Goal: Transaction & Acquisition: Obtain resource

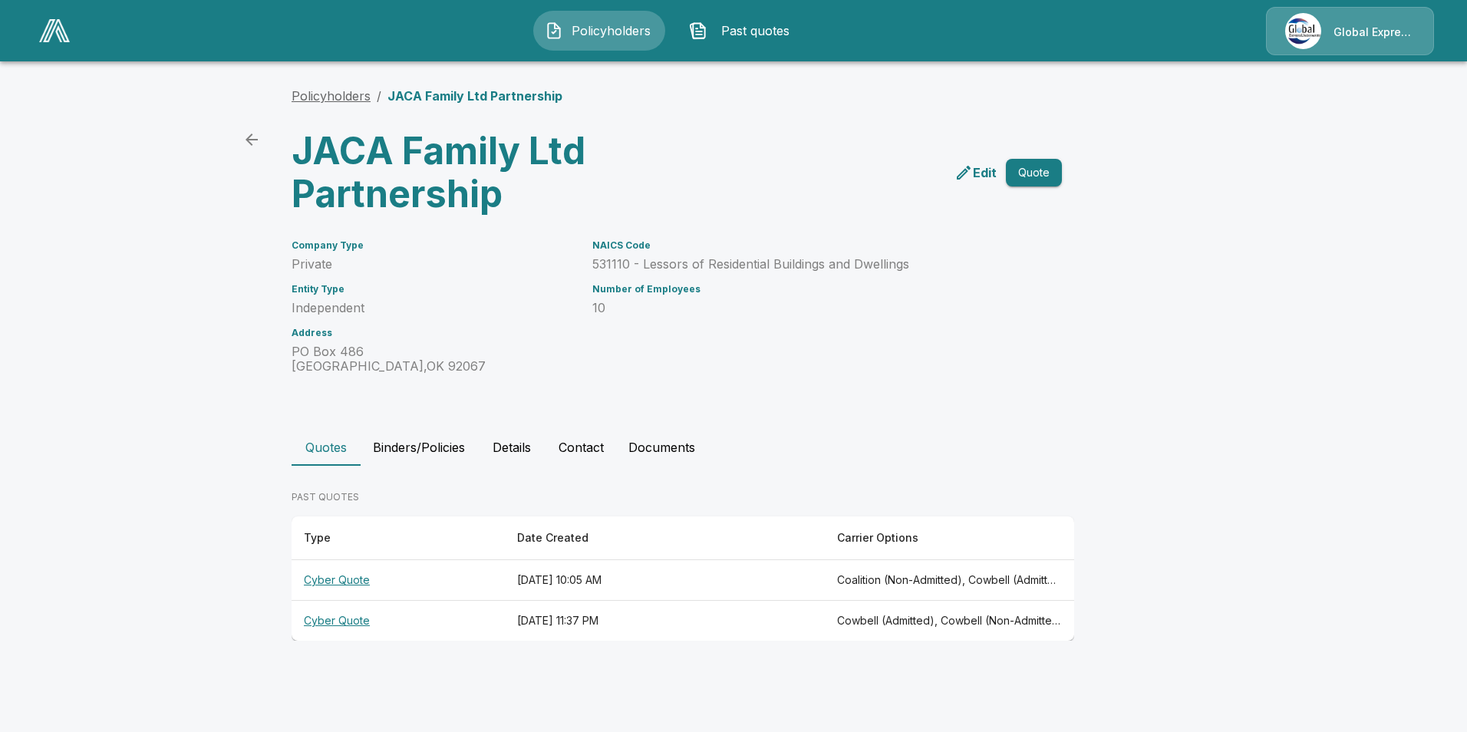
click at [334, 101] on link "Policyholders" at bounding box center [331, 95] width 79 height 15
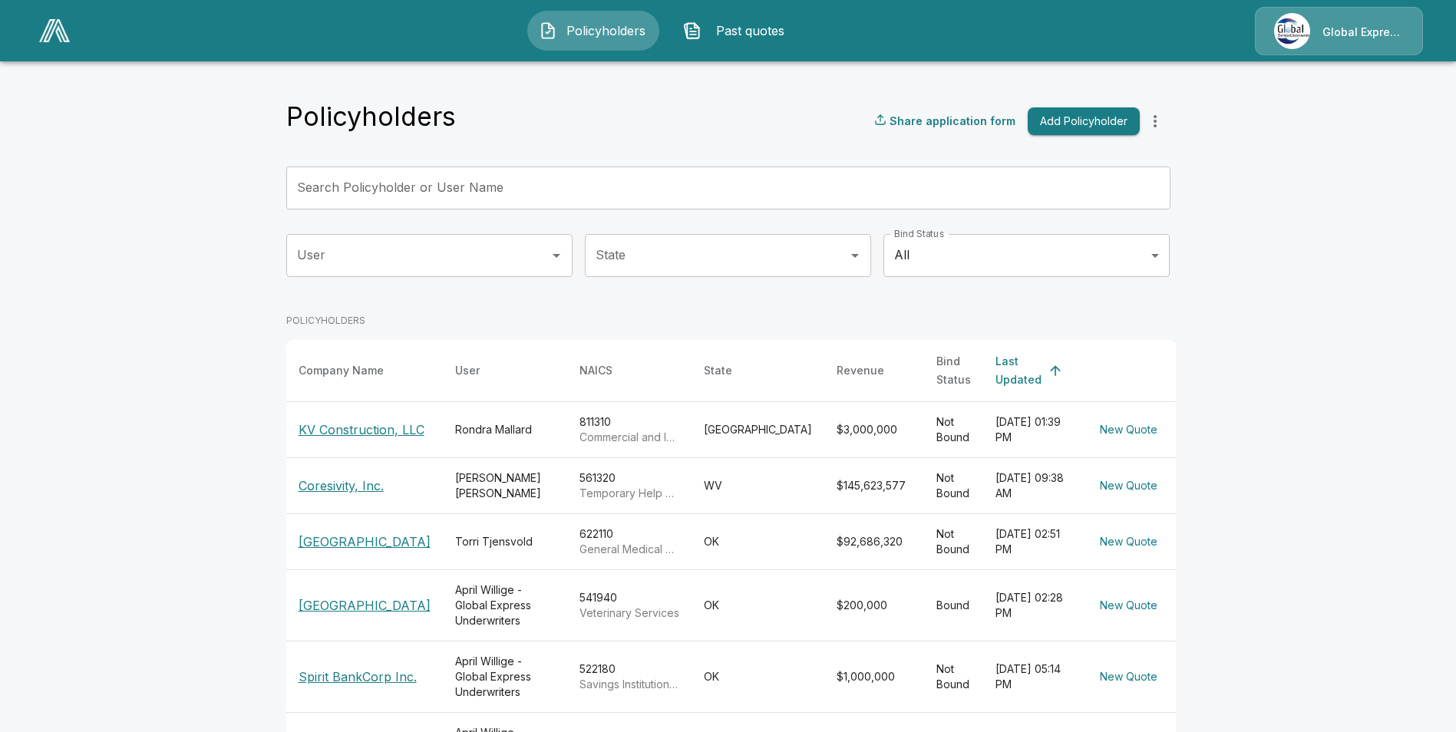
click at [453, 186] on input "Search Policyholder or User Name" at bounding box center [719, 188] width 867 height 43
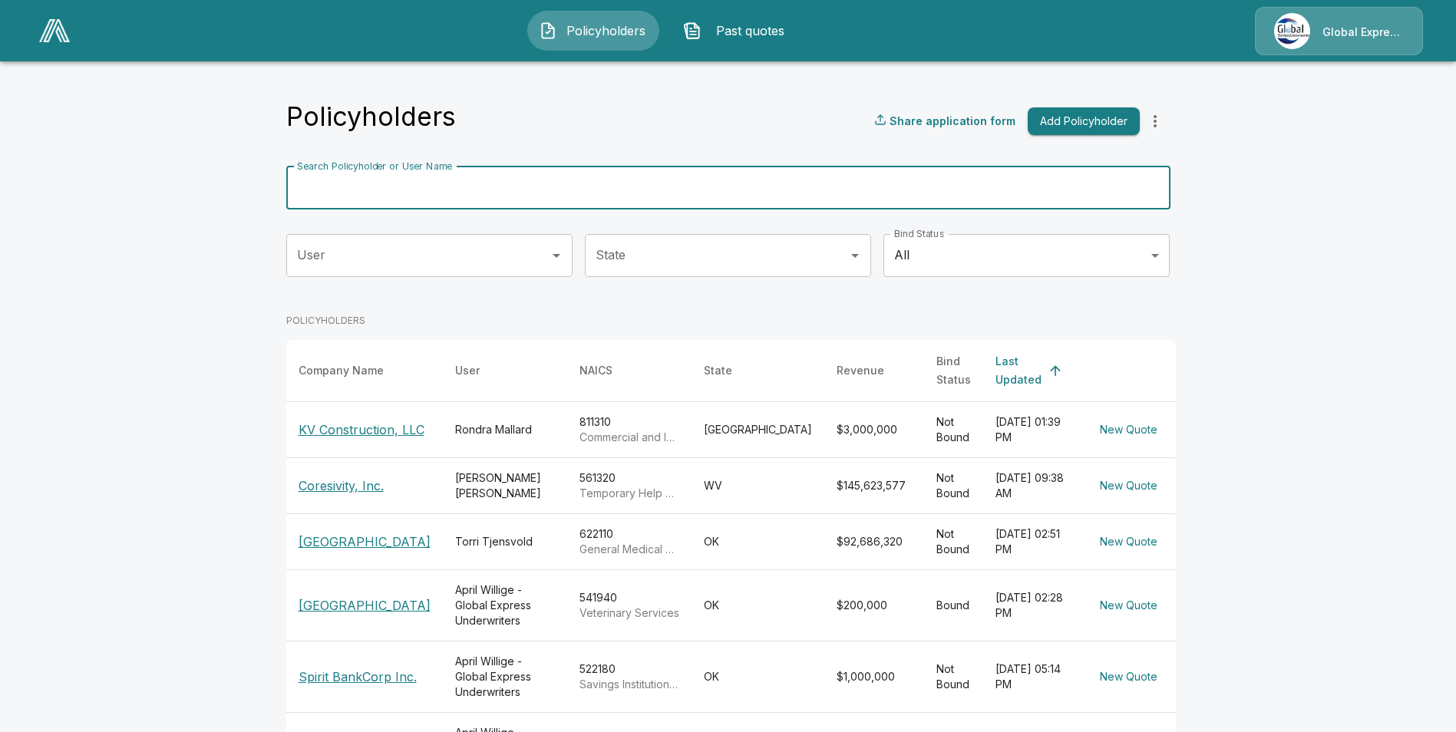
paste input "******"
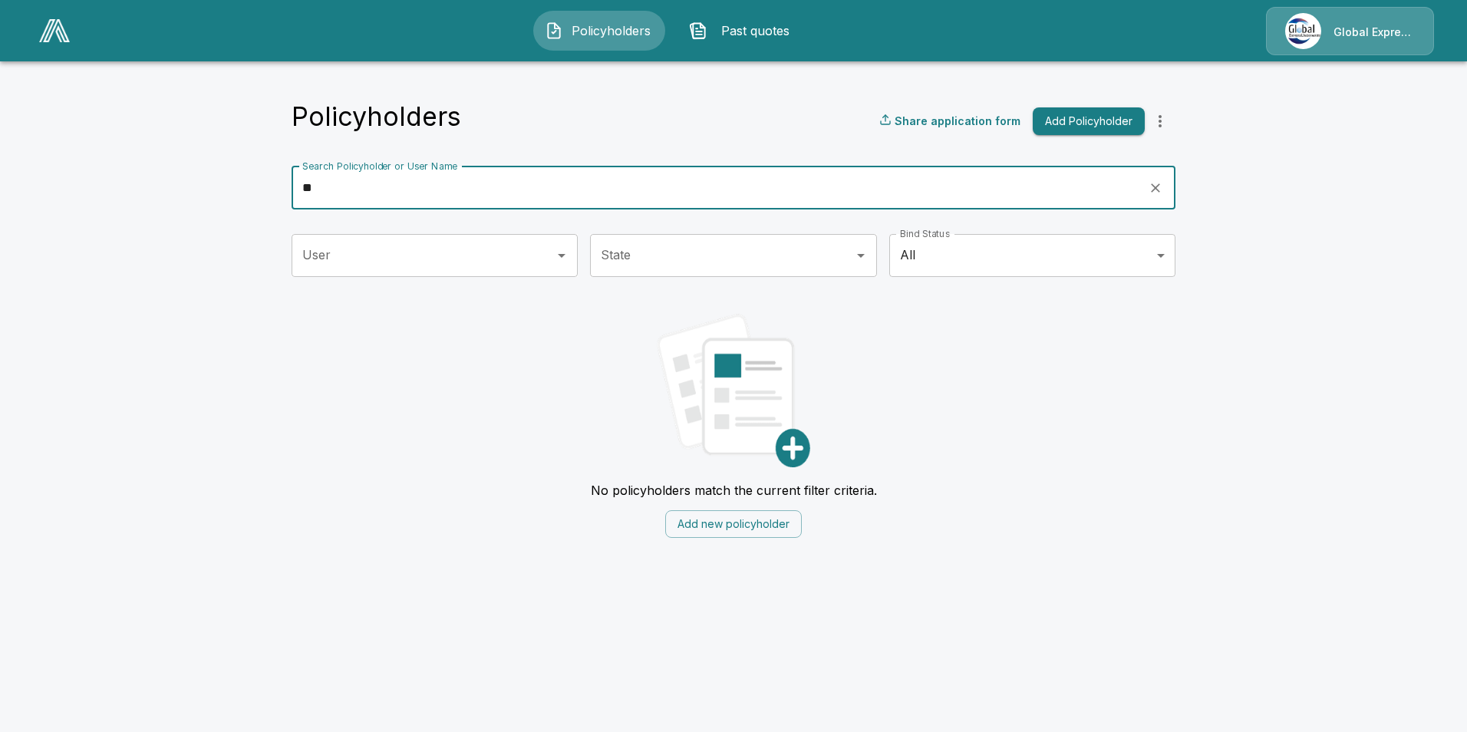
type input "*"
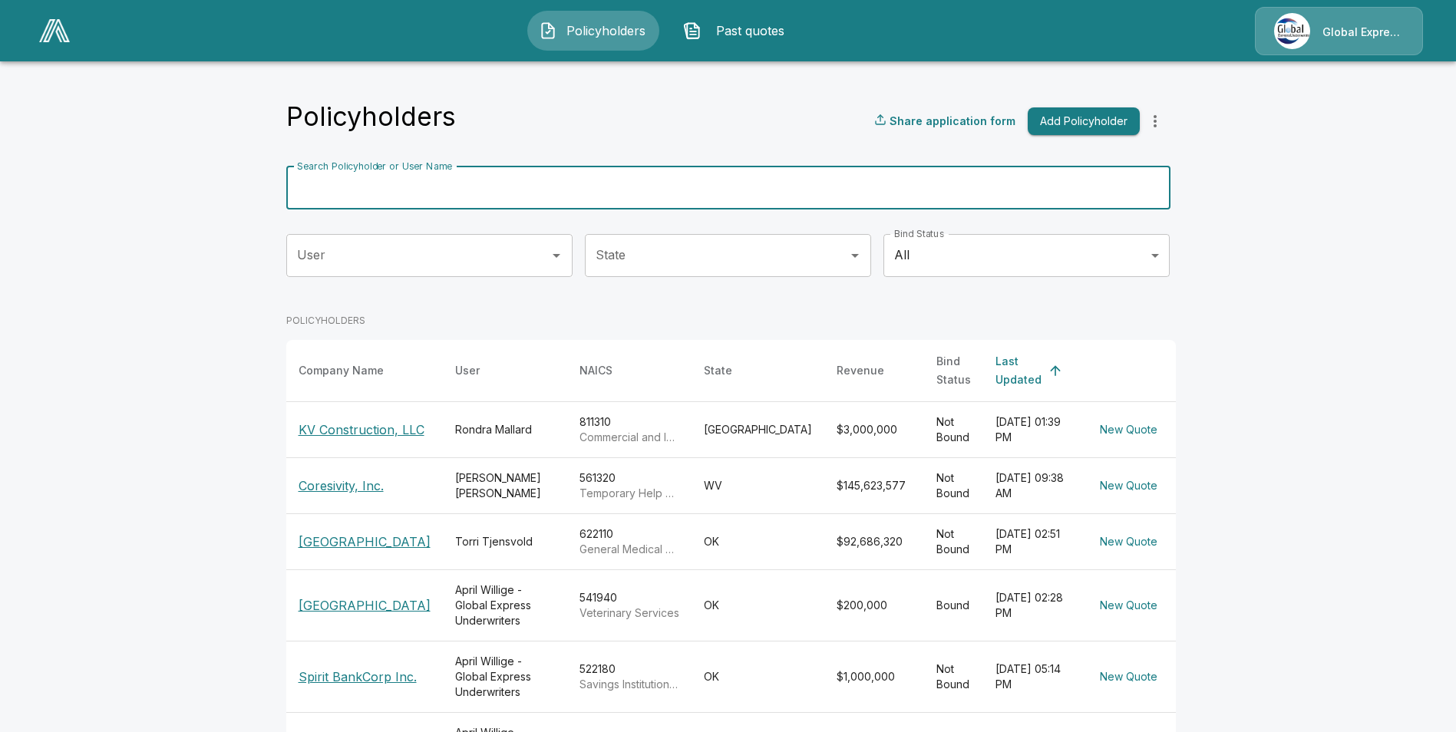
click at [613, 190] on input "Search Policyholder or User Name" at bounding box center [719, 188] width 867 height 43
paste input "**********"
type input "**********"
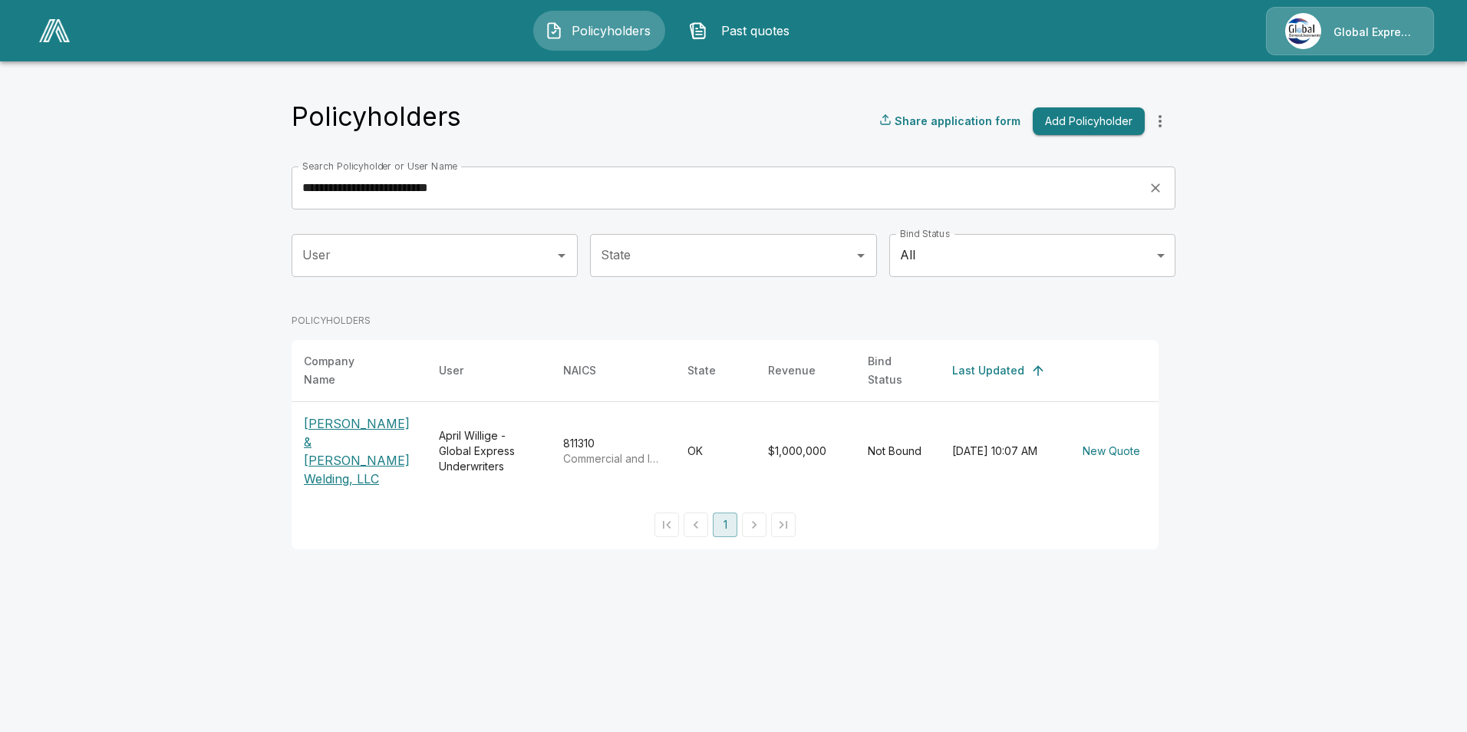
click at [339, 437] on p "James & Miller Welding, LLC" at bounding box center [359, 451] width 110 height 74
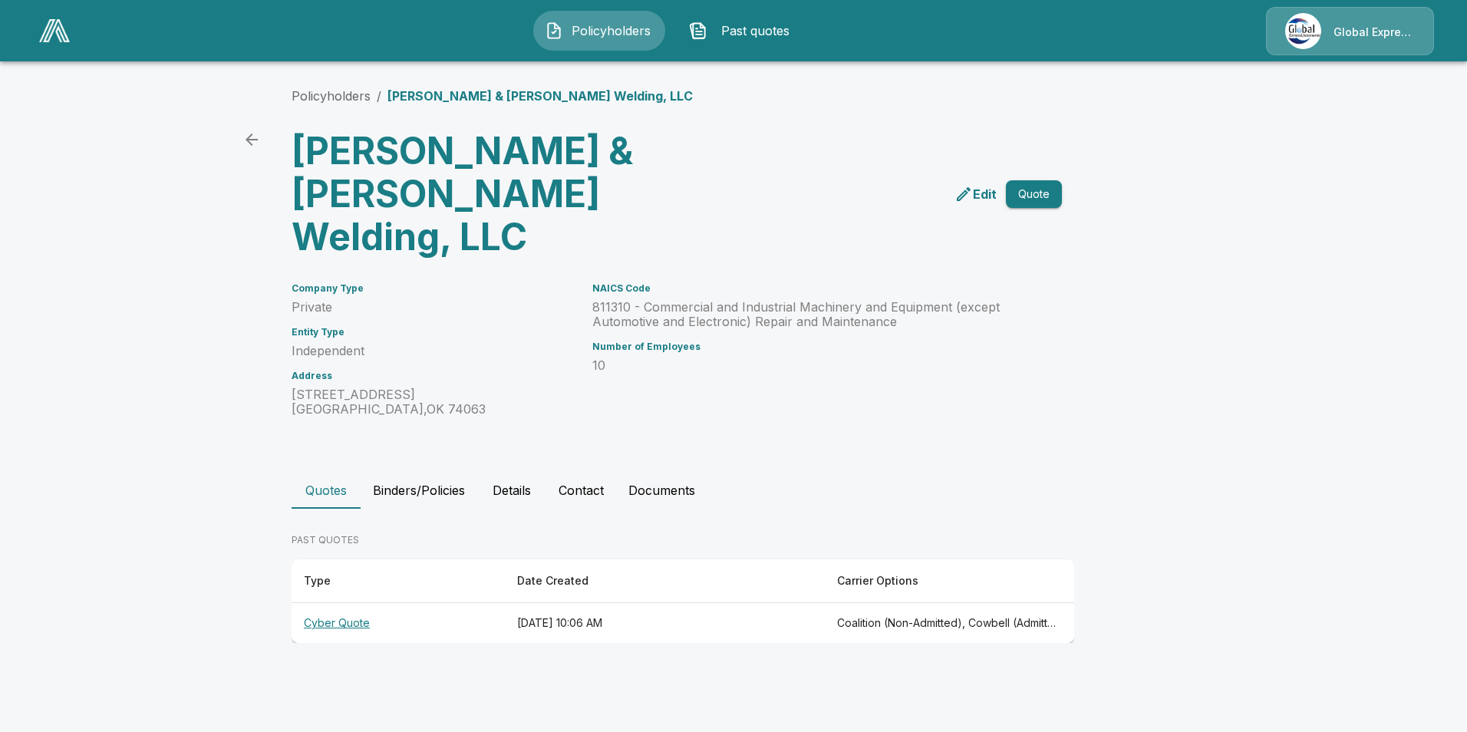
click at [349, 603] on th "Cyber Quote" at bounding box center [398, 623] width 213 height 41
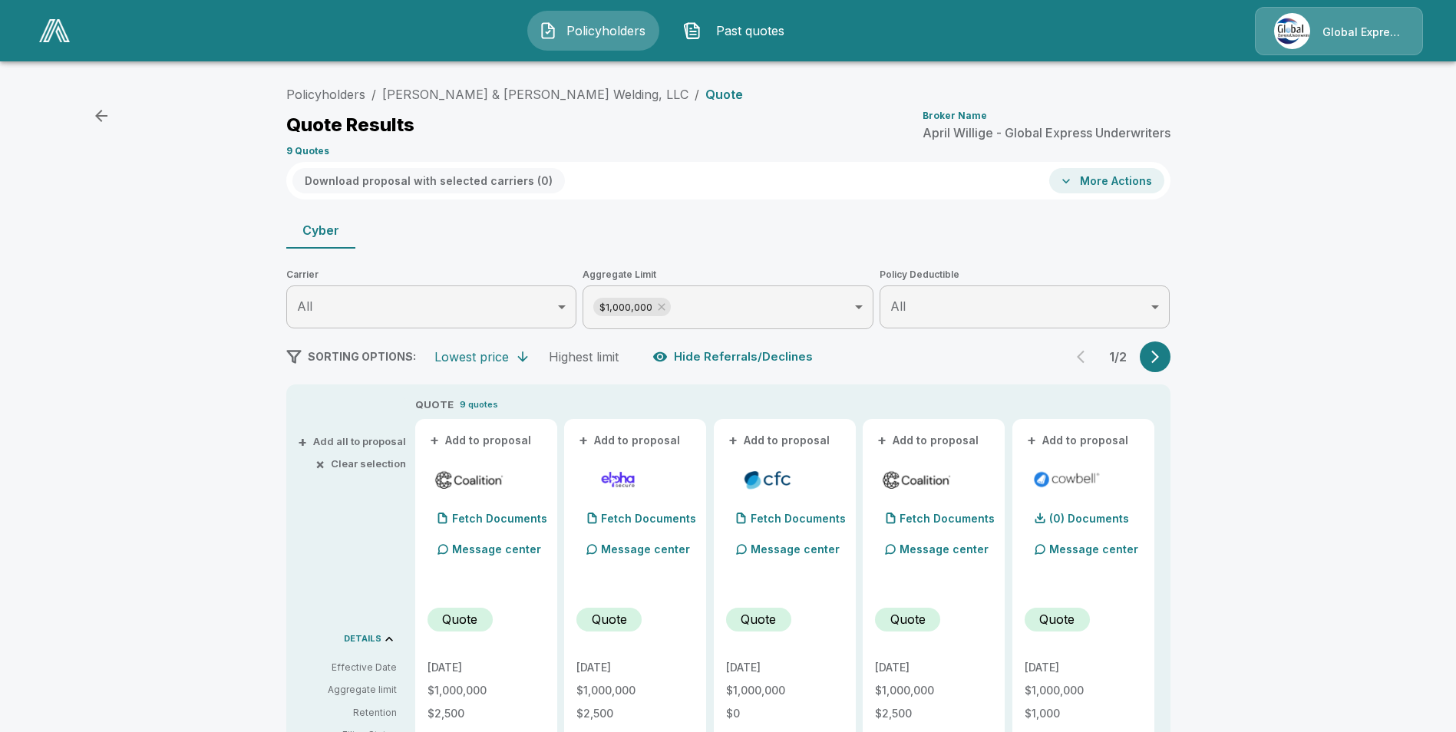
click at [508, 442] on button "+ Add to proposal" at bounding box center [480, 440] width 107 height 17
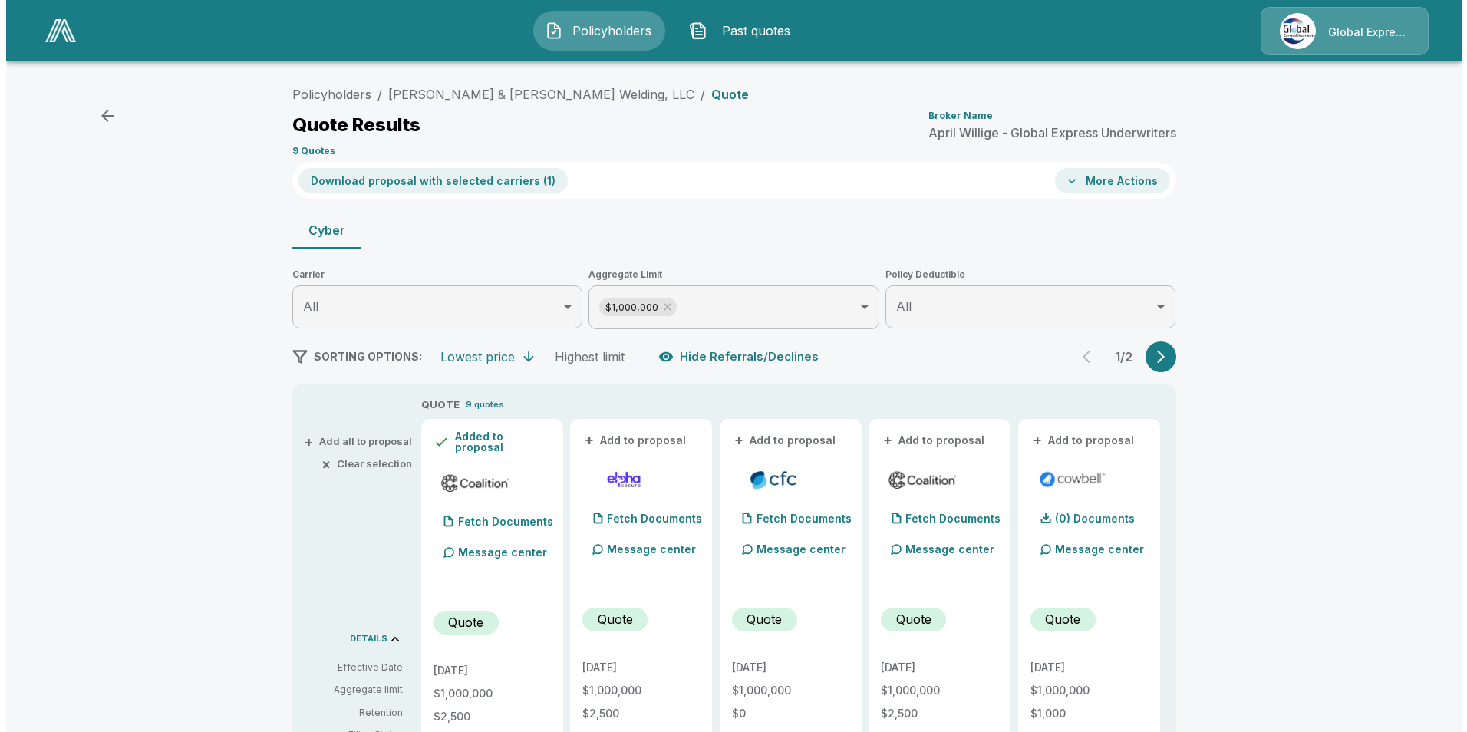
scroll to position [77, 0]
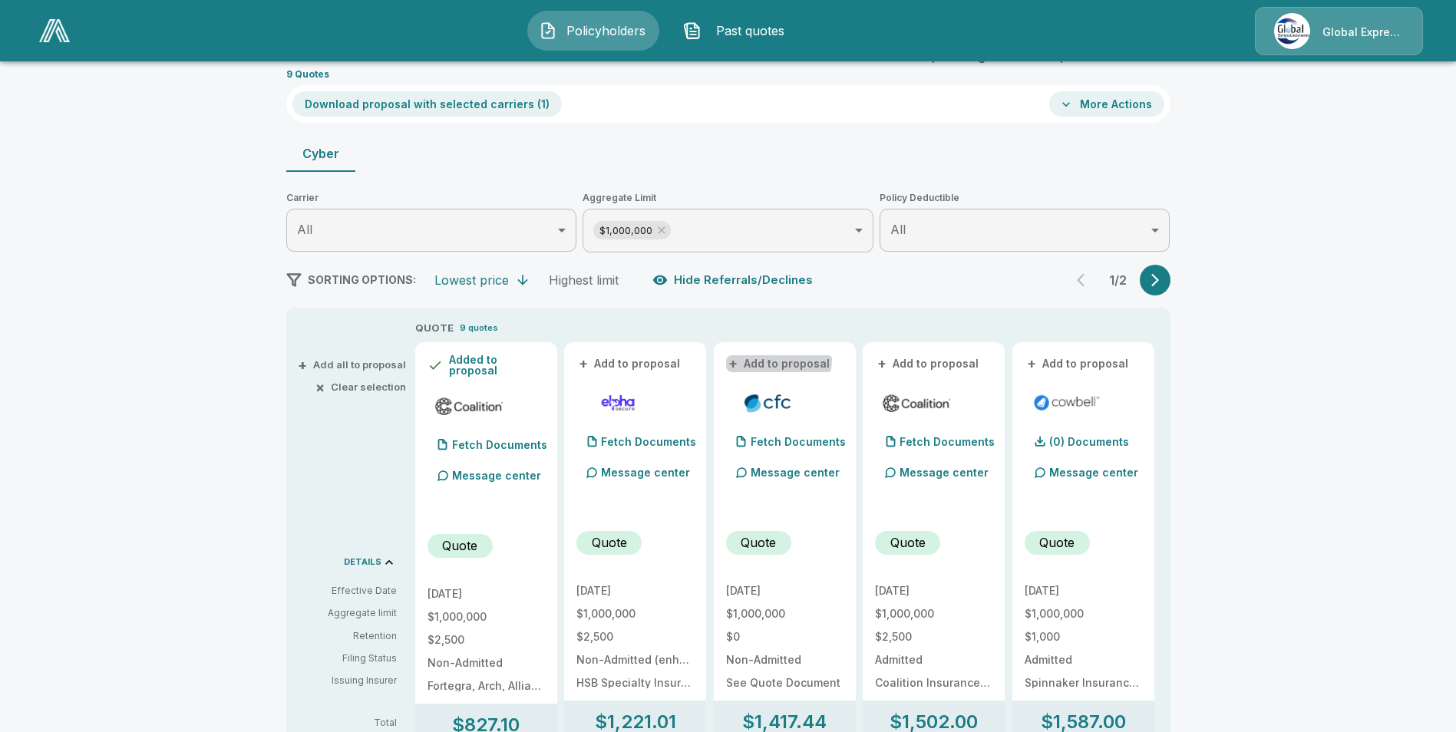
click at [780, 359] on button "+ Add to proposal" at bounding box center [779, 363] width 107 height 17
click at [907, 361] on button "+ Add to proposal" at bounding box center [928, 363] width 107 height 17
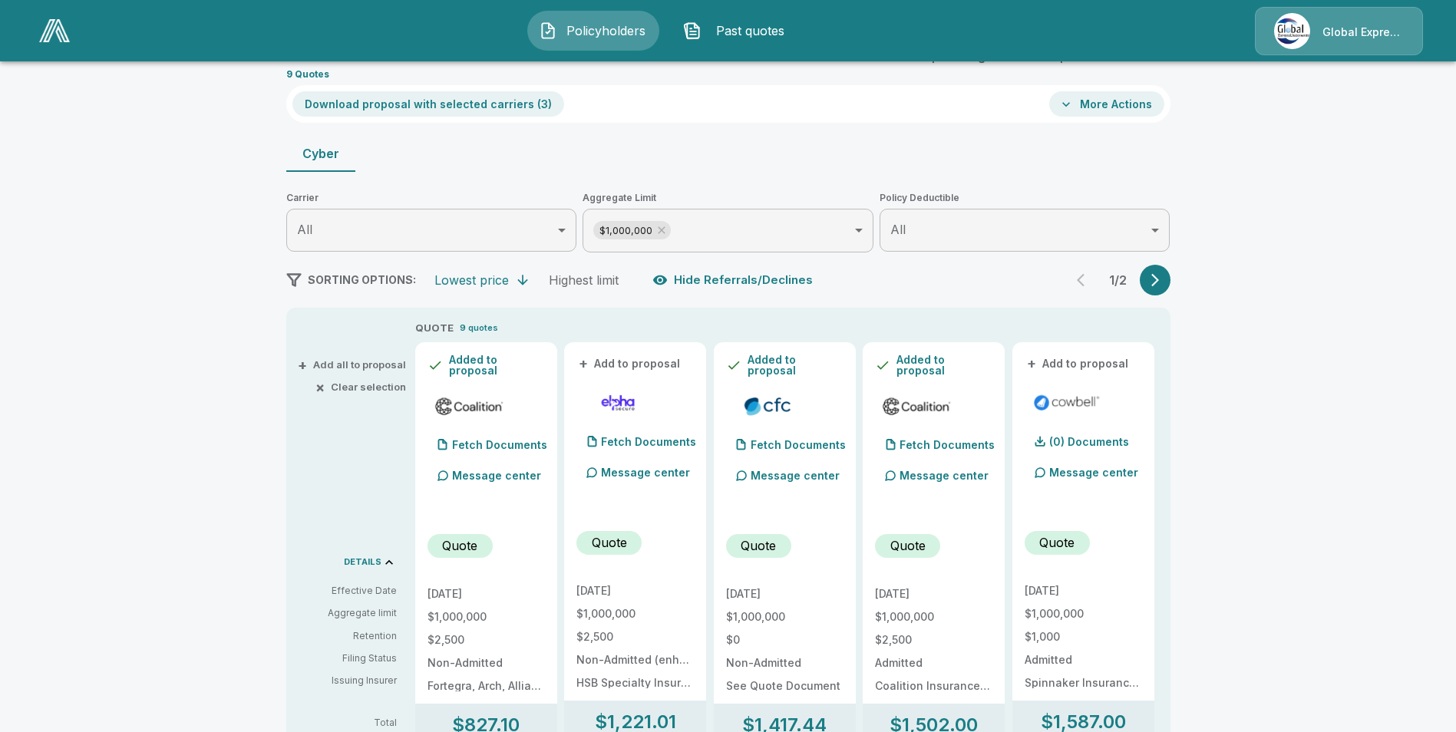
click at [1073, 362] on button "+ Add to proposal" at bounding box center [1077, 363] width 107 height 17
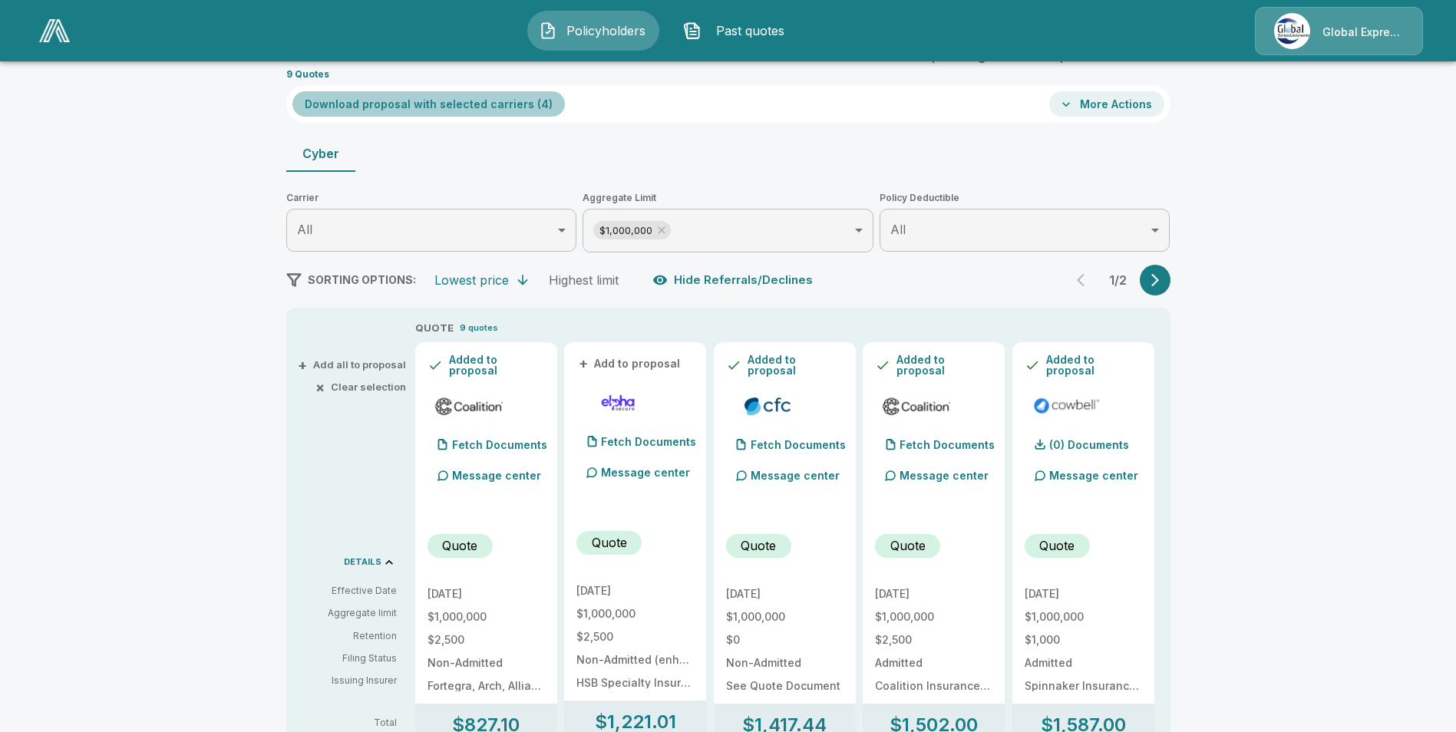
click at [456, 96] on button "Download proposal with selected carriers ( 4 )" at bounding box center [428, 103] width 272 height 25
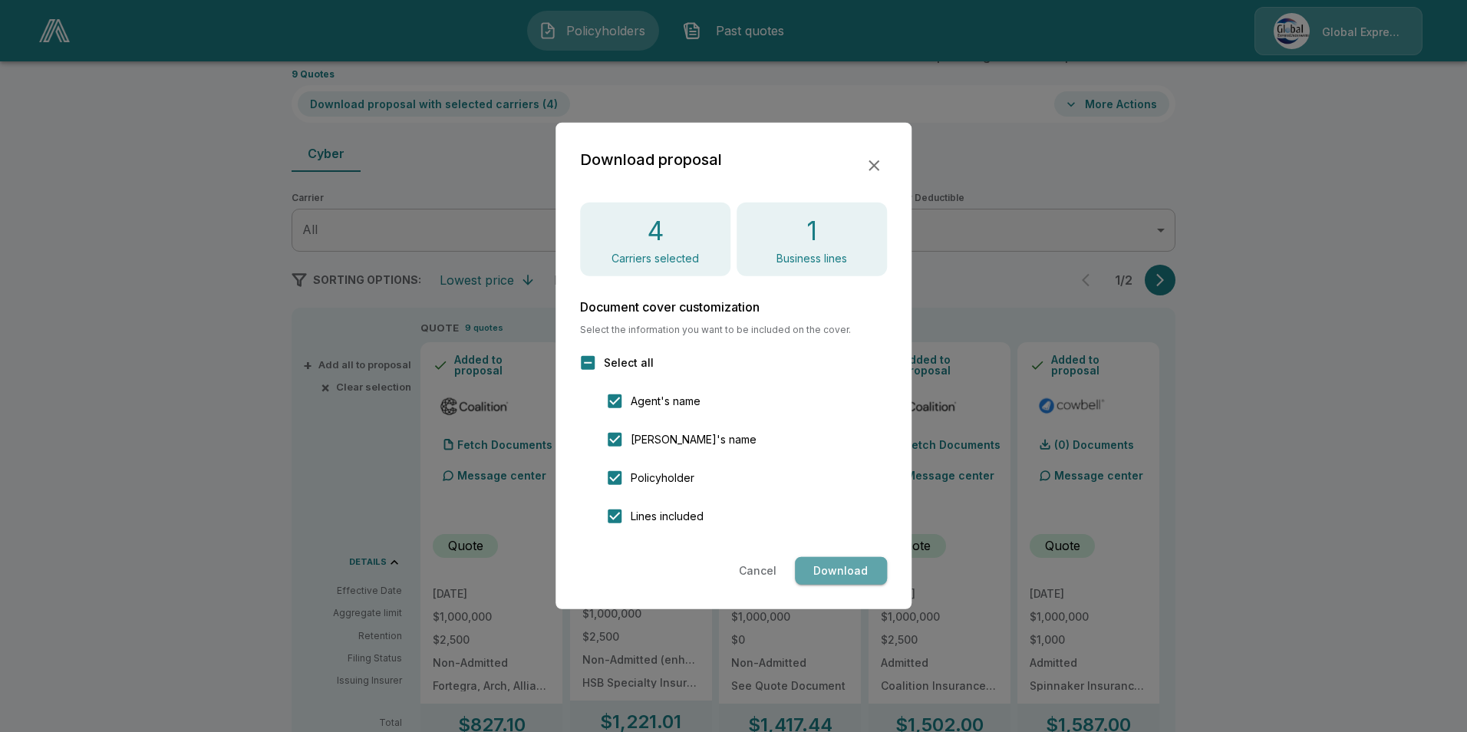
click at [826, 562] on button "Download" at bounding box center [841, 571] width 92 height 28
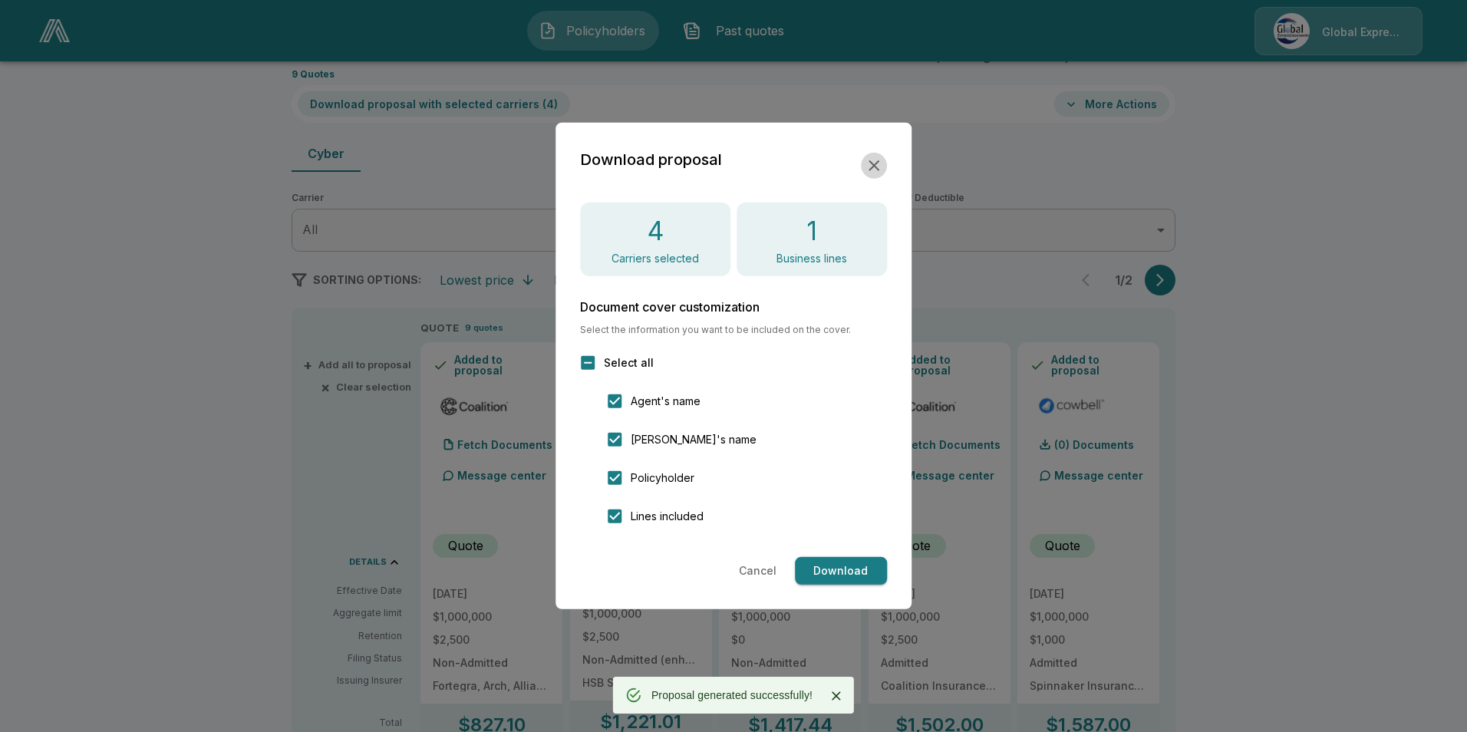
click at [871, 176] on button "button" at bounding box center [874, 166] width 26 height 26
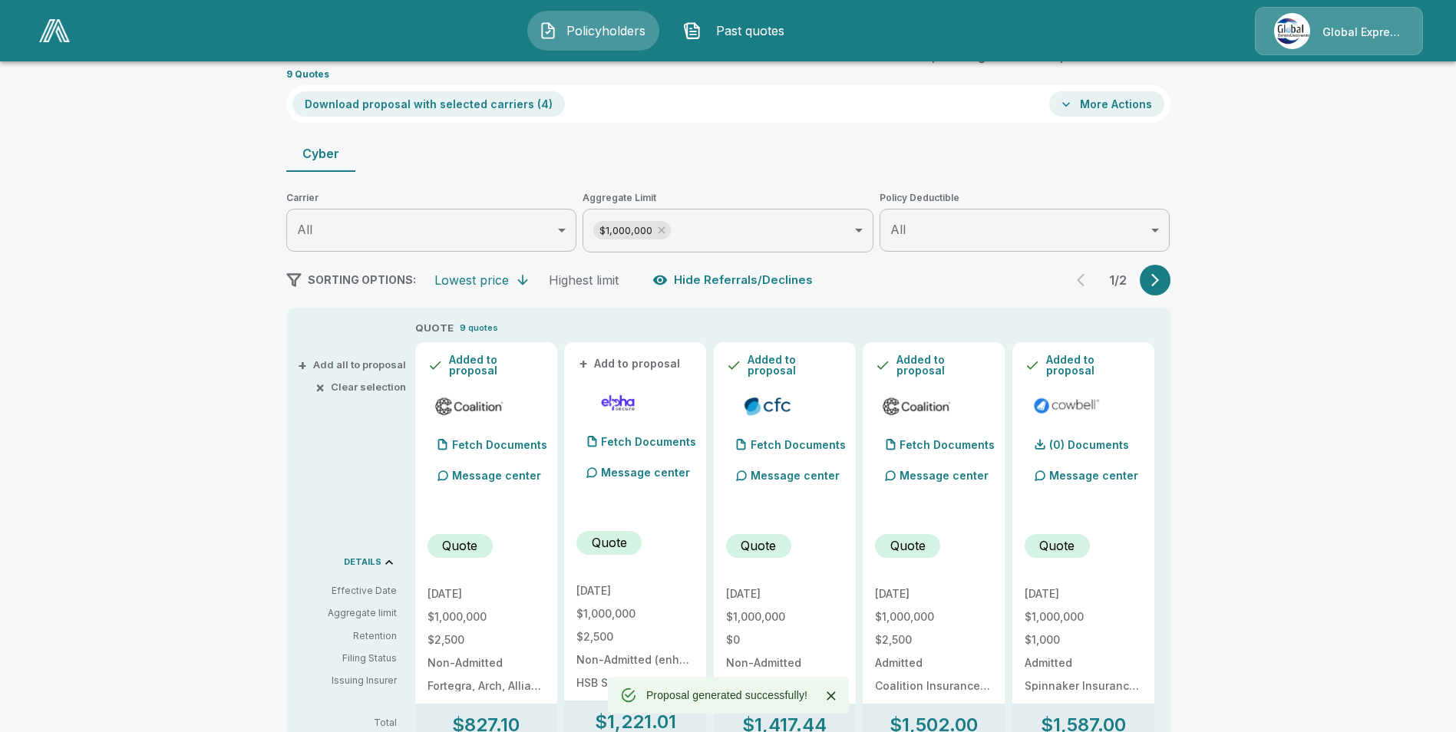
click at [1108, 110] on button "More Actions" at bounding box center [1106, 103] width 115 height 25
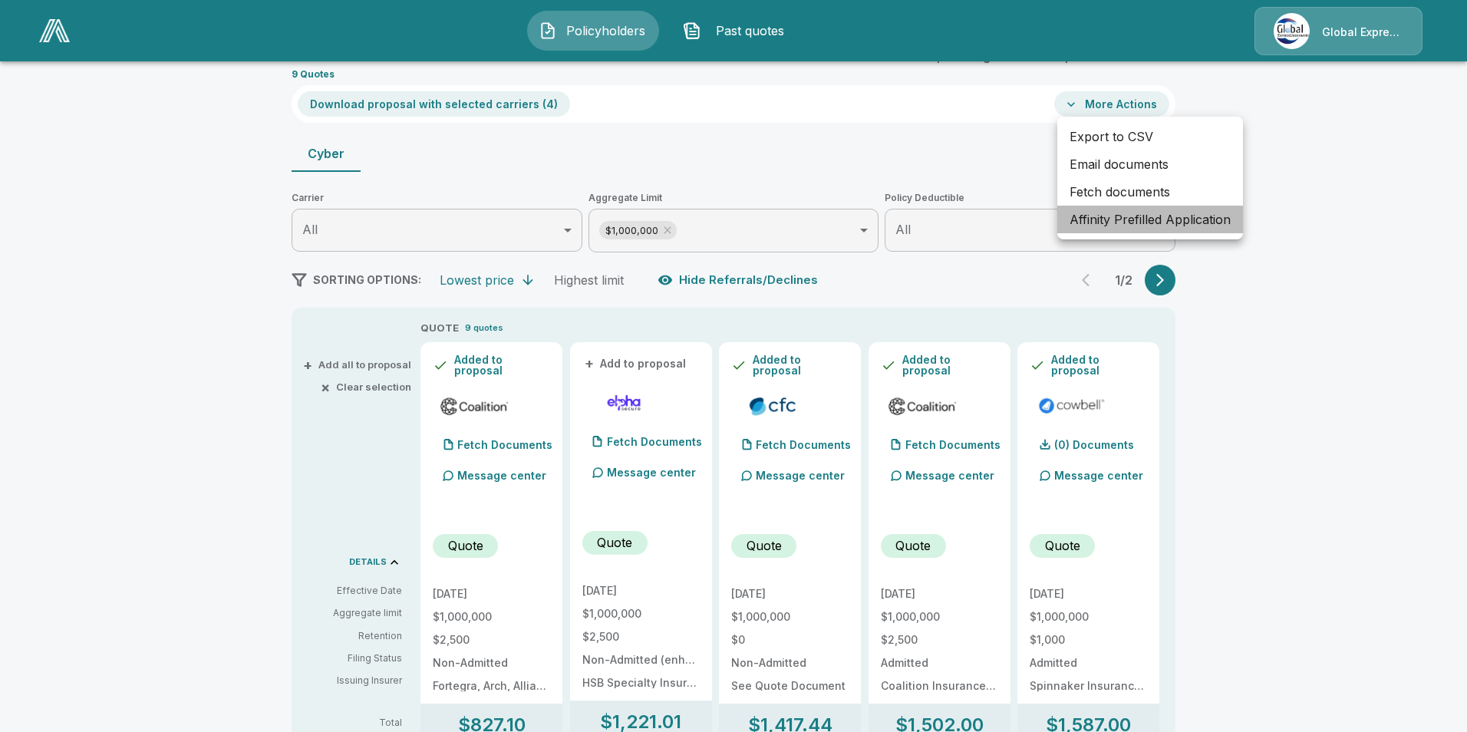
click at [1117, 219] on li "Affinity Prefilled Application" at bounding box center [1150, 220] width 186 height 28
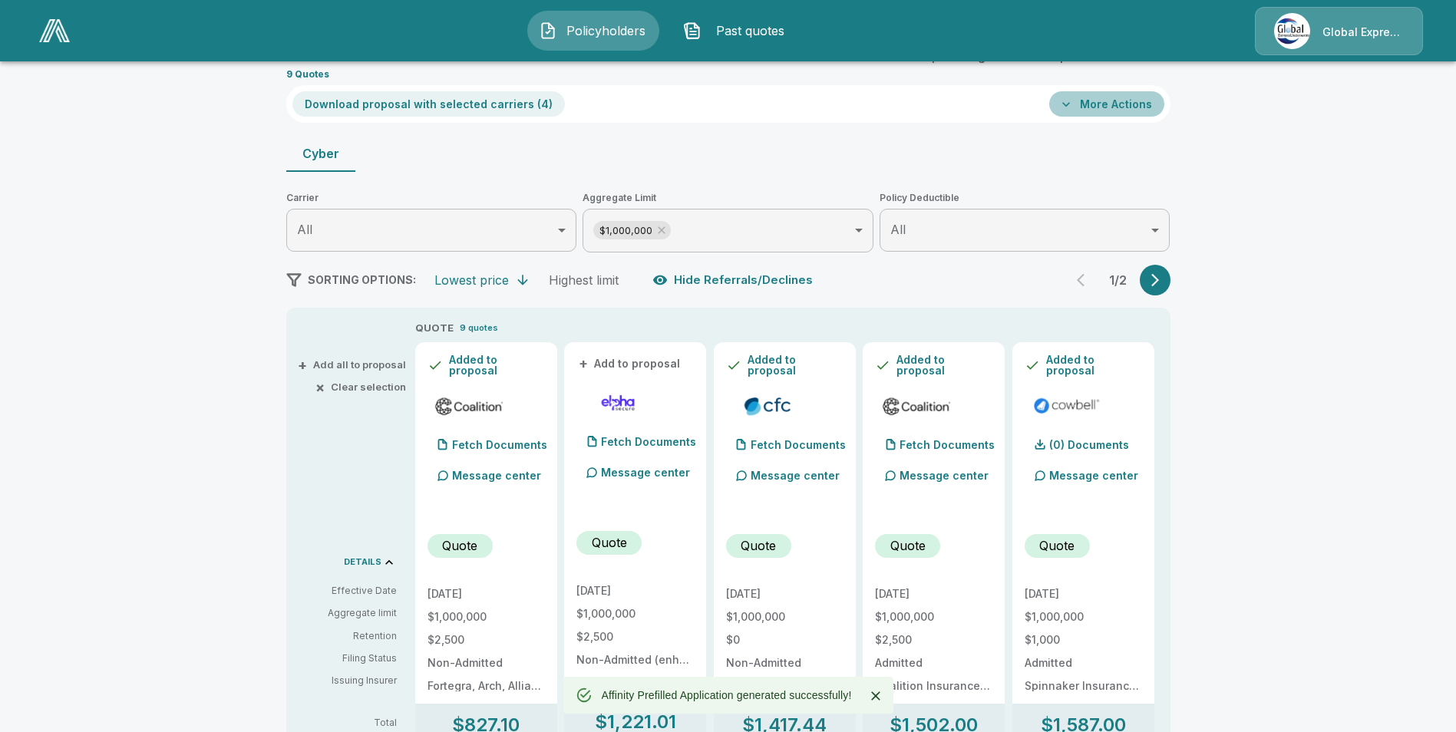
click at [1119, 106] on button "More Actions" at bounding box center [1106, 103] width 115 height 25
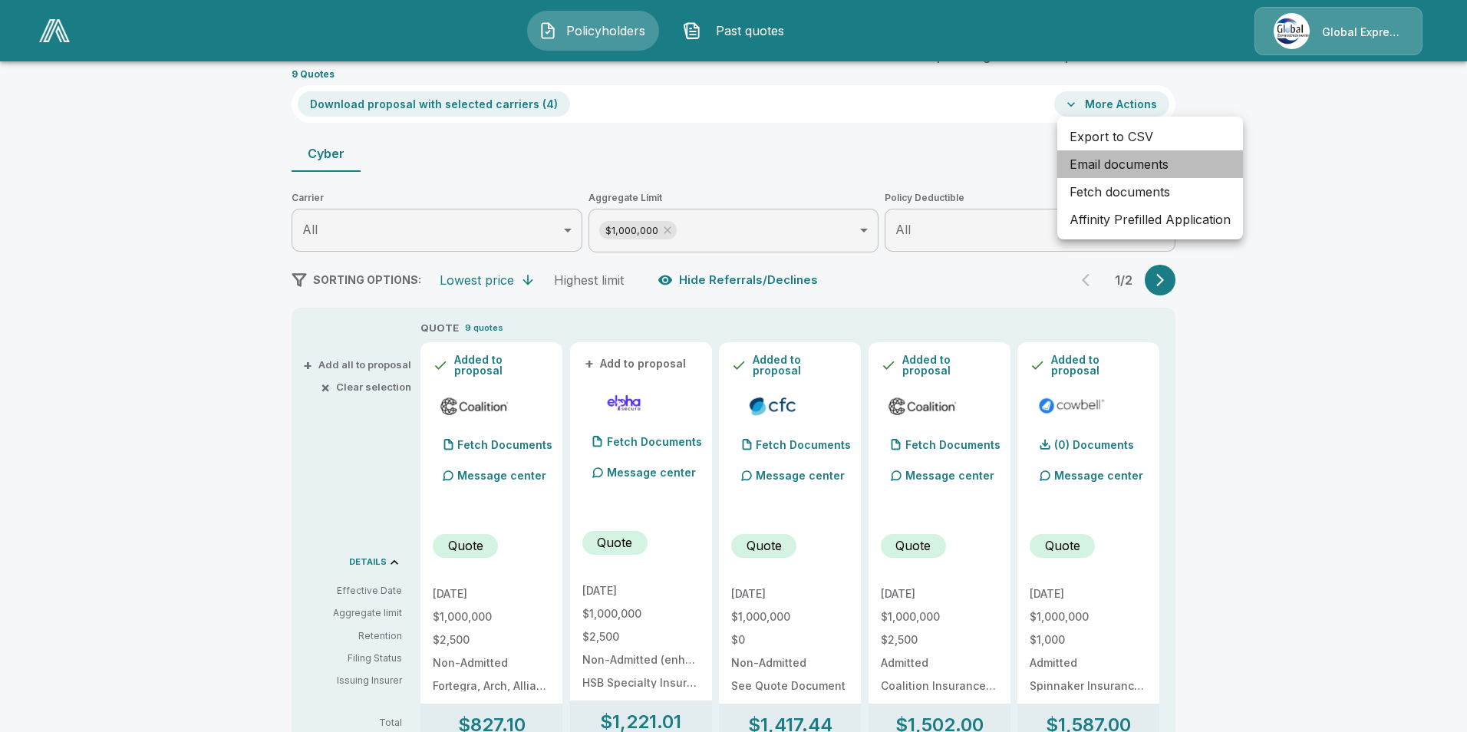
click at [1127, 164] on li "Email documents" at bounding box center [1150, 164] width 186 height 28
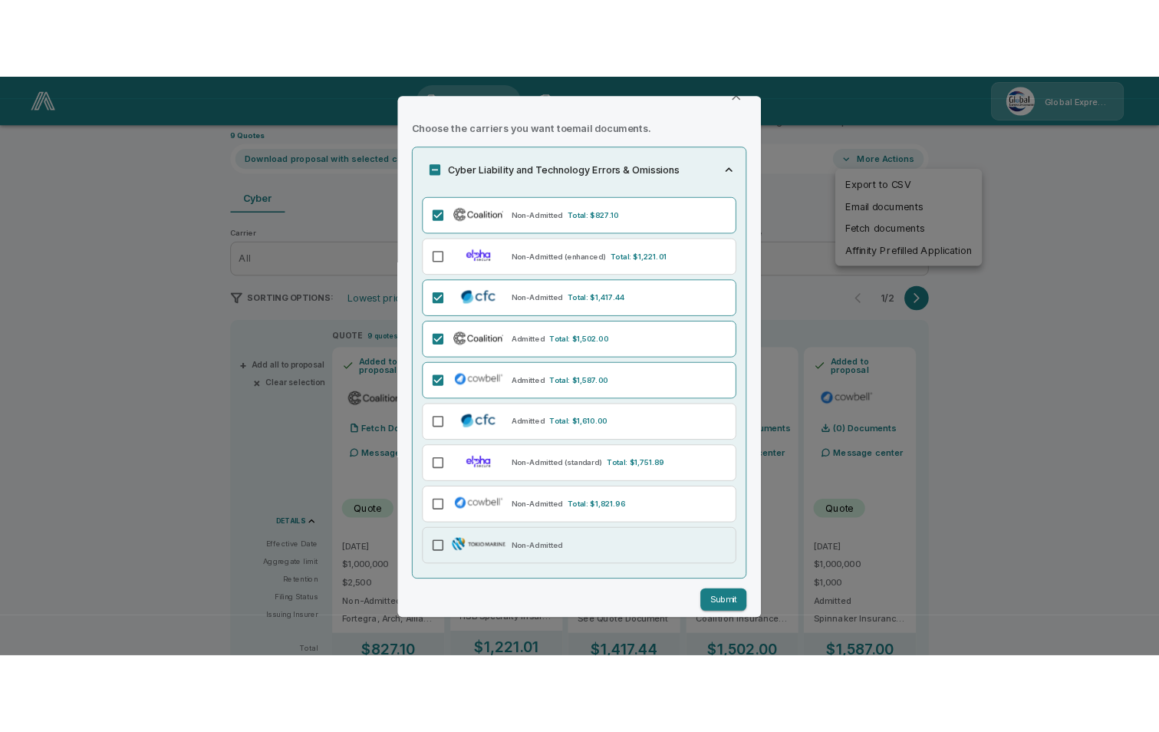
scroll to position [48, 0]
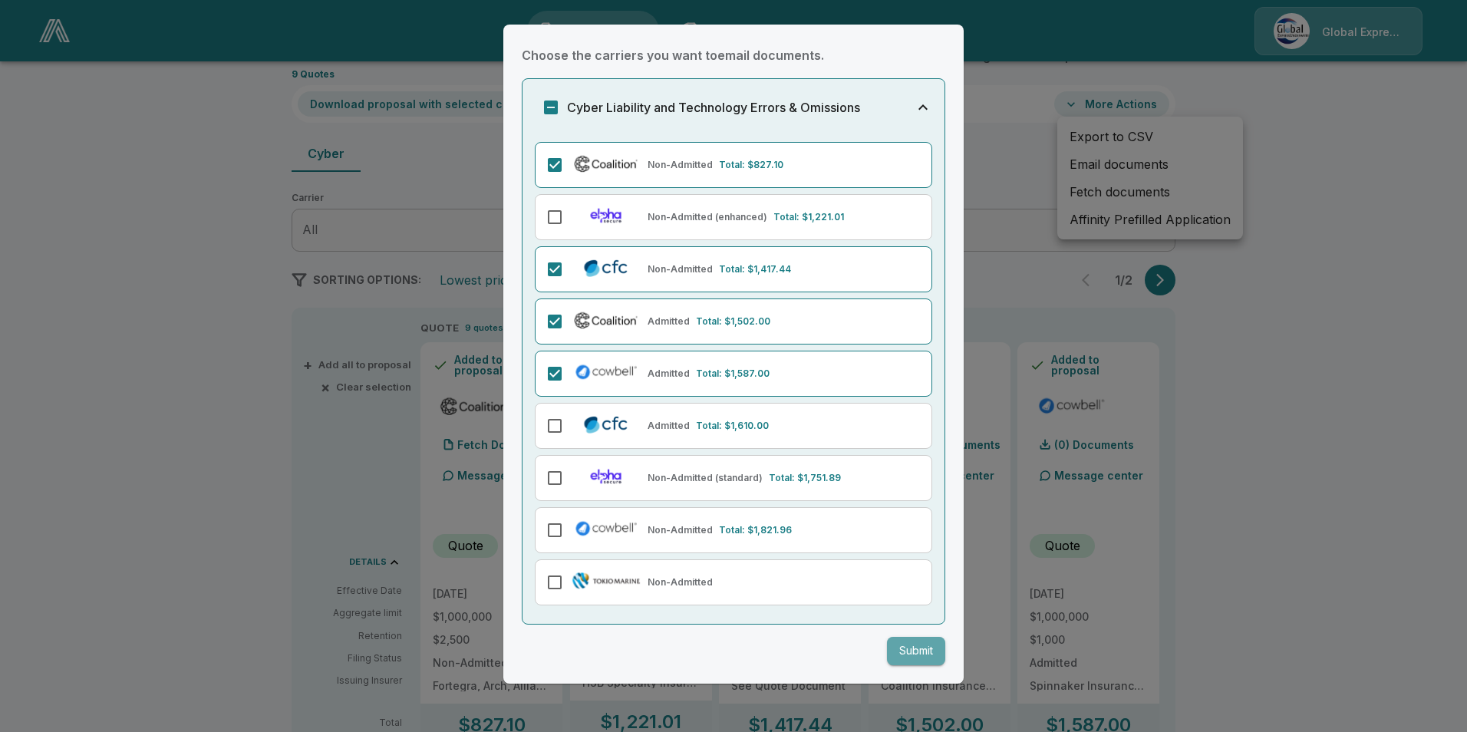
click at [898, 651] on button "Submit" at bounding box center [916, 651] width 58 height 28
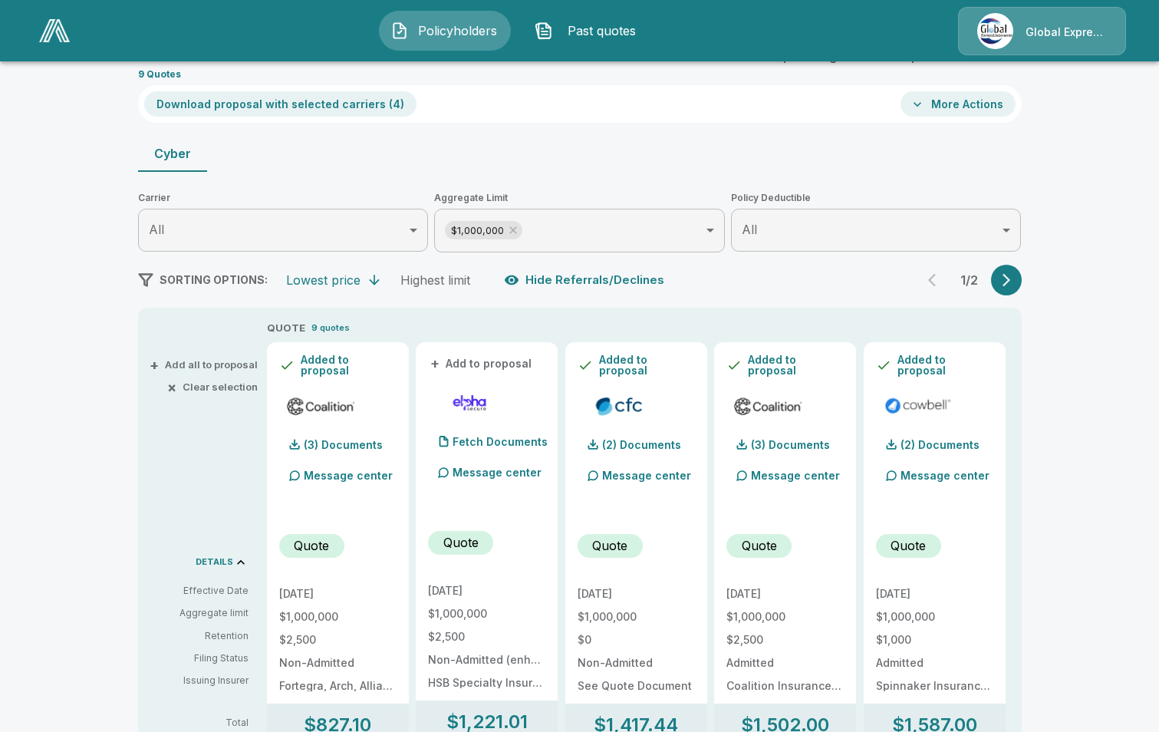
scroll to position [0, 0]
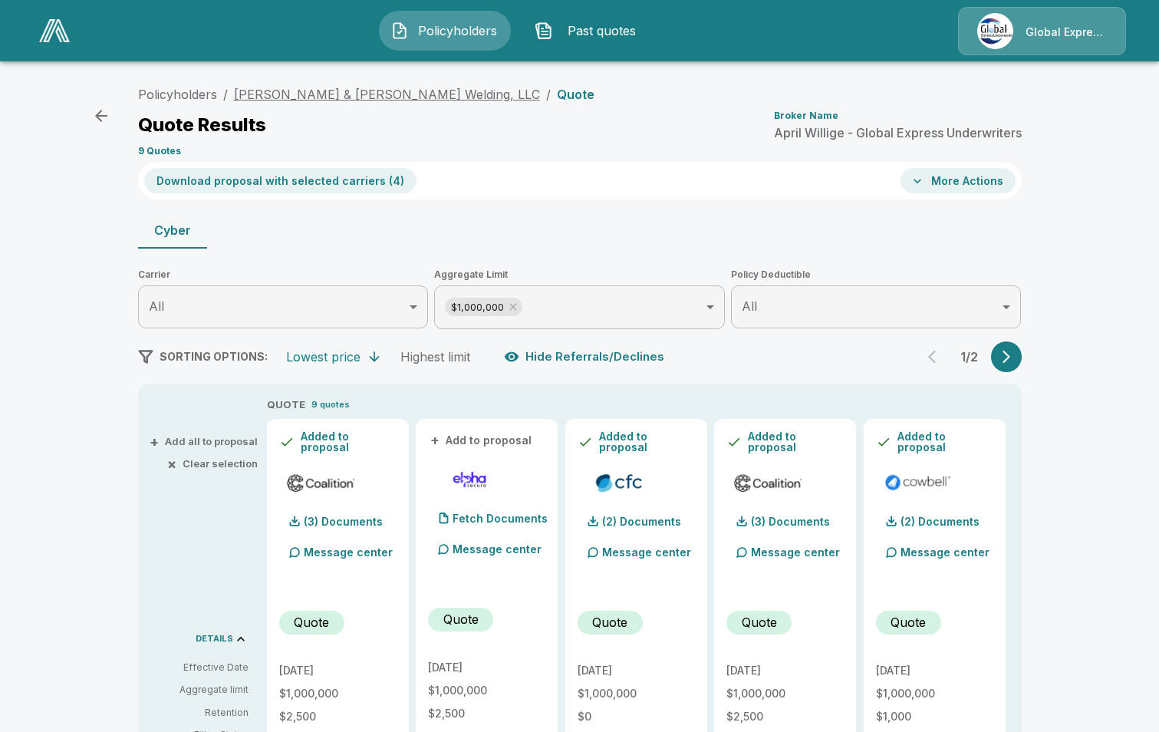
click at [322, 91] on link "James & Miller Welding, LLC" at bounding box center [387, 94] width 306 height 15
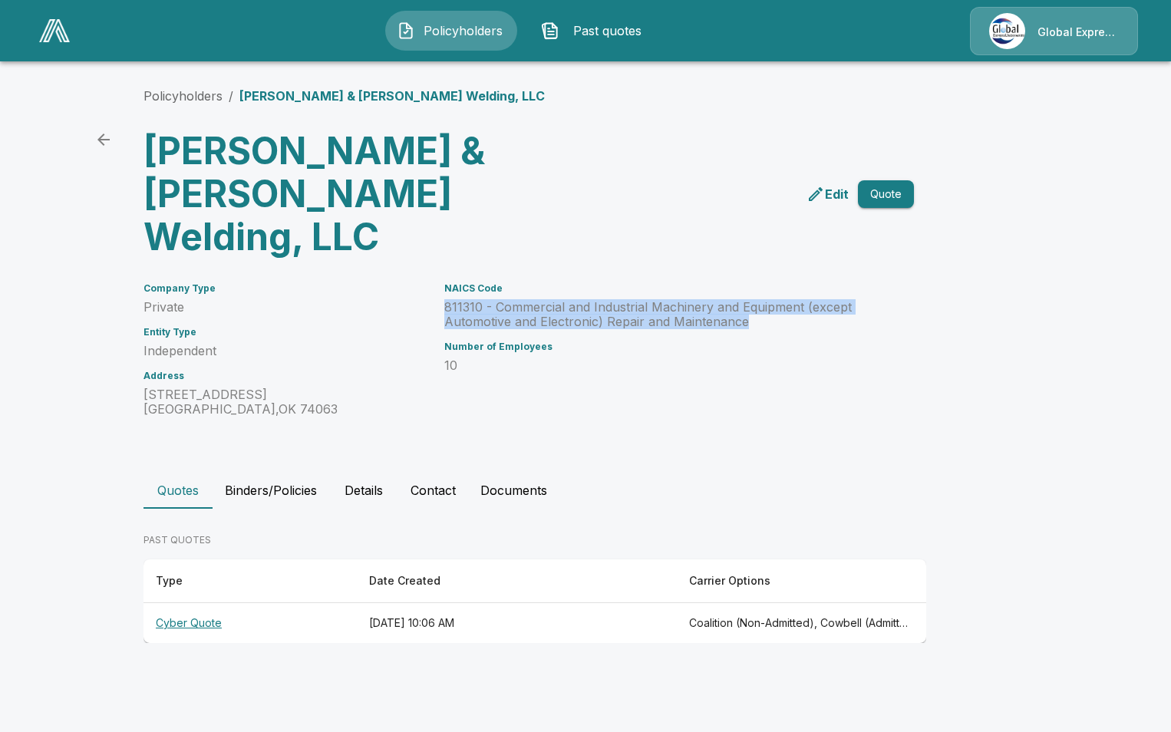
drag, startPoint x: 444, startPoint y: 264, endPoint x: 751, endPoint y: 278, distance: 308.0
click at [751, 278] on div "NAICS Code 811310 - Commercial and Industrial Machinery and Equipment (except A…" at bounding box center [651, 341] width 451 height 152
drag, startPoint x: 751, startPoint y: 278, endPoint x: 698, endPoint y: 275, distance: 53.0
copy p "811310 - Commercial and Industrial Machinery and Equipment (except Automotive a…"
click at [205, 603] on th "Cyber Quote" at bounding box center [249, 623] width 213 height 41
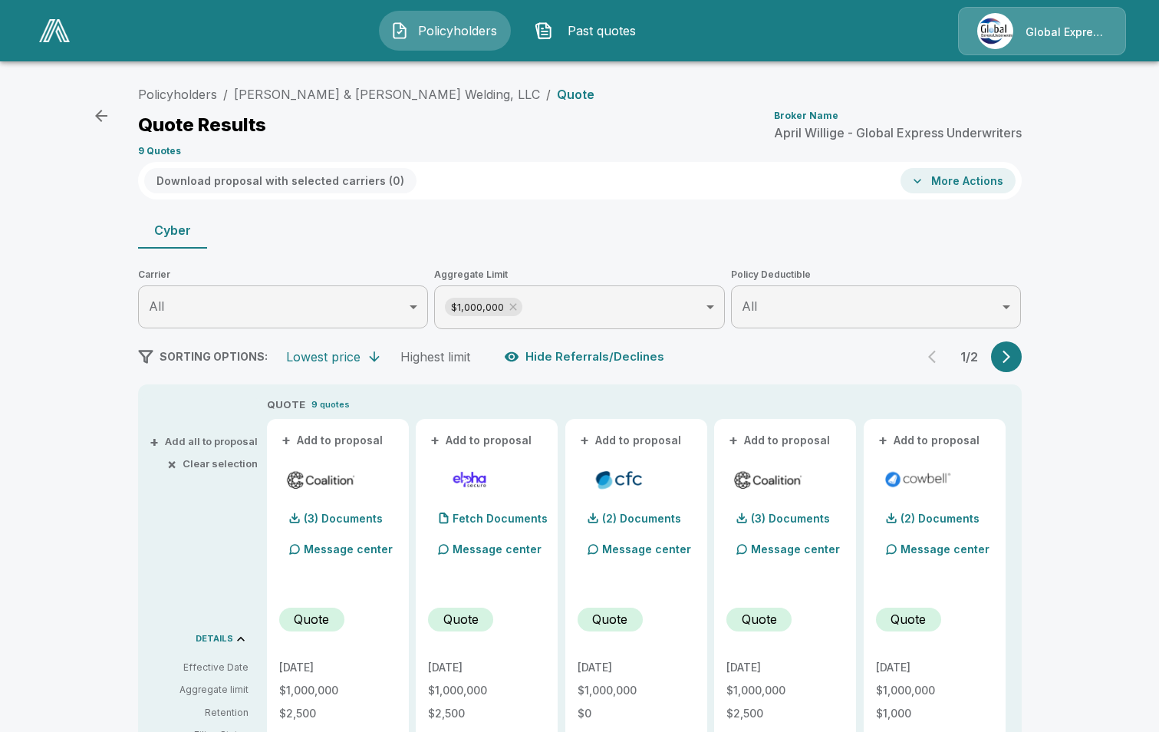
click at [358, 440] on button "+ Add to proposal" at bounding box center [332, 440] width 107 height 17
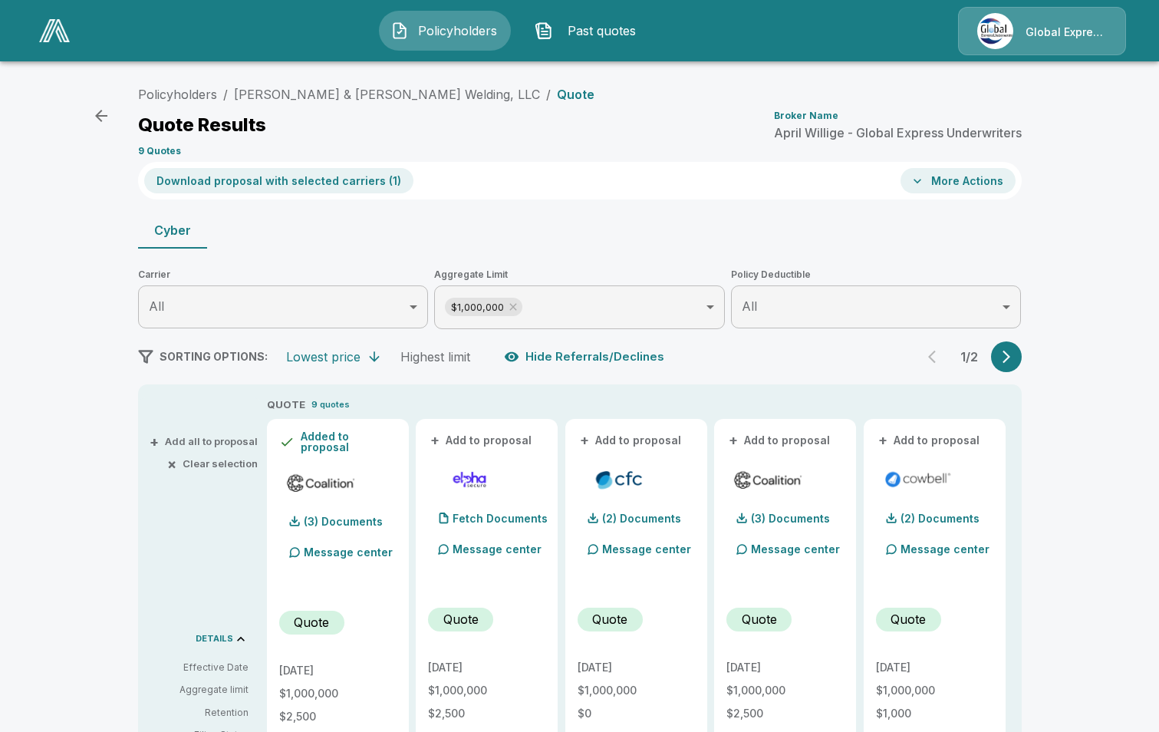
click at [610, 441] on button "+ Add to proposal" at bounding box center [631, 440] width 107 height 17
drag, startPoint x: 777, startPoint y: 441, endPoint x: 842, endPoint y: 436, distance: 64.7
click at [777, 440] on button "+ Add to proposal" at bounding box center [780, 440] width 107 height 17
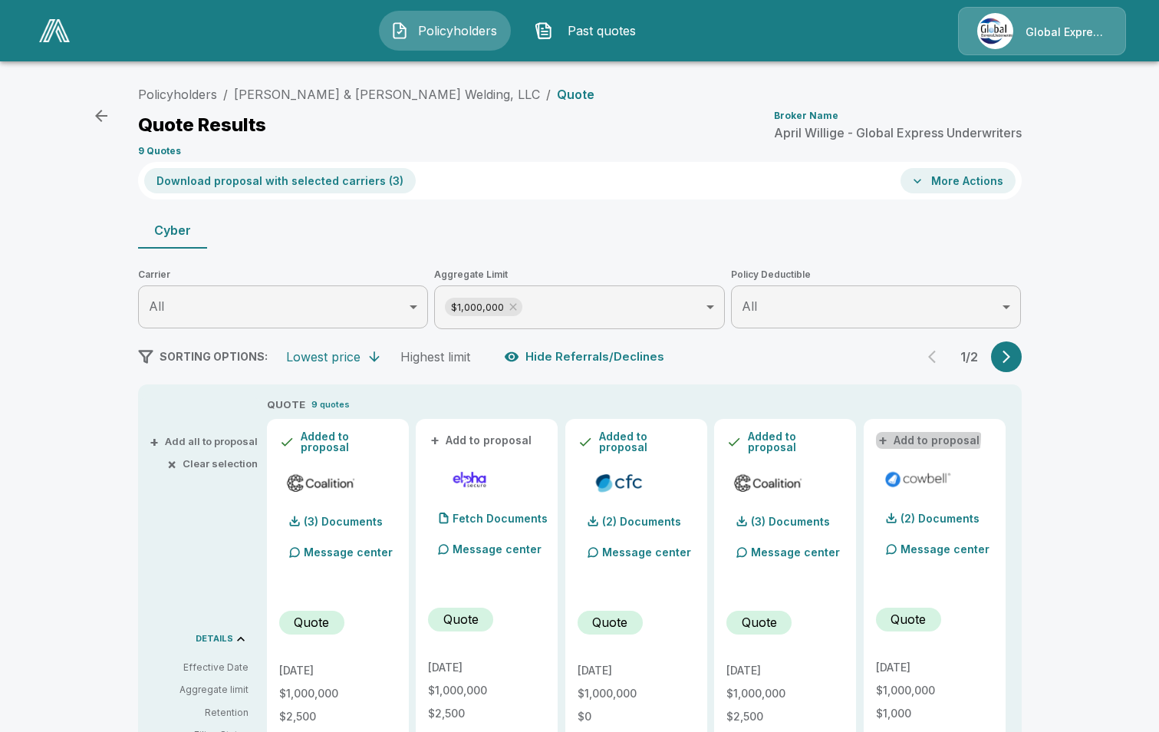
click at [911, 437] on button "+ Add to proposal" at bounding box center [929, 440] width 107 height 17
click at [282, 185] on button "Download proposal with selected carriers ( 4 )" at bounding box center [280, 180] width 272 height 25
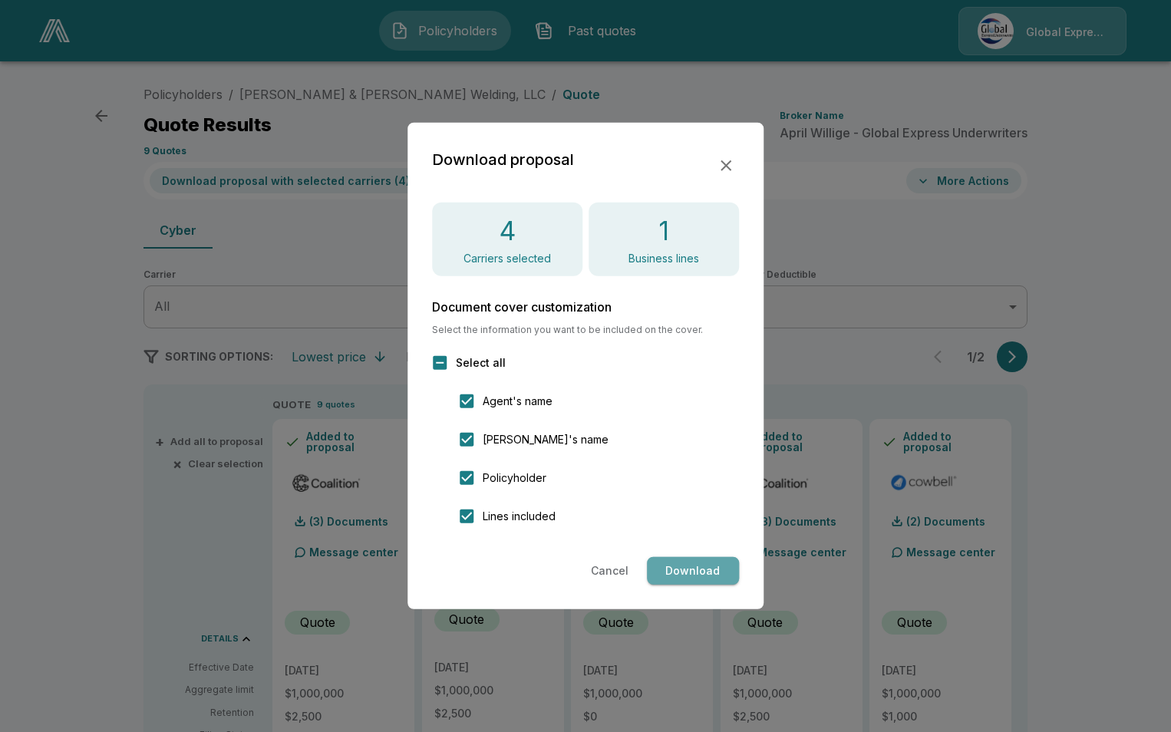
click at [707, 571] on button "Download" at bounding box center [693, 571] width 92 height 28
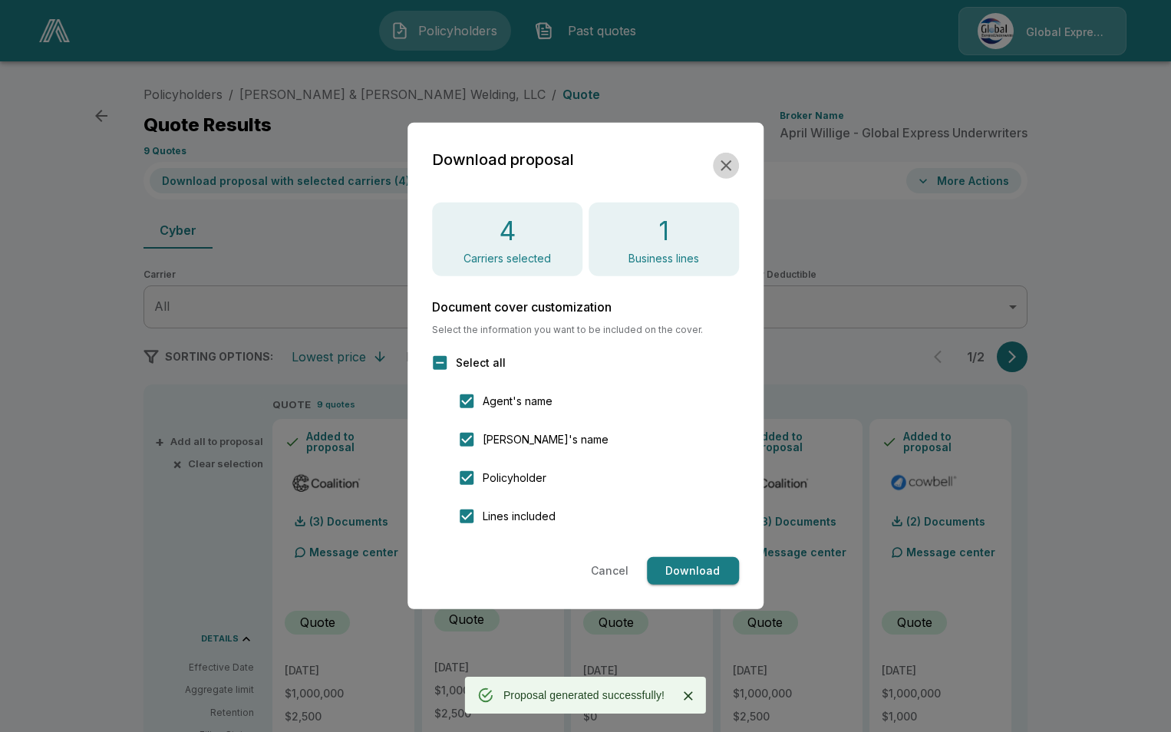
drag, startPoint x: 724, startPoint y: 167, endPoint x: 760, endPoint y: 167, distance: 35.3
click at [724, 166] on icon "button" at bounding box center [726, 166] width 18 height 18
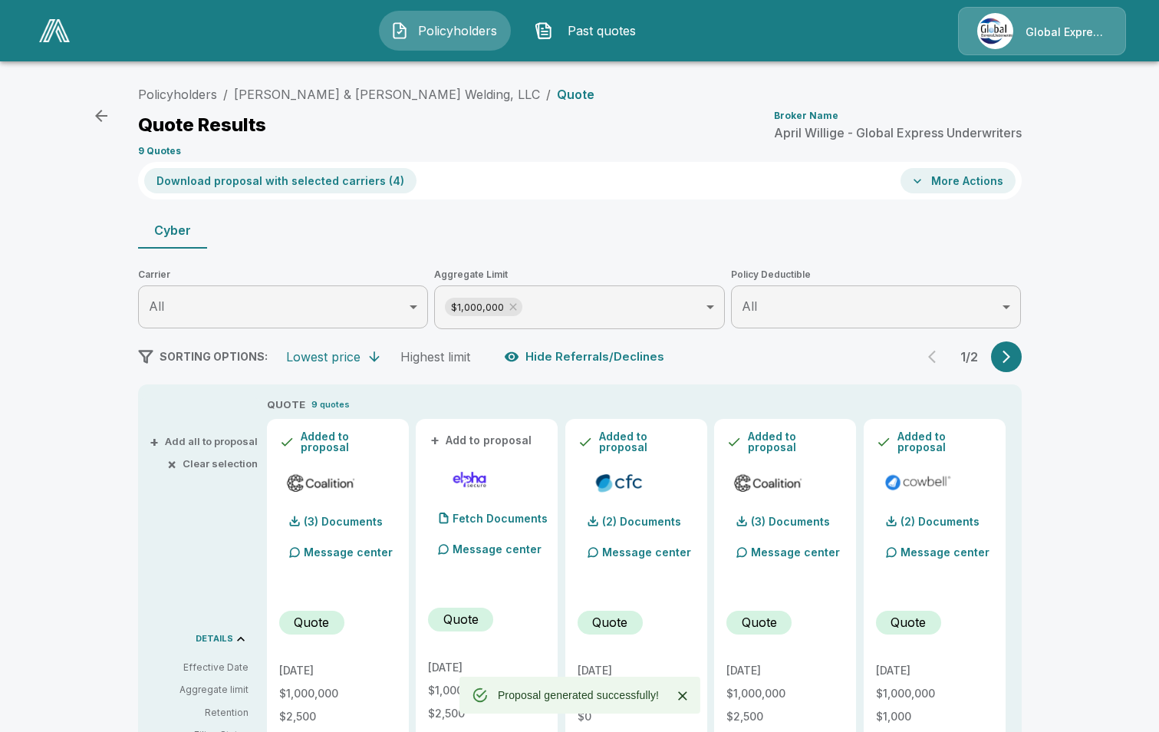
click at [971, 180] on button "More Actions" at bounding box center [958, 180] width 115 height 25
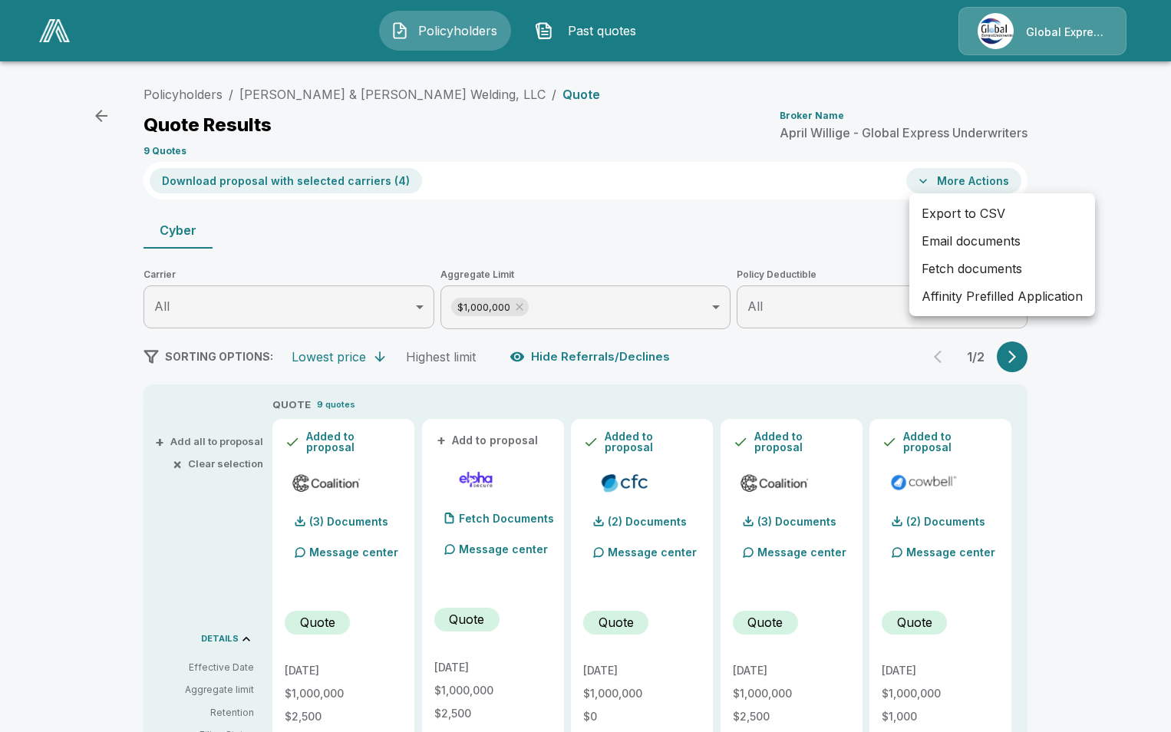
click at [982, 296] on li "Affinity Prefilled Application" at bounding box center [1002, 296] width 186 height 28
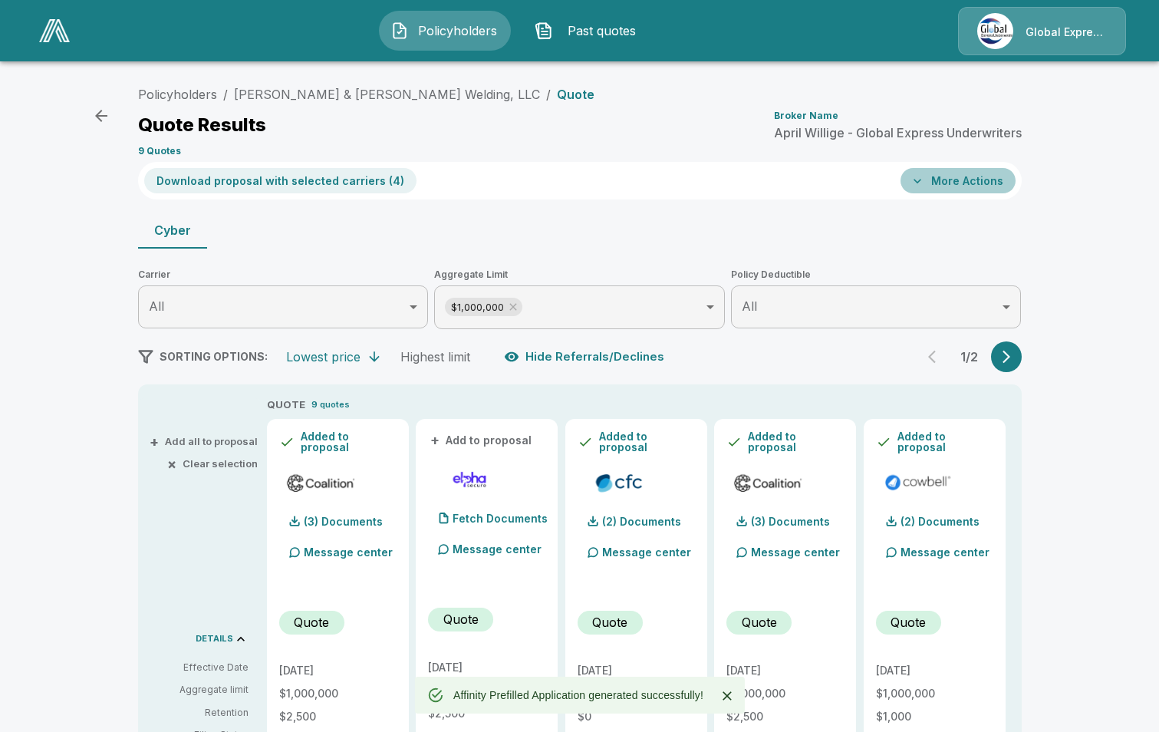
click at [996, 187] on button "More Actions" at bounding box center [958, 180] width 115 height 25
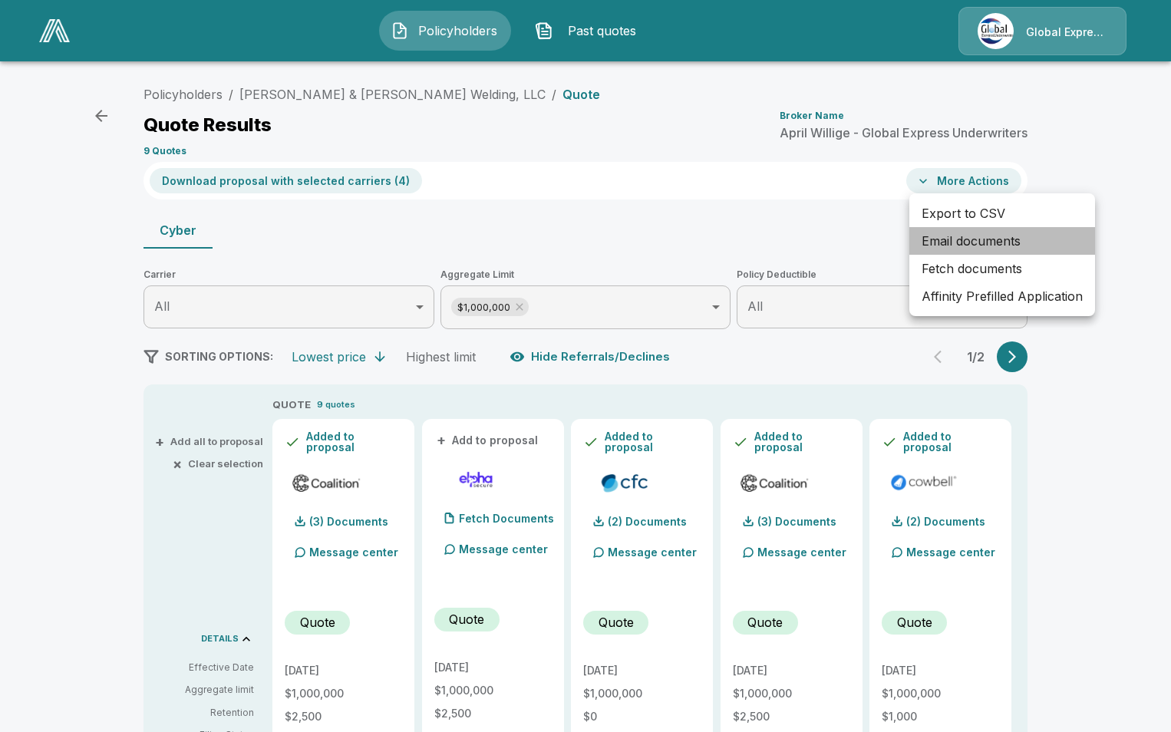
click at [1011, 238] on li "Email documents" at bounding box center [1002, 241] width 186 height 28
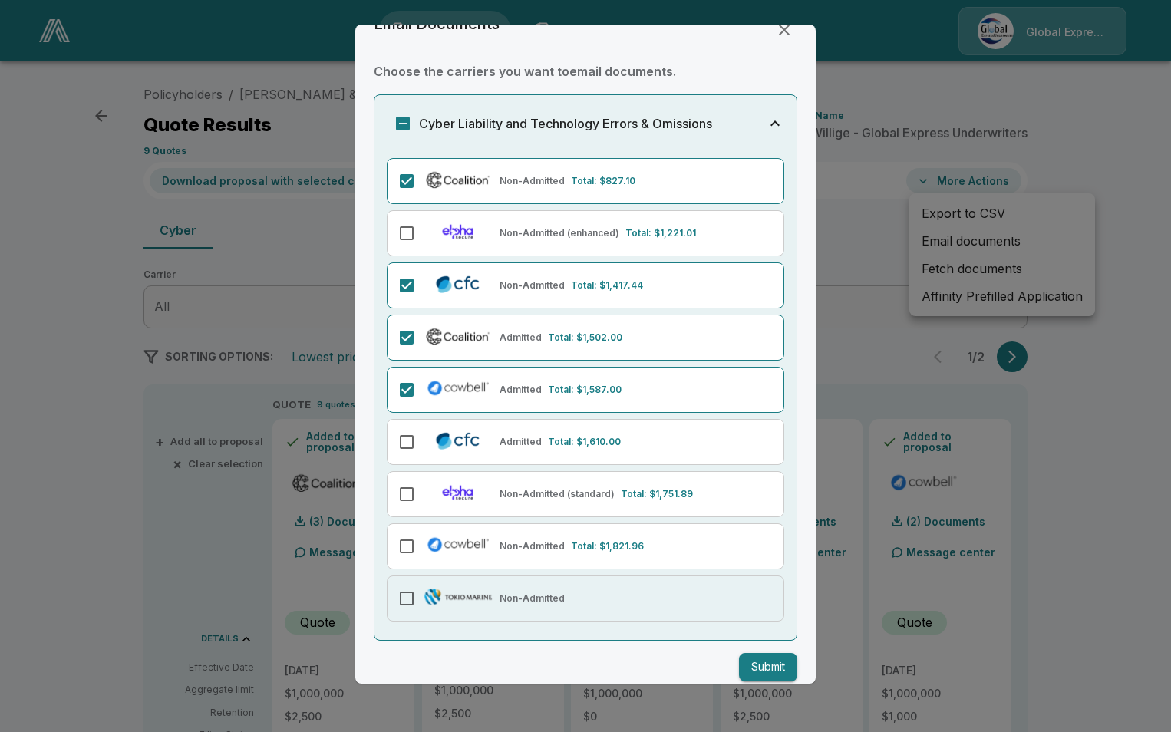
scroll to position [48, 0]
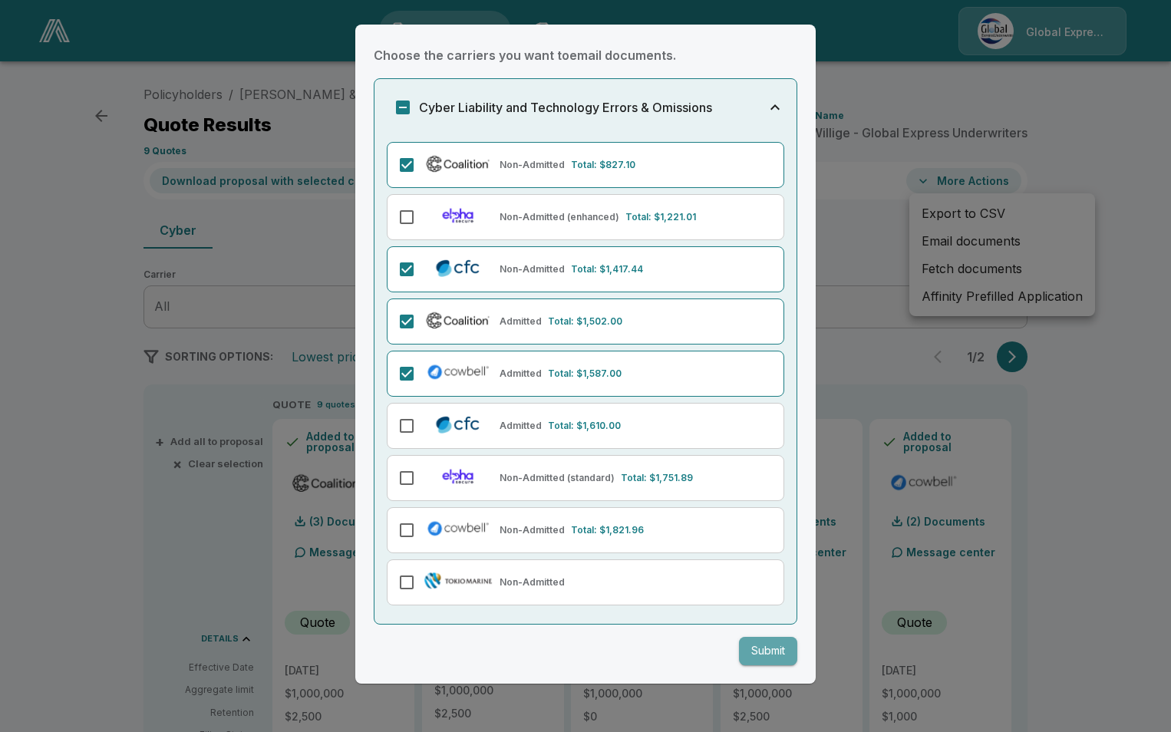
click at [741, 650] on button "Submit" at bounding box center [768, 651] width 58 height 28
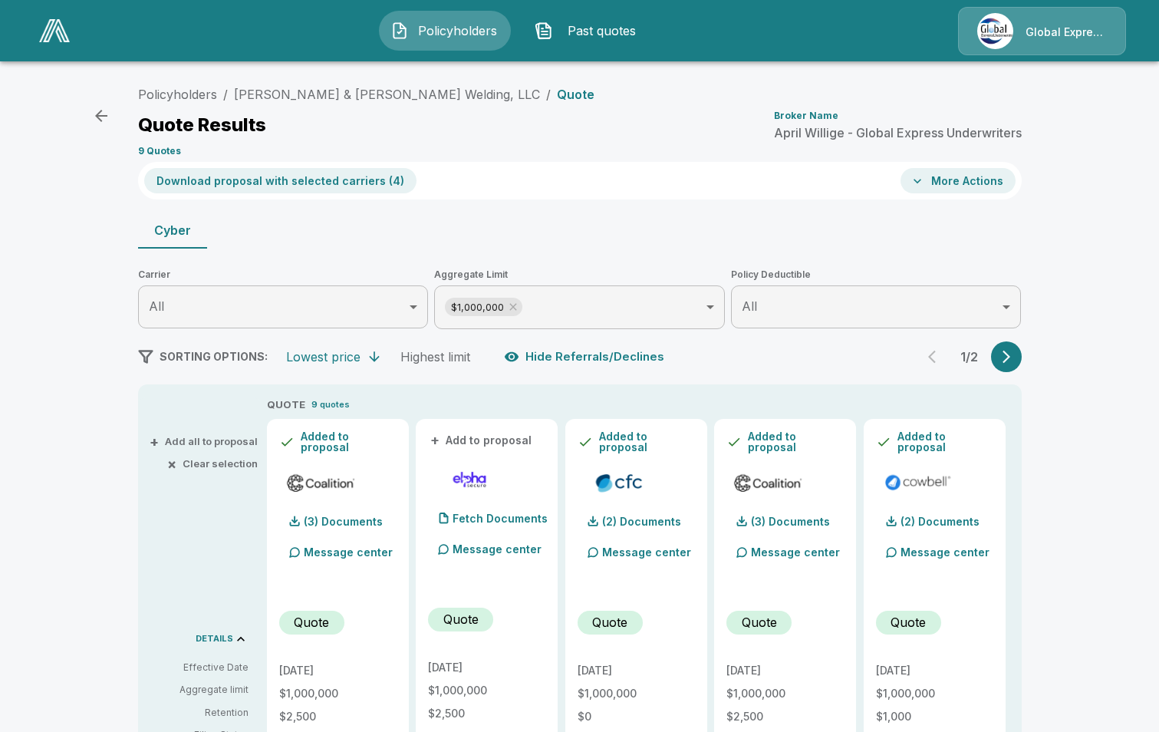
click at [108, 114] on icon "button" at bounding box center [101, 116] width 18 height 18
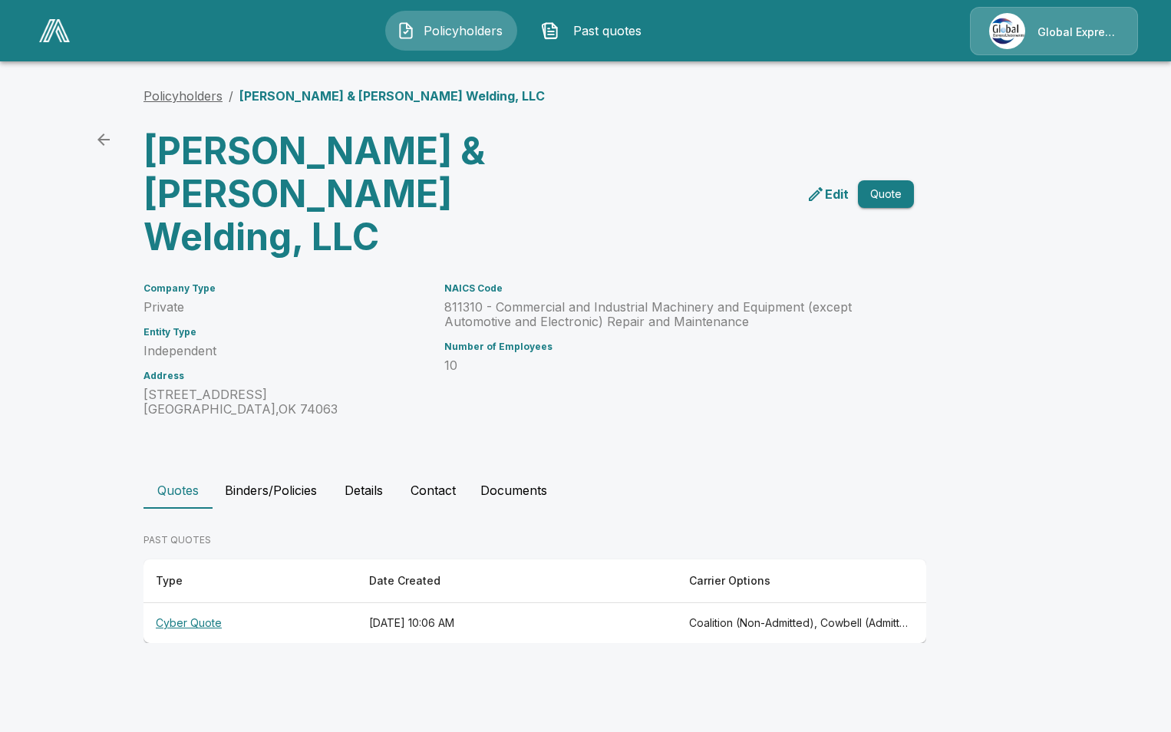
click at [202, 94] on link "Policyholders" at bounding box center [182, 95] width 79 height 15
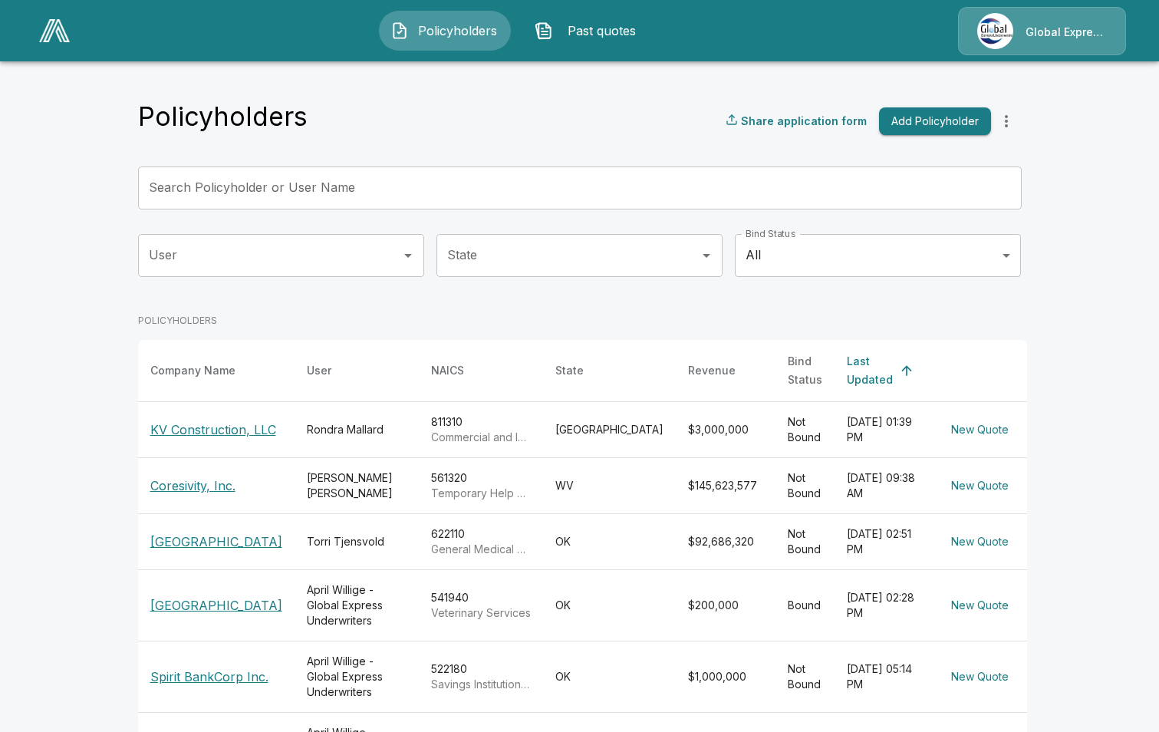
click at [466, 190] on input "Search Policyholder or User Name" at bounding box center [571, 188] width 867 height 43
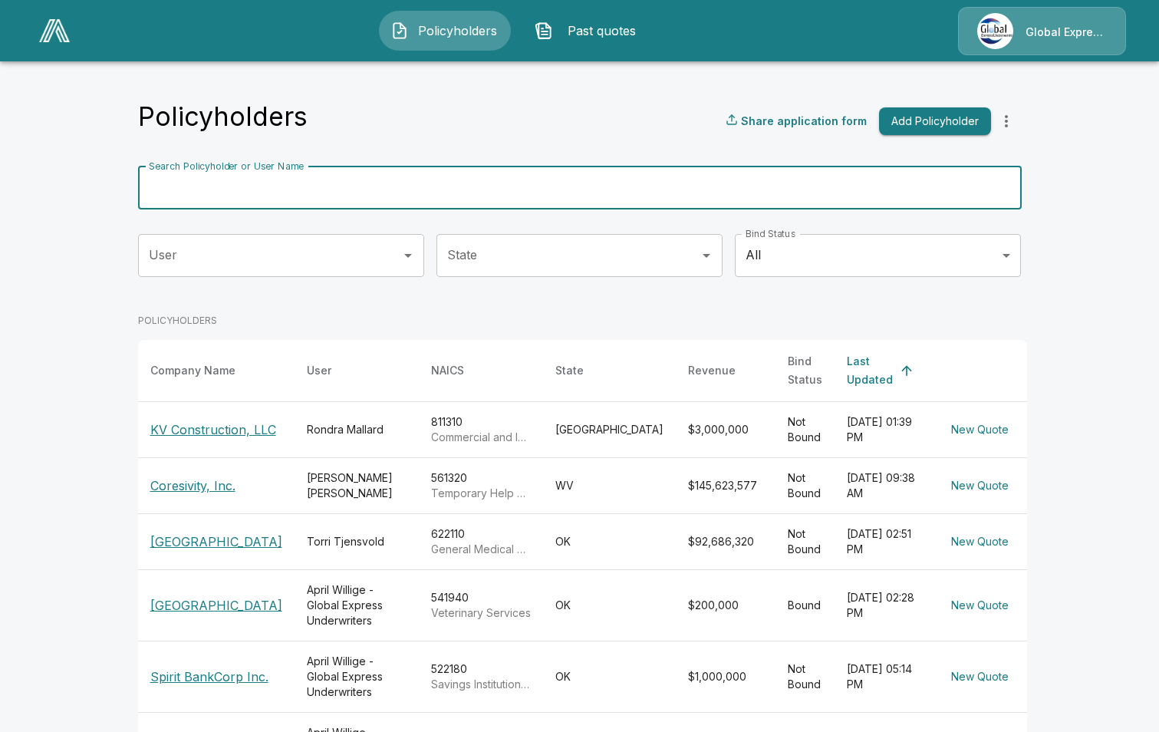
paste input "**********"
type input "**********"
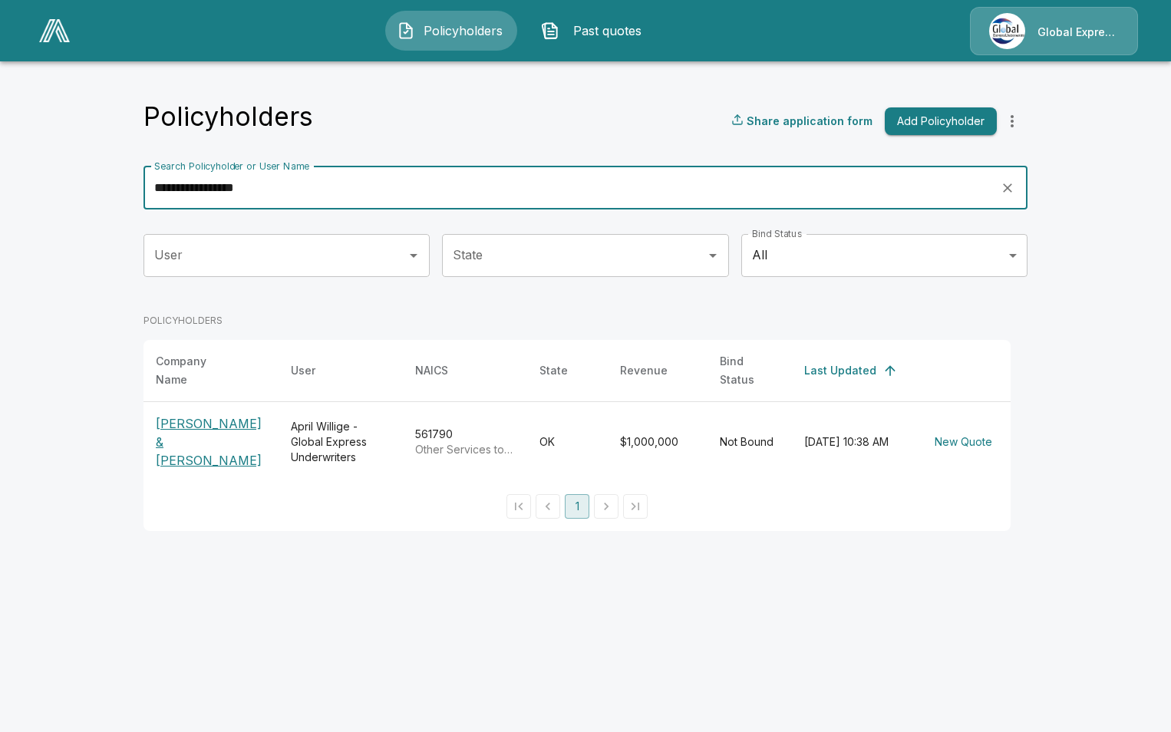
click at [234, 427] on p "[PERSON_NAME] & [PERSON_NAME]" at bounding box center [211, 441] width 110 height 55
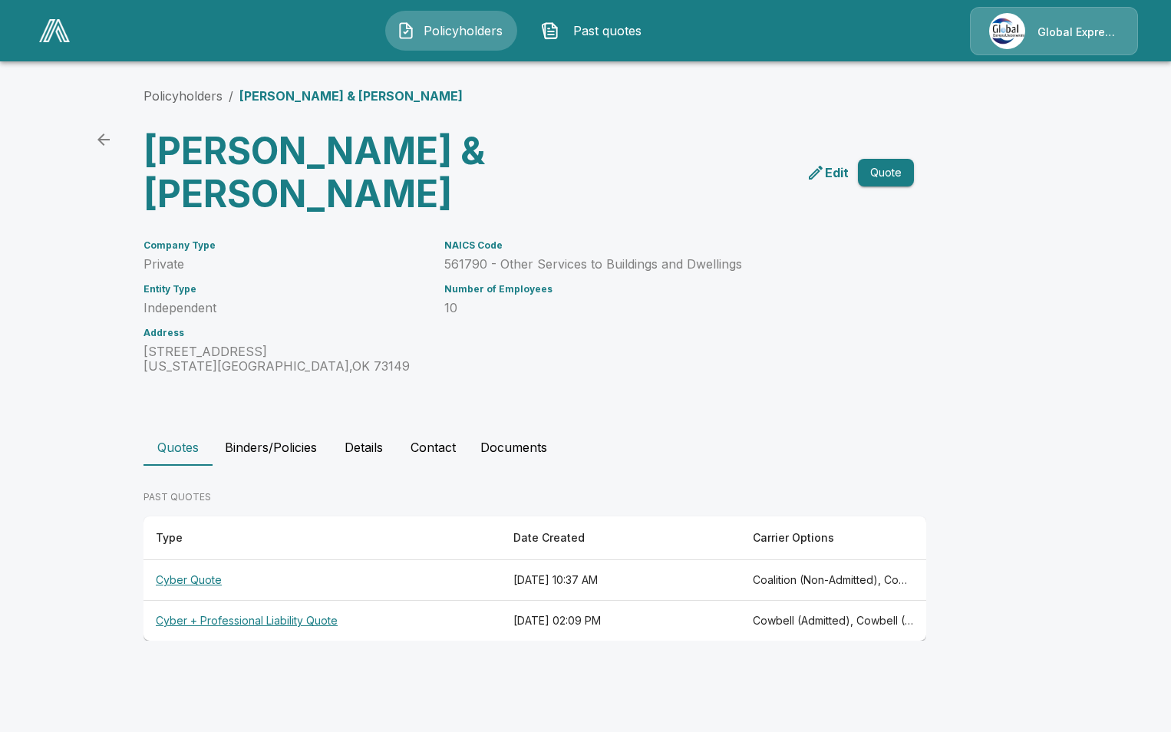
click at [198, 560] on th "Cyber Quote" at bounding box center [322, 580] width 358 height 41
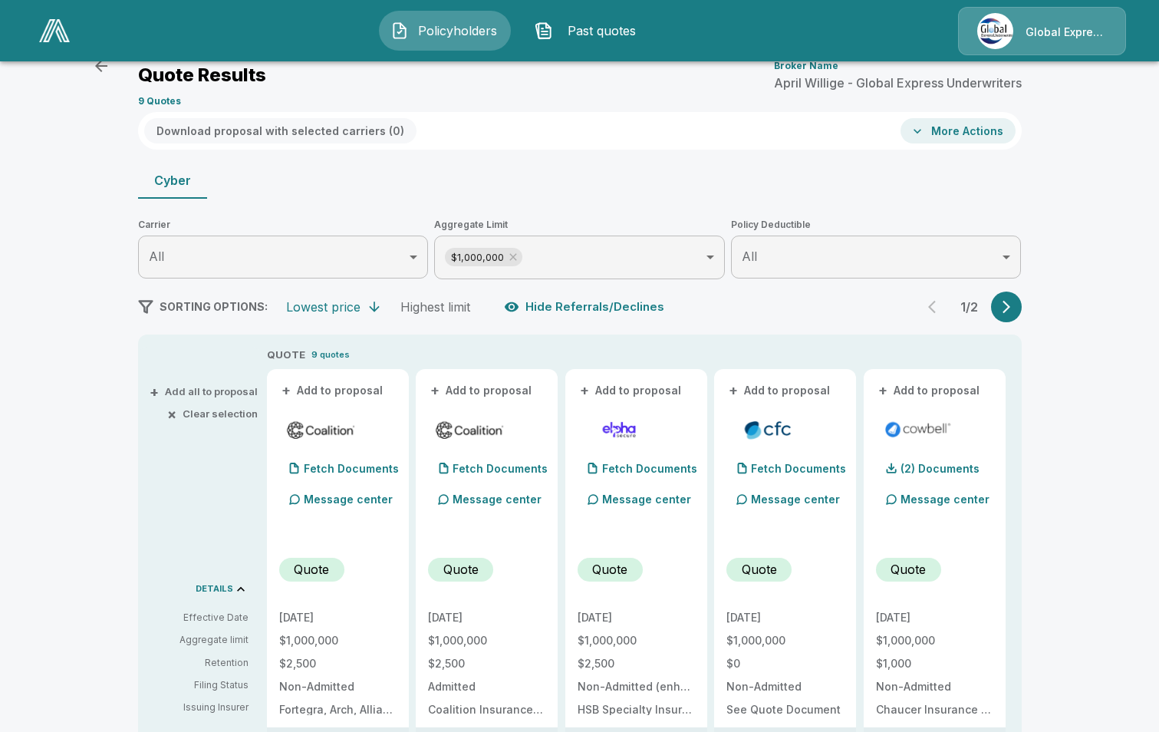
scroll to position [77, 0]
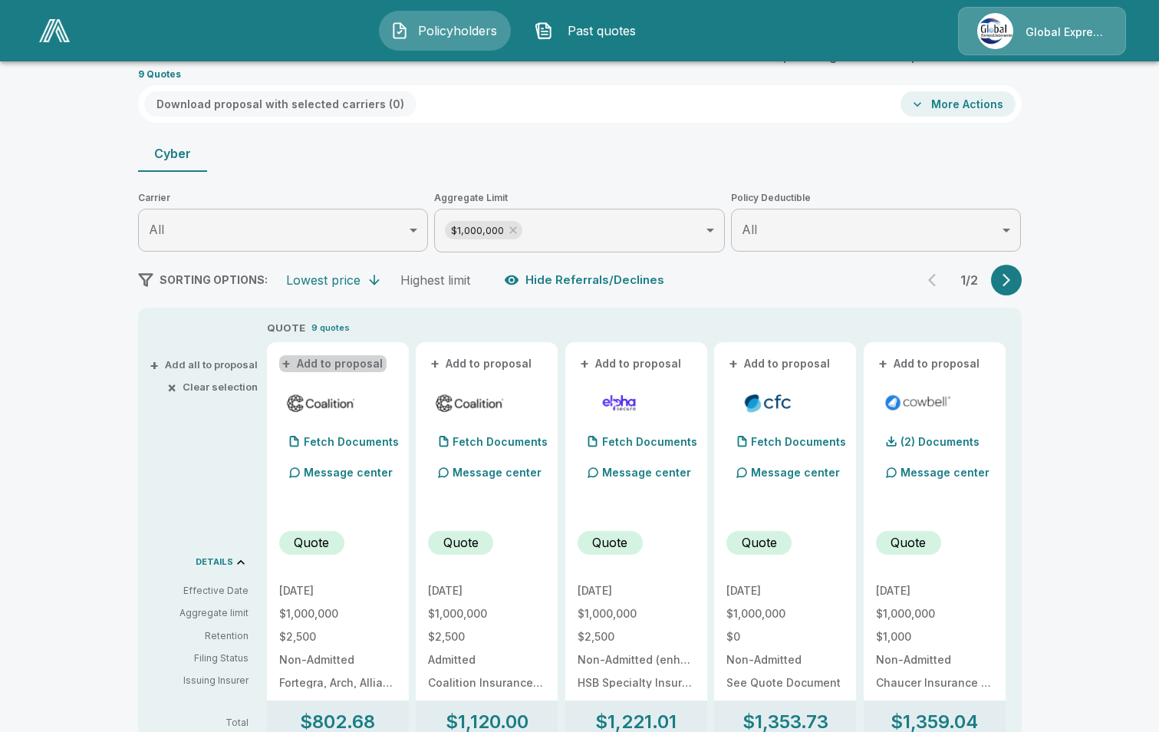
click at [353, 364] on button "+ Add to proposal" at bounding box center [332, 363] width 107 height 17
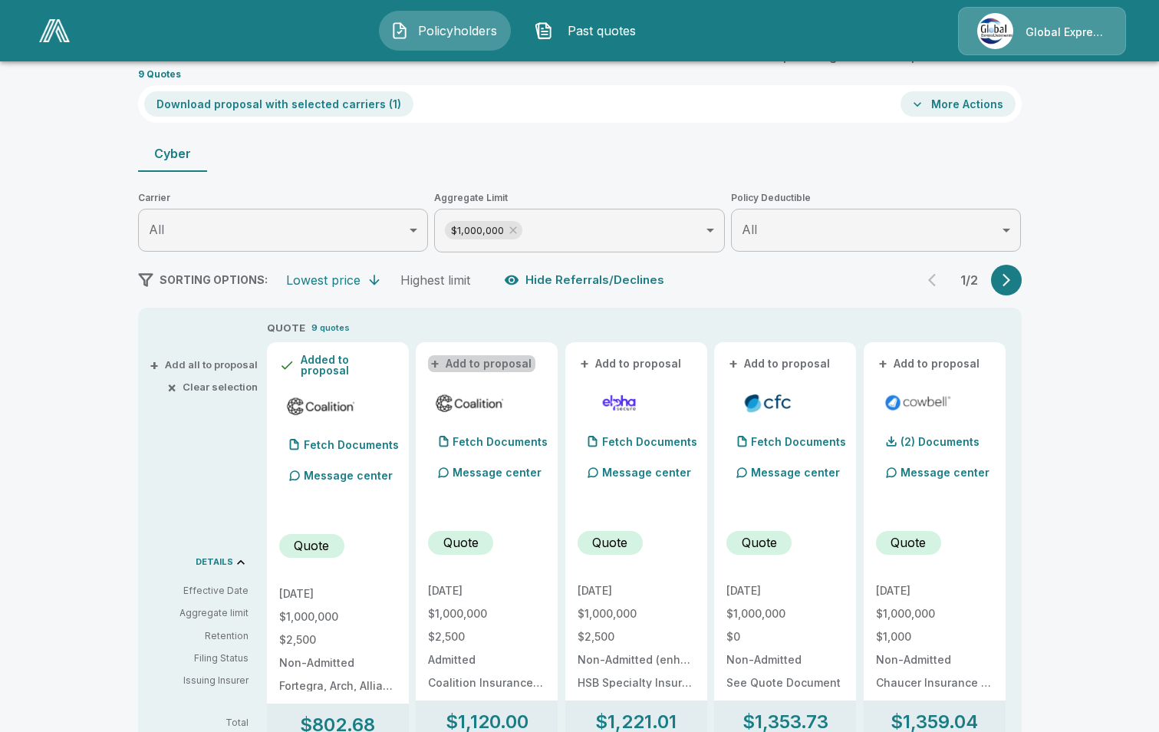
click at [526, 357] on button "+ Add to proposal" at bounding box center [481, 363] width 107 height 17
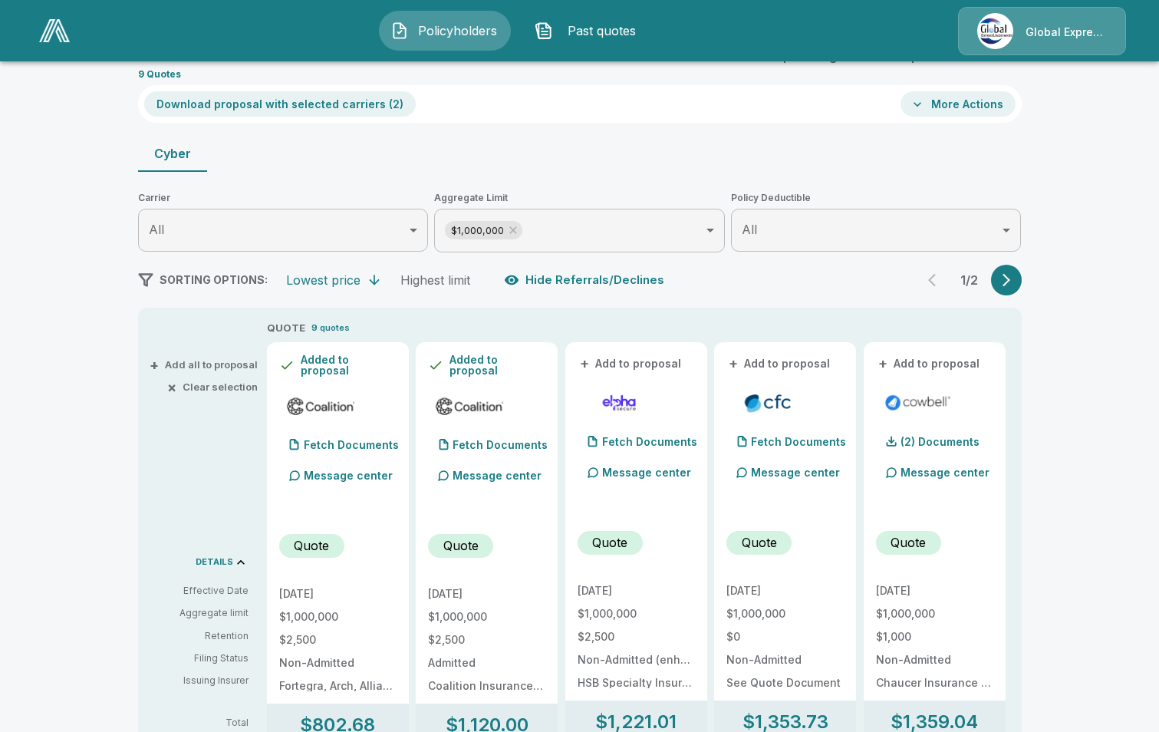
click at [804, 363] on button "+ Add to proposal" at bounding box center [780, 363] width 107 height 17
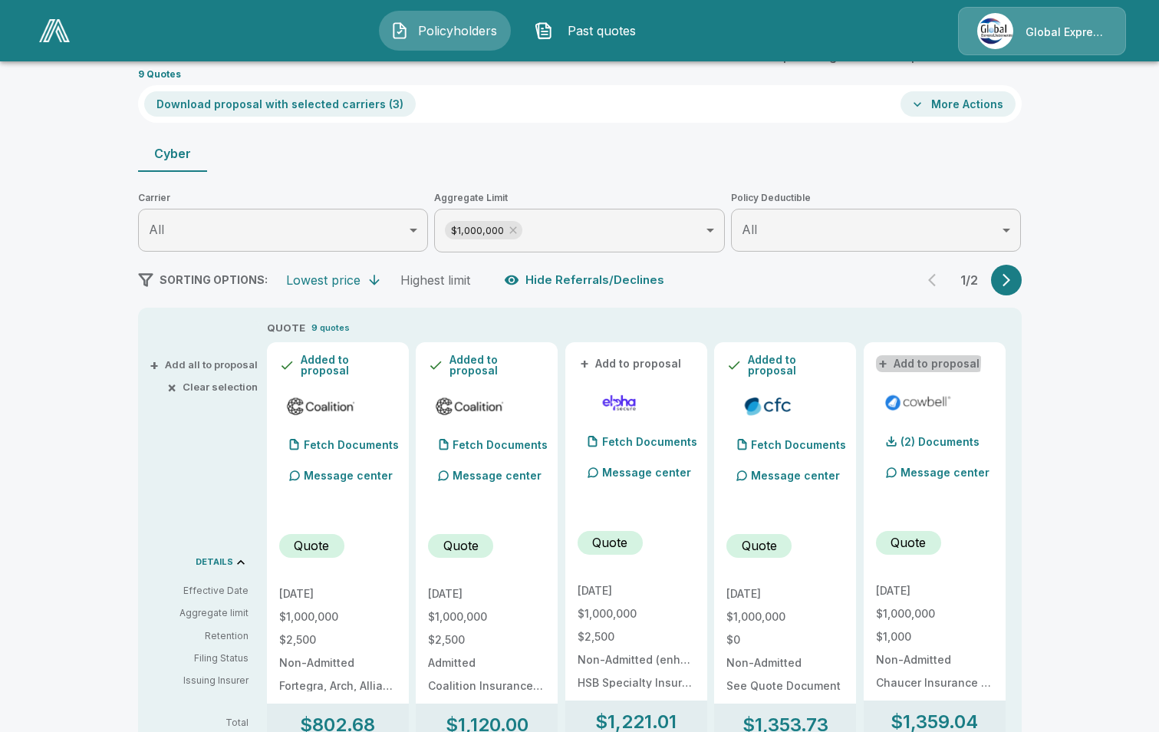
click at [905, 361] on button "+ Add to proposal" at bounding box center [929, 363] width 107 height 17
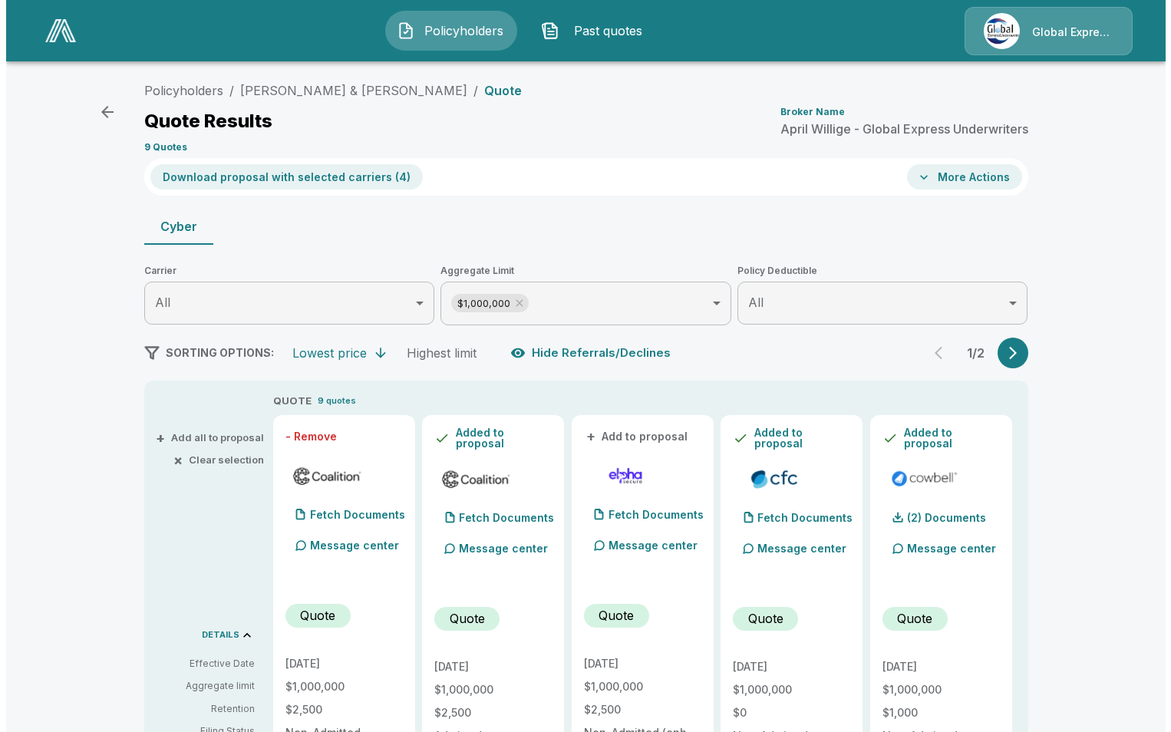
scroll to position [0, 0]
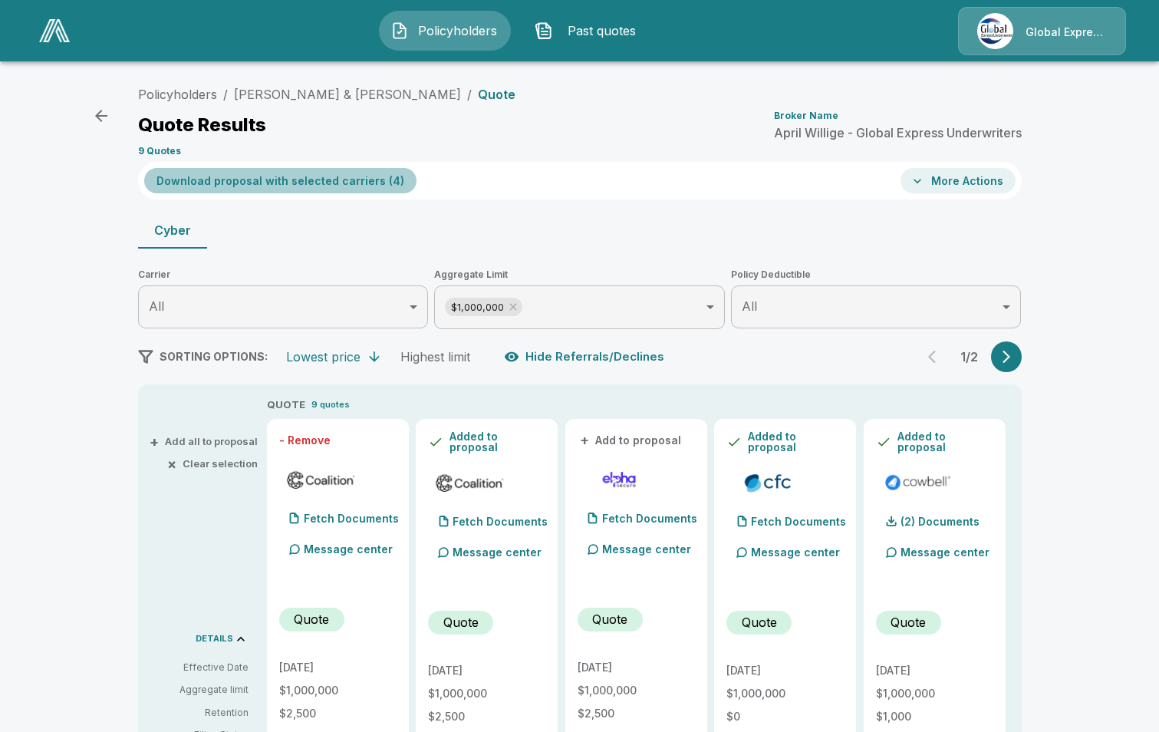
click at [333, 183] on button "Download proposal with selected carriers ( 4 )" at bounding box center [280, 180] width 272 height 25
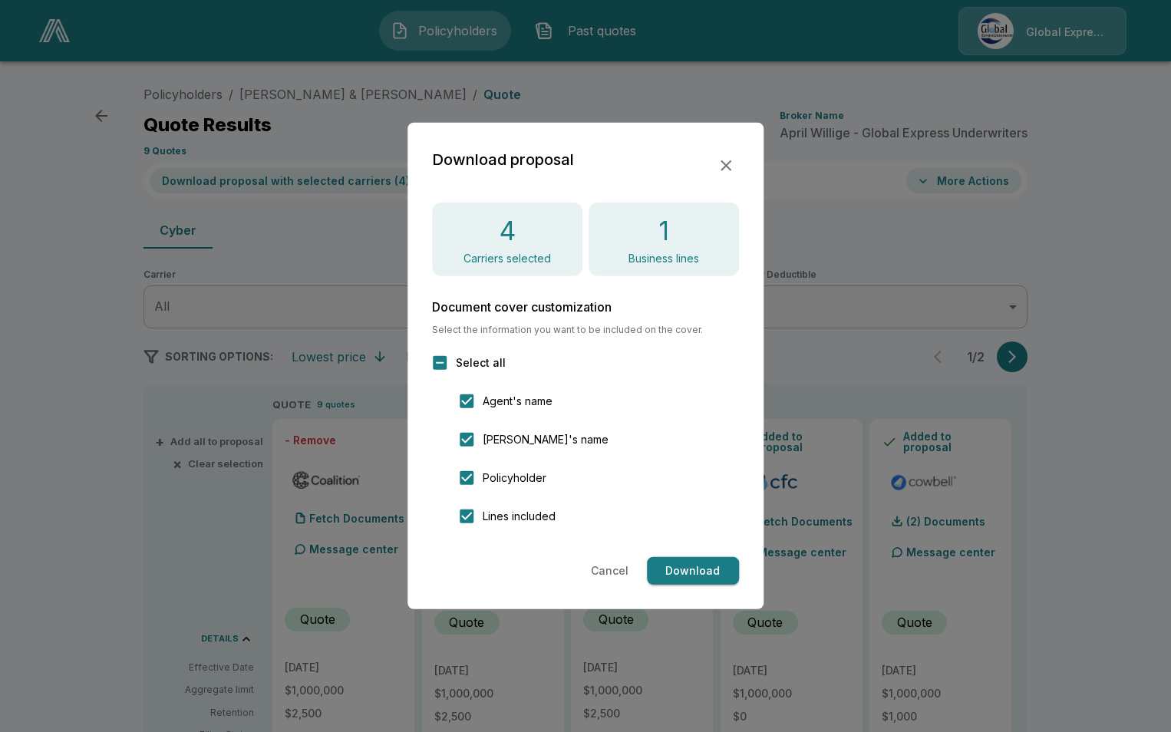
click at [704, 564] on button "Download" at bounding box center [693, 571] width 92 height 28
click at [728, 164] on icon "button" at bounding box center [726, 166] width 18 height 18
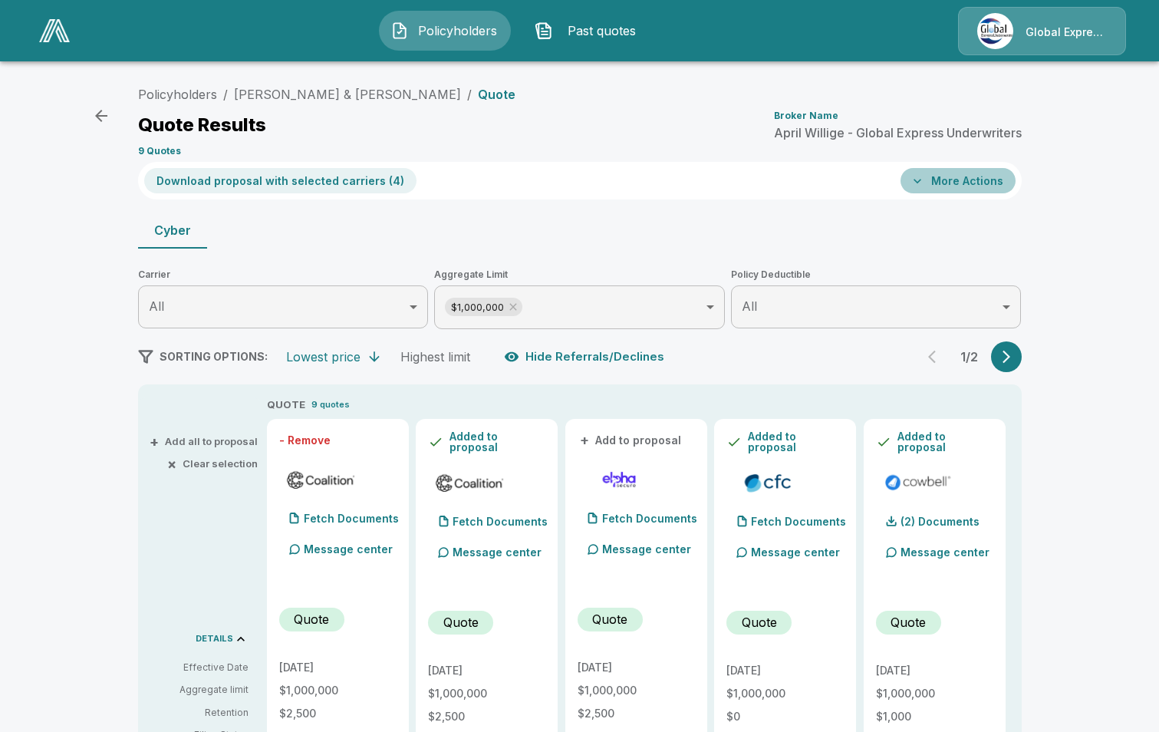
click at [968, 185] on button "More Actions" at bounding box center [958, 180] width 115 height 25
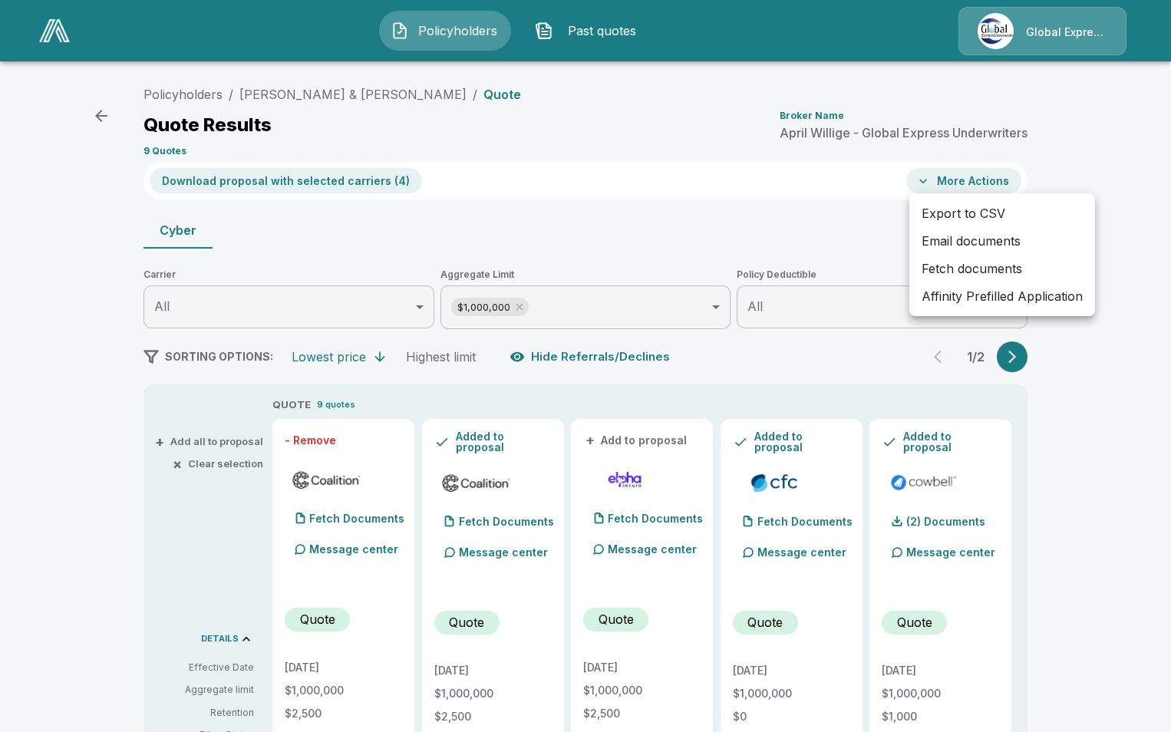
click at [978, 294] on li "Affinity Prefilled Application" at bounding box center [1002, 296] width 186 height 28
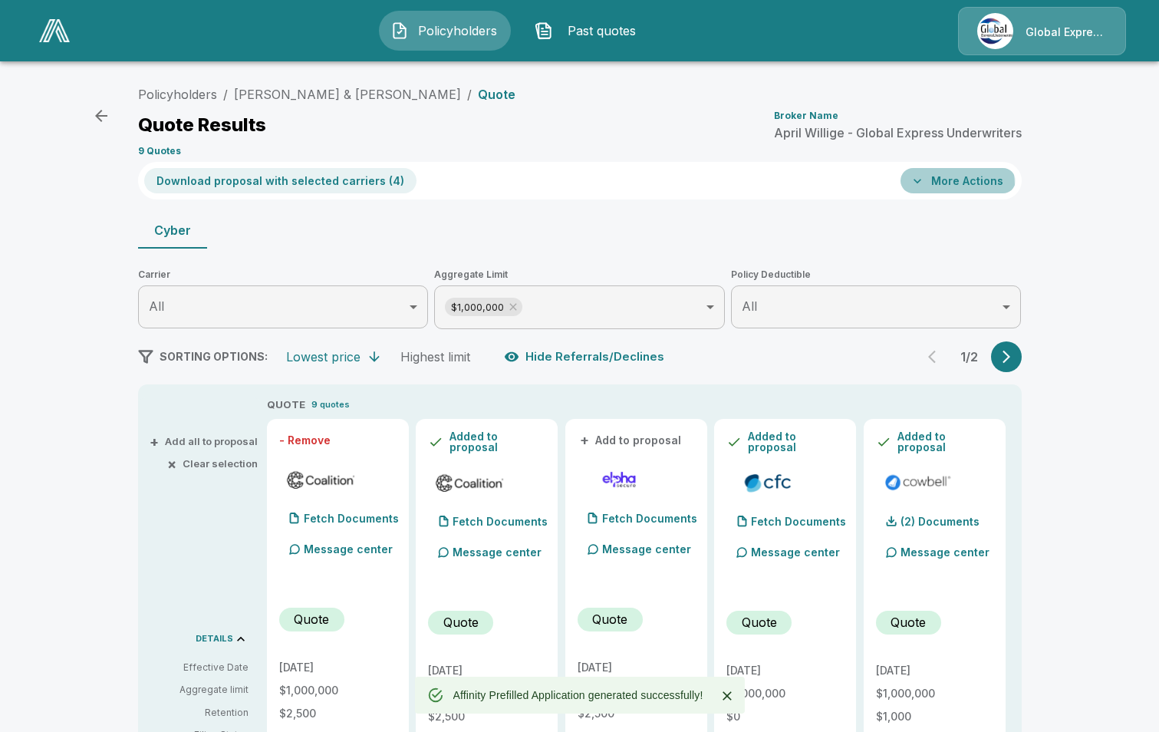
click at [946, 186] on button "More Actions" at bounding box center [958, 180] width 115 height 25
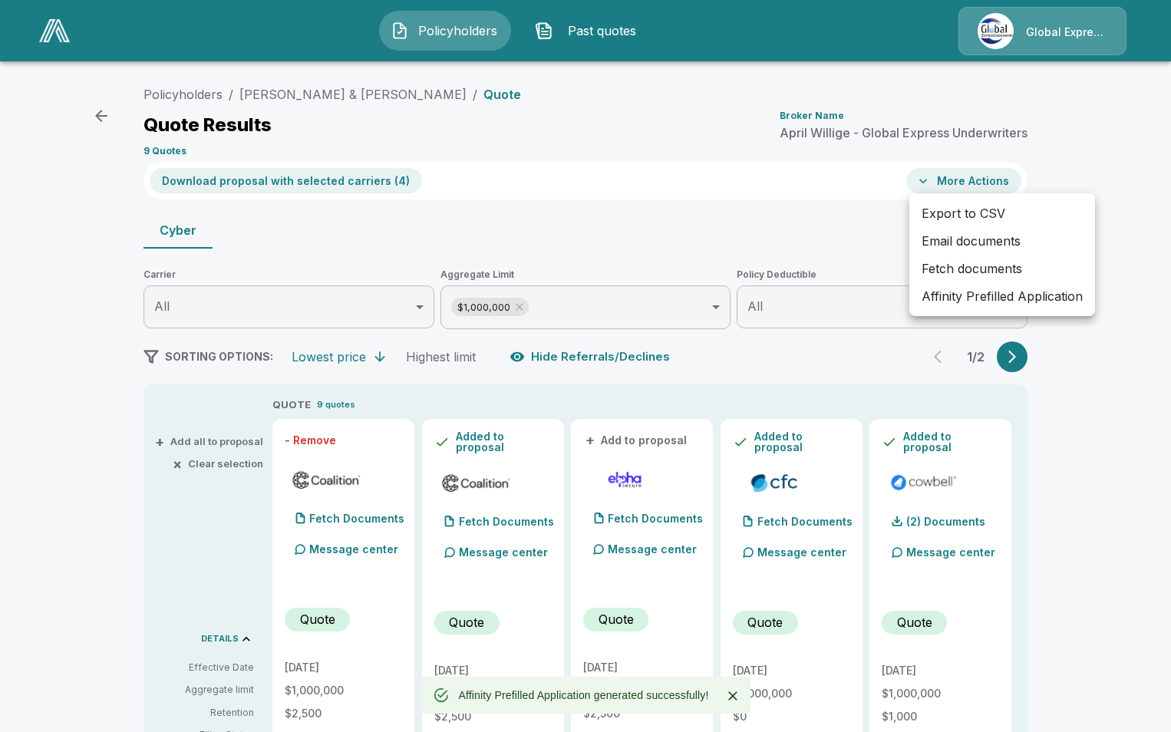
click at [968, 239] on li "Email documents" at bounding box center [1002, 241] width 186 height 28
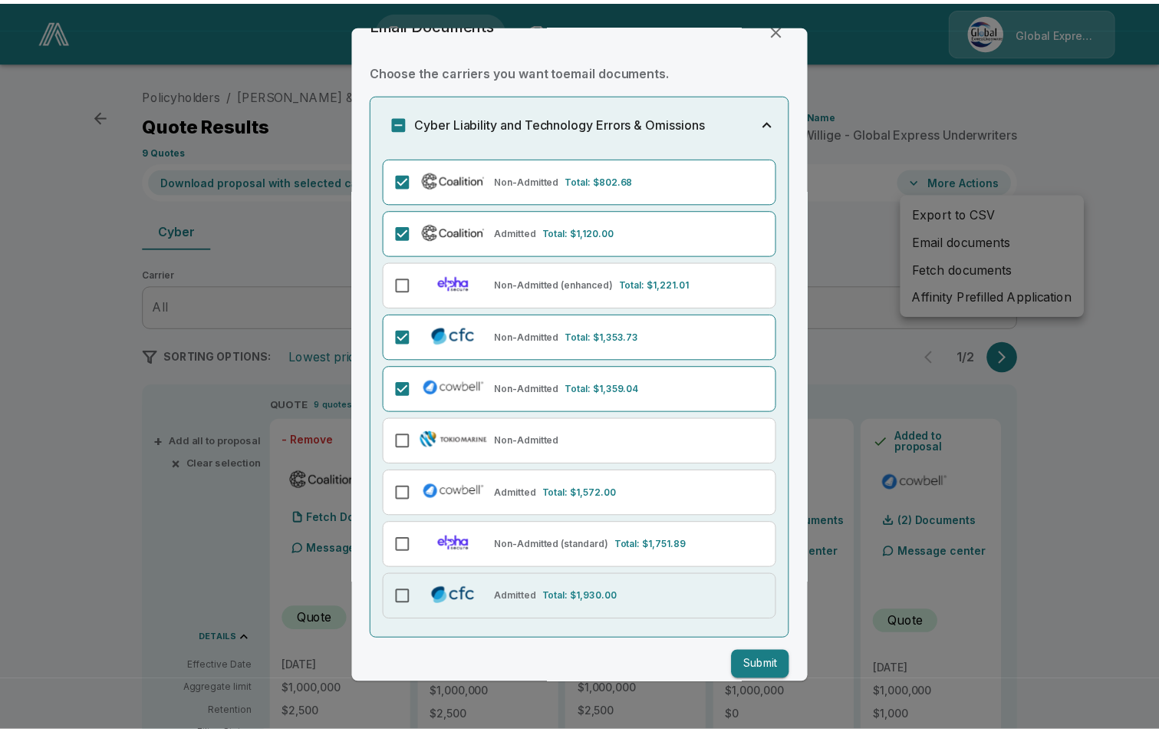
scroll to position [48, 0]
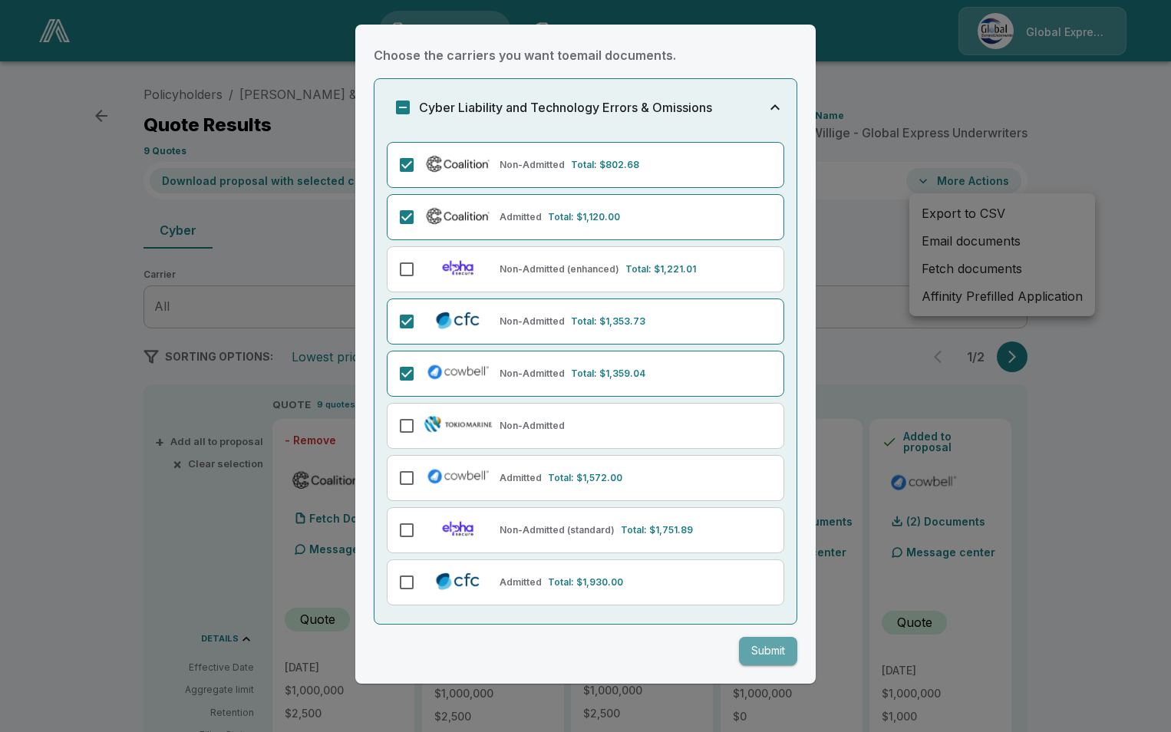
click at [745, 649] on button "Submit" at bounding box center [768, 651] width 58 height 28
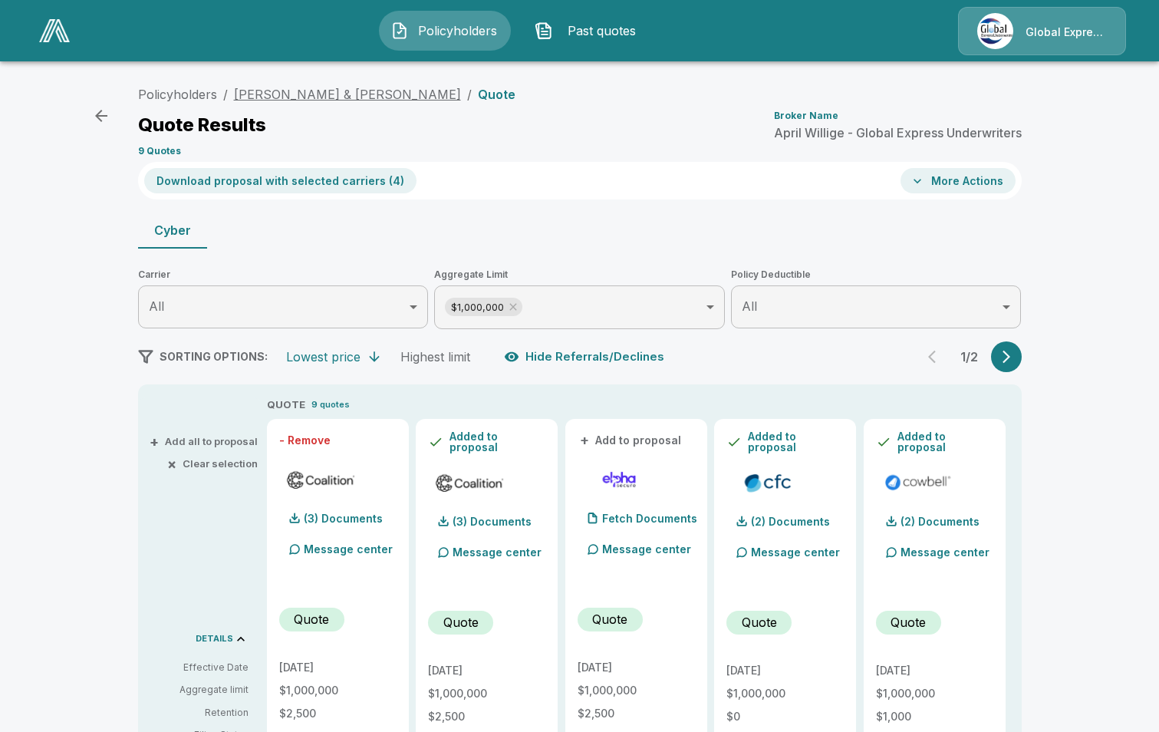
click at [311, 91] on link "Jay & Mary Blough" at bounding box center [347, 94] width 227 height 15
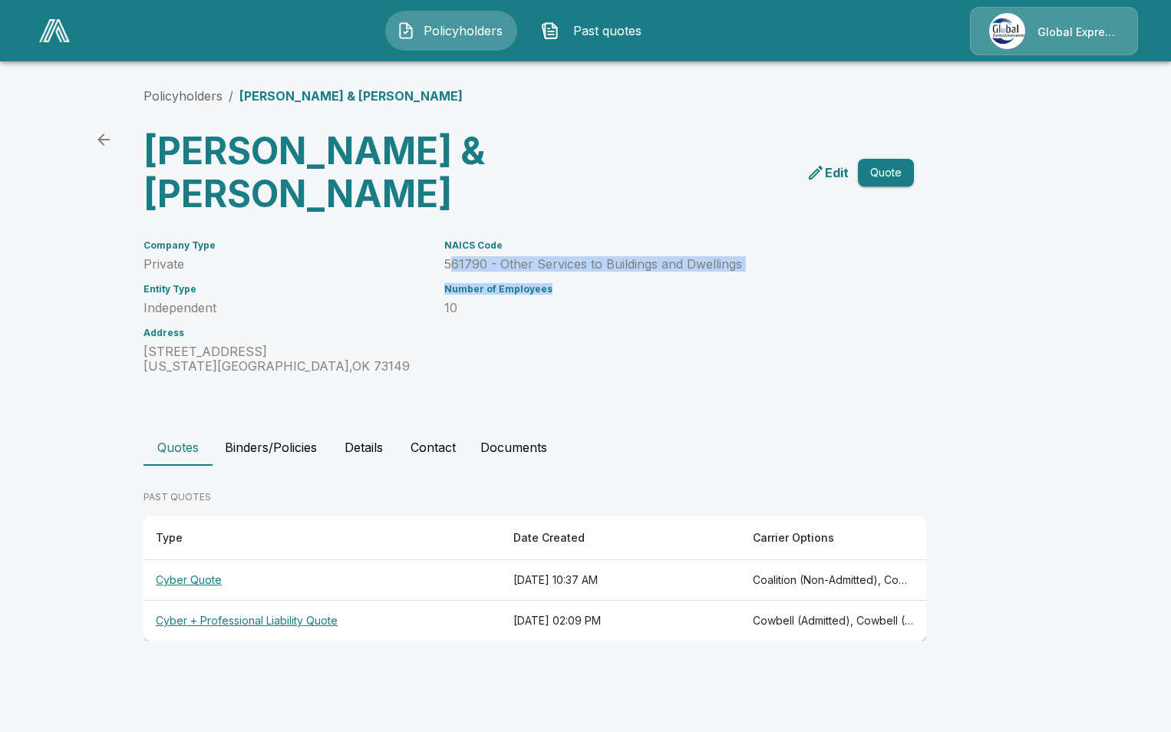
drag, startPoint x: 449, startPoint y: 226, endPoint x: 645, endPoint y: 232, distance: 196.6
click at [645, 232] on div "NAICS Code 561790 - Other Services to Buildings and Dwellings Number of Employe…" at bounding box center [651, 298] width 451 height 152
drag, startPoint x: 645, startPoint y: 232, endPoint x: 447, endPoint y: 291, distance: 206.4
click at [447, 291] on div "NAICS Code 561790 - Other Services to Buildings and Dwellings Number of Employe…" at bounding box center [651, 298] width 451 height 152
drag, startPoint x: 441, startPoint y: 220, endPoint x: 747, endPoint y: 221, distance: 306.2
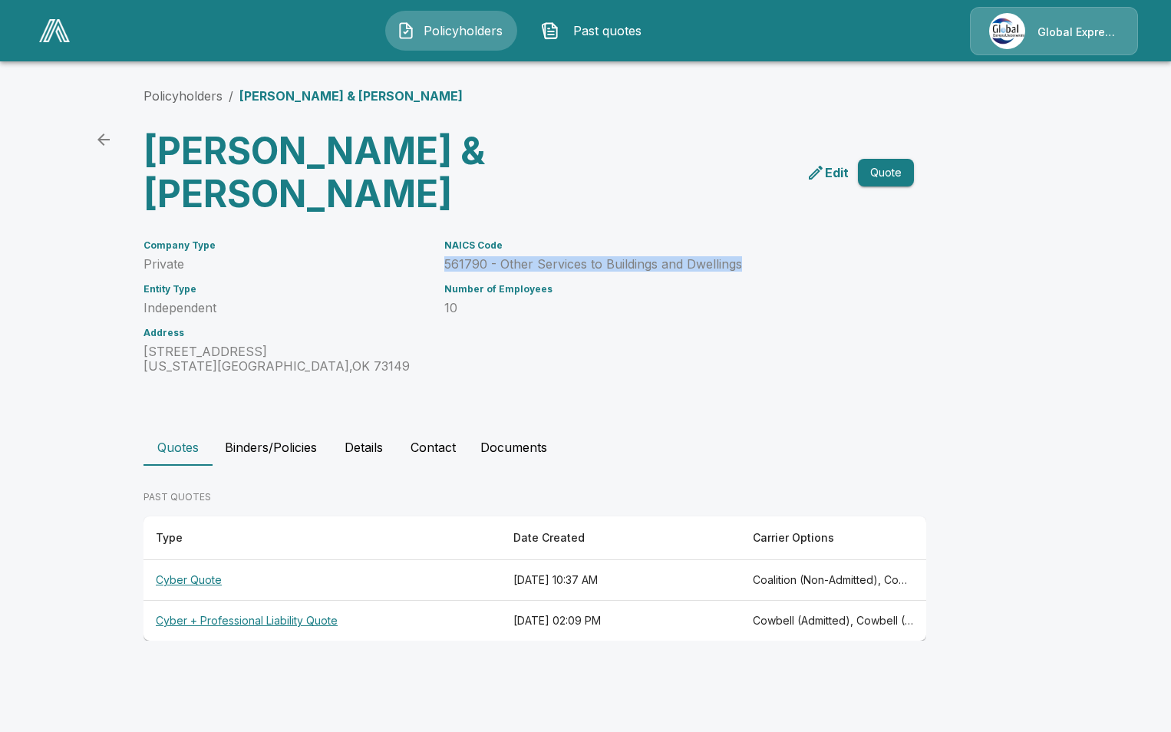
click at [747, 222] on div "NAICS Code 561790 - Other Services to Buildings and Dwellings Number of Employe…" at bounding box center [651, 298] width 451 height 152
drag, startPoint x: 747, startPoint y: 221, endPoint x: 733, endPoint y: 223, distance: 14.7
copy p "561790 - Other Services to Buildings and Dwellings"
click at [197, 96] on link "Policyholders" at bounding box center [182, 95] width 79 height 15
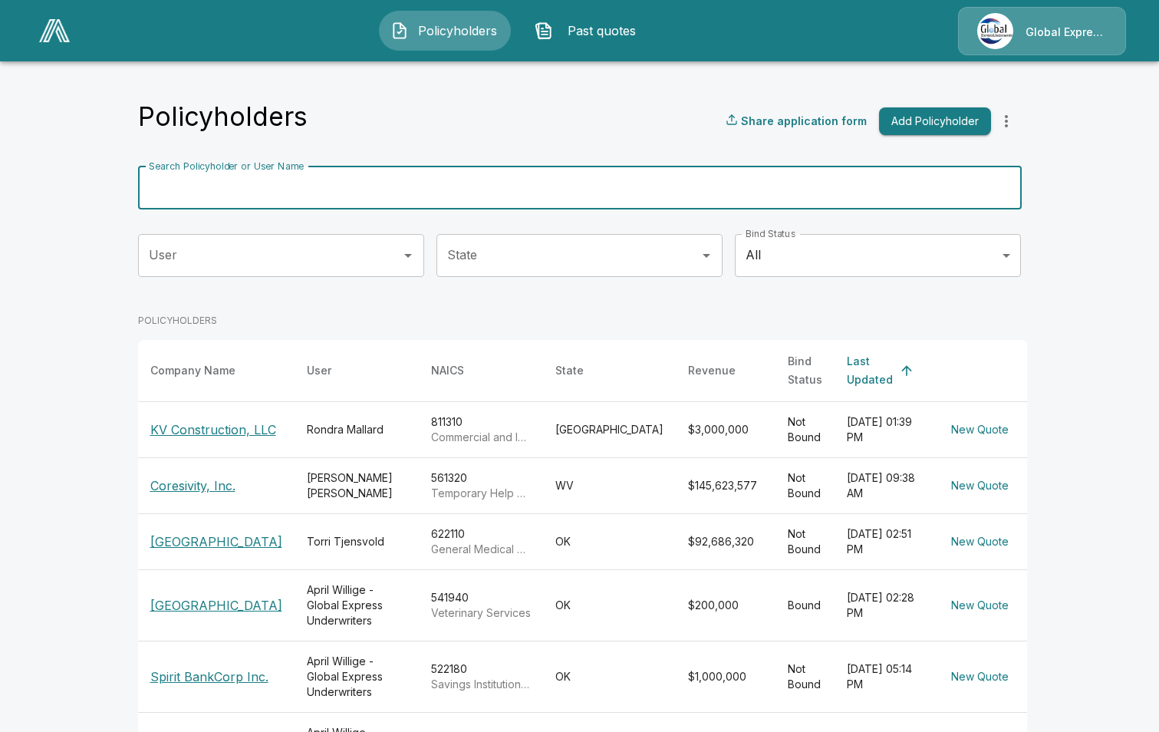
click at [302, 192] on input "Search Policyholder or User Name" at bounding box center [571, 188] width 867 height 43
paste input "**********"
type input "**********"
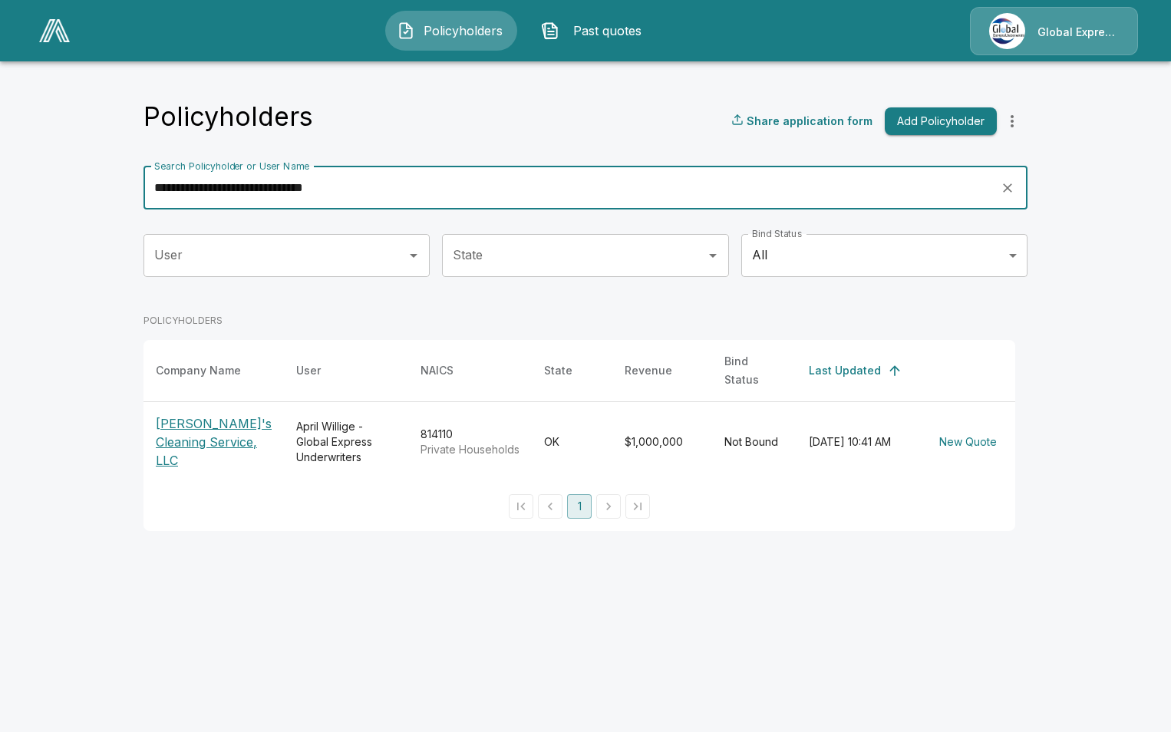
click at [192, 436] on p "[PERSON_NAME]'s Cleaning Service, LLC" at bounding box center [214, 441] width 116 height 55
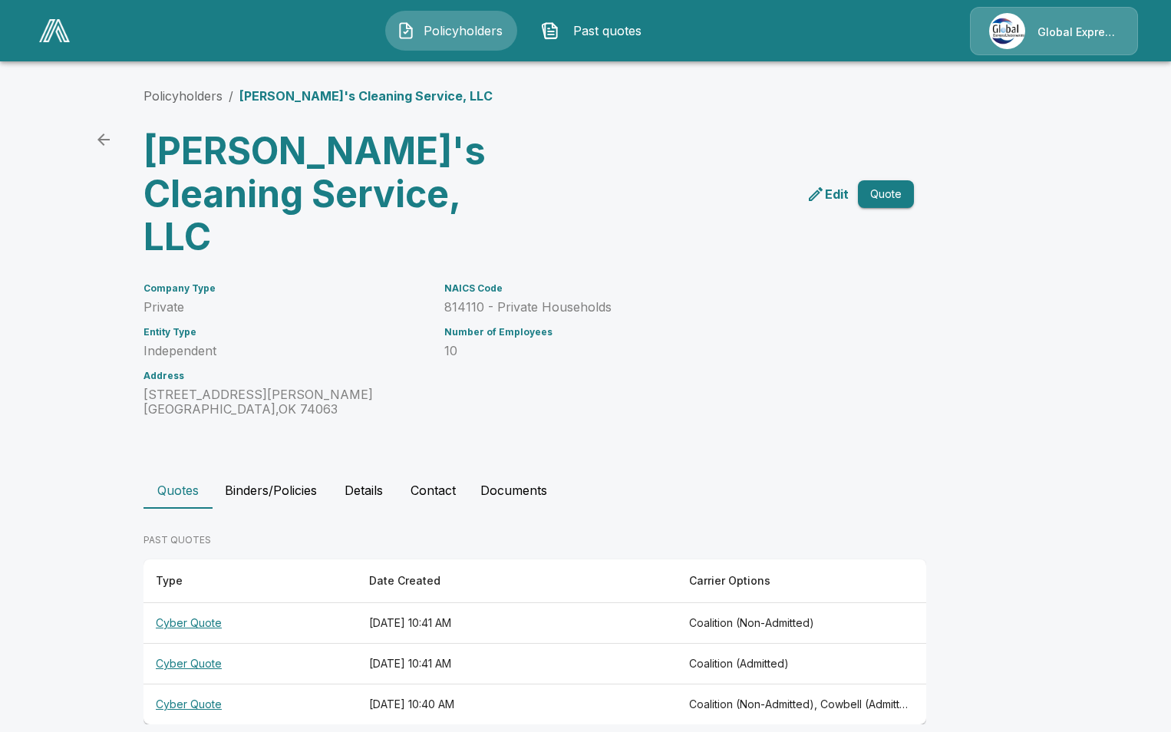
click at [193, 684] on th "Cyber Quote" at bounding box center [249, 704] width 213 height 41
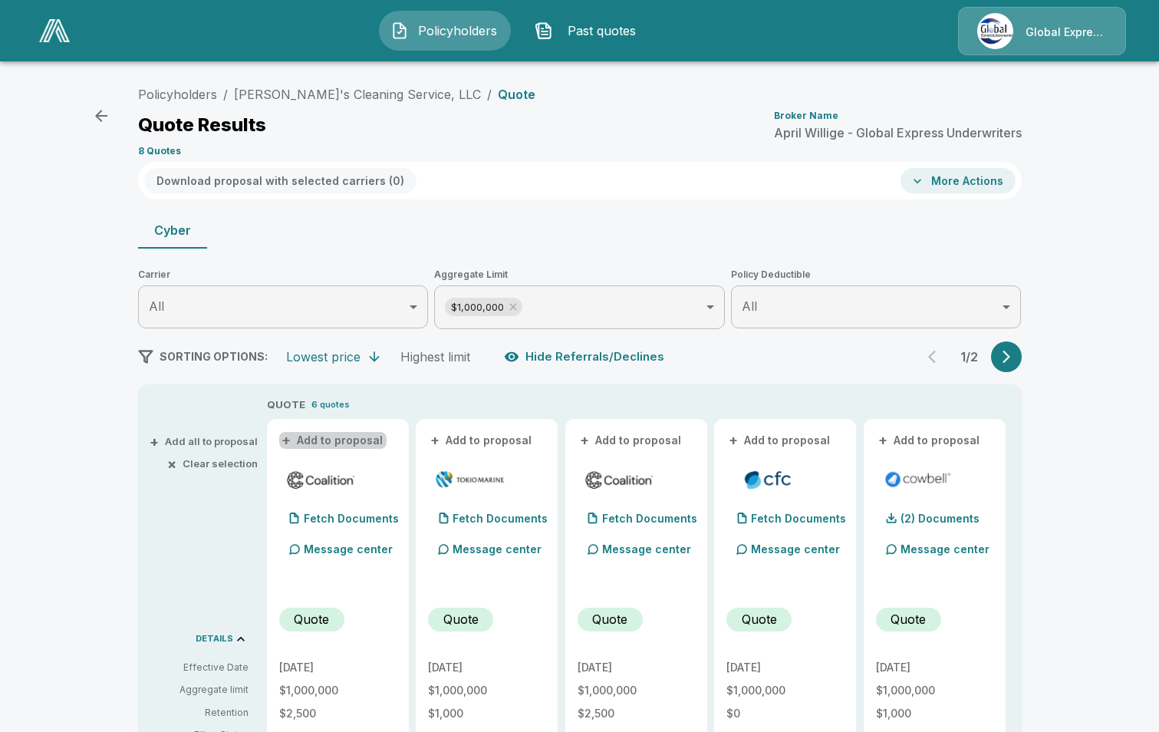
click at [364, 440] on button "+ Add to proposal" at bounding box center [332, 440] width 107 height 17
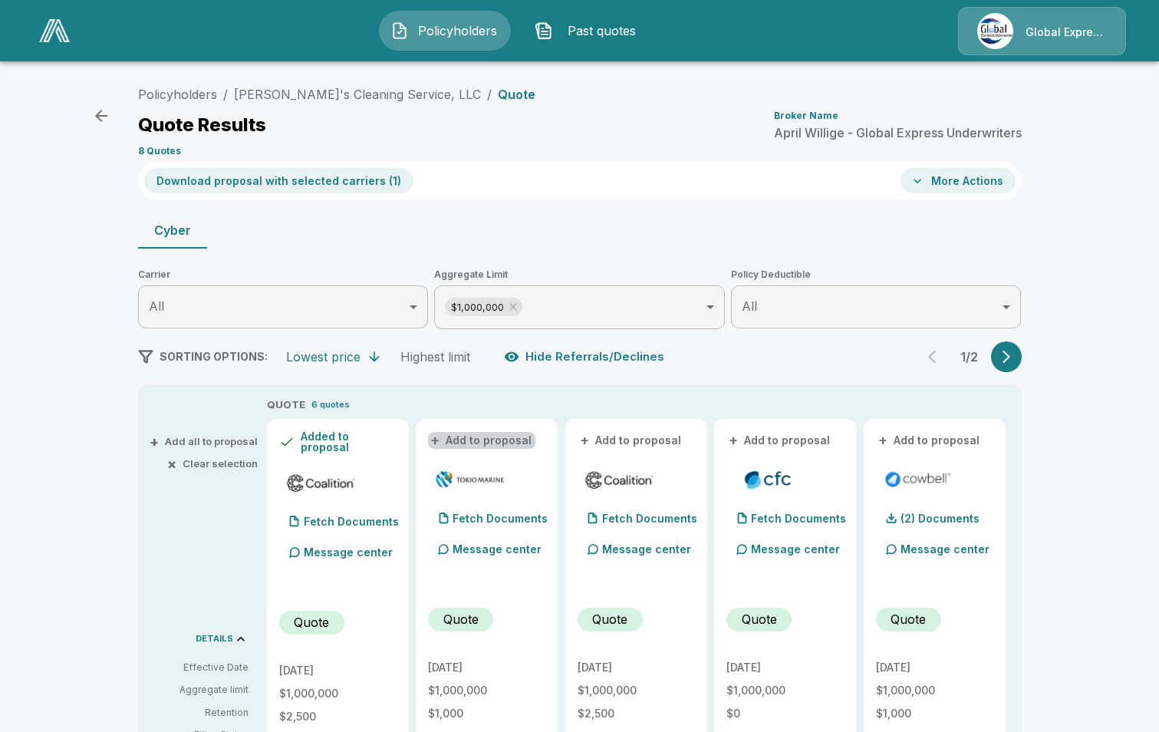
click at [509, 439] on button "+ Add to proposal" at bounding box center [481, 440] width 107 height 17
click at [620, 447] on button "+ Add to proposal" at bounding box center [631, 440] width 107 height 17
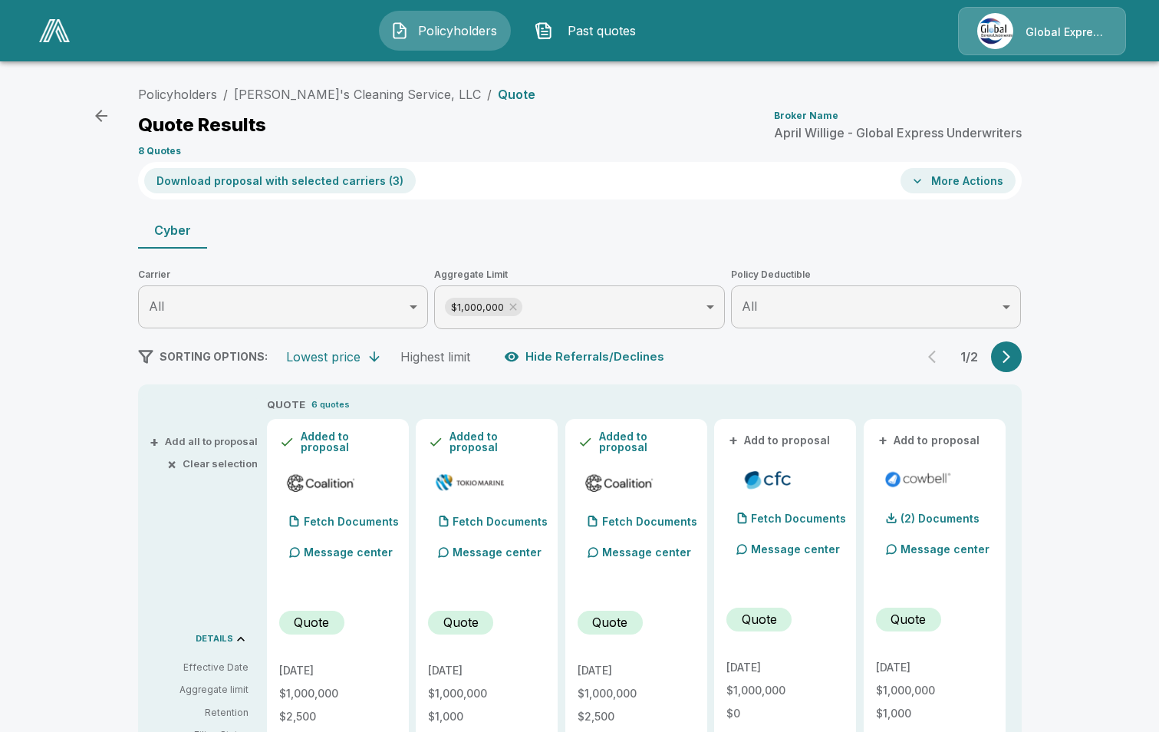
click at [777, 440] on button "+ Add to proposal" at bounding box center [780, 440] width 107 height 17
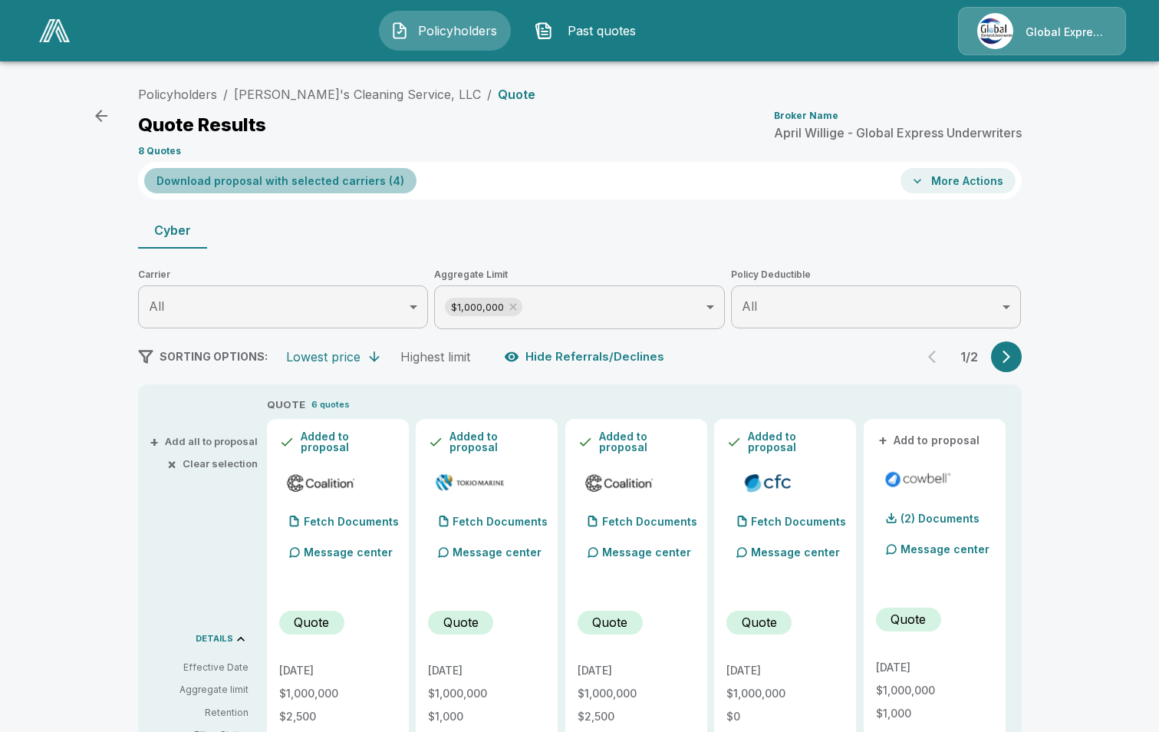
click at [320, 177] on button "Download proposal with selected carriers ( 4 )" at bounding box center [280, 180] width 272 height 25
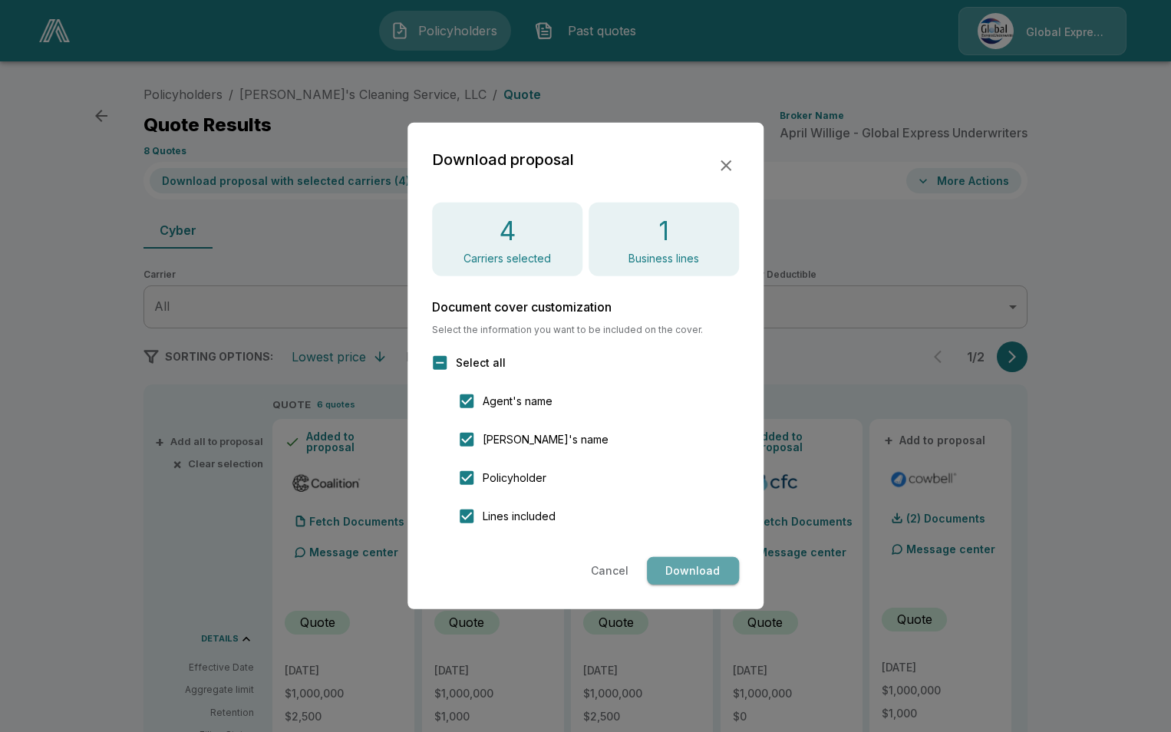
click at [681, 566] on button "Download" at bounding box center [693, 571] width 92 height 28
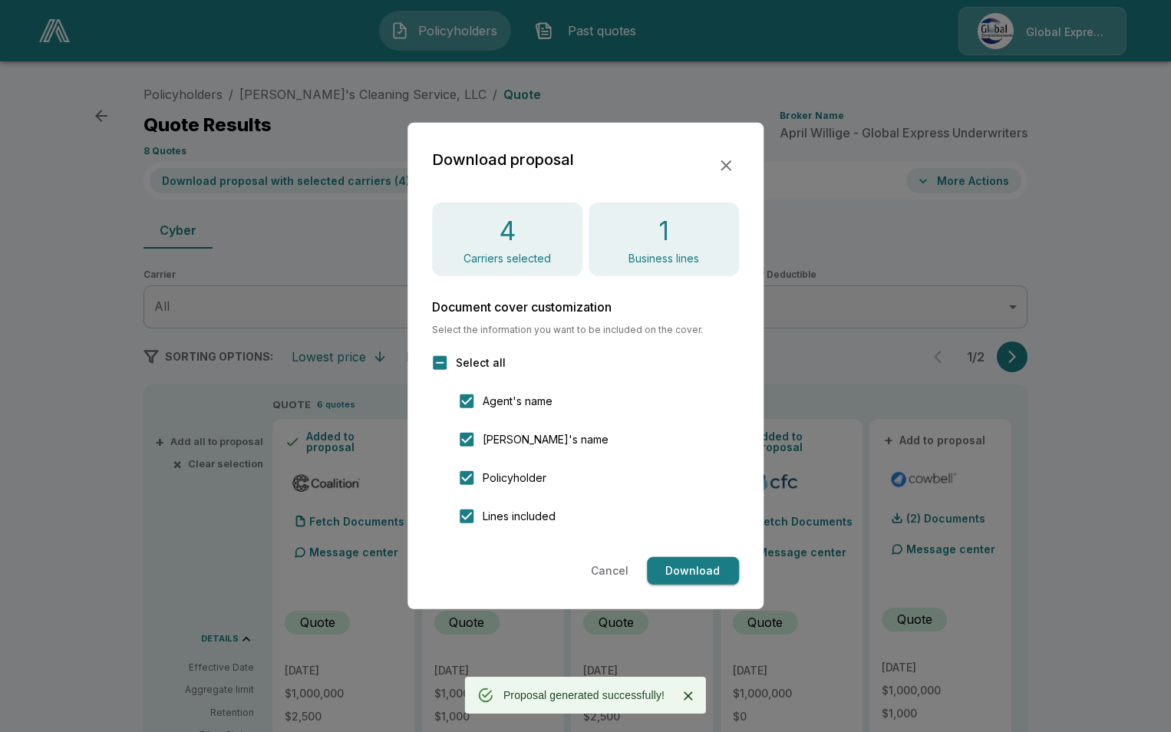
click at [725, 163] on icon "button" at bounding box center [726, 166] width 18 height 18
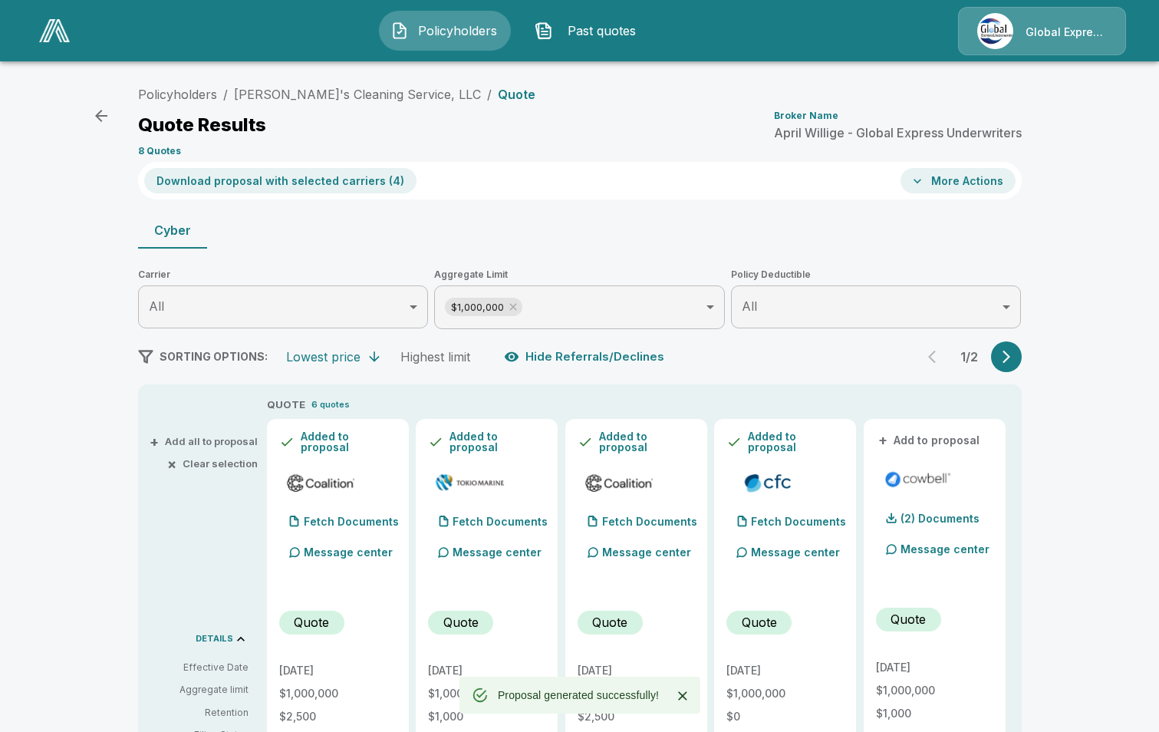
click at [971, 183] on button "More Actions" at bounding box center [958, 180] width 115 height 25
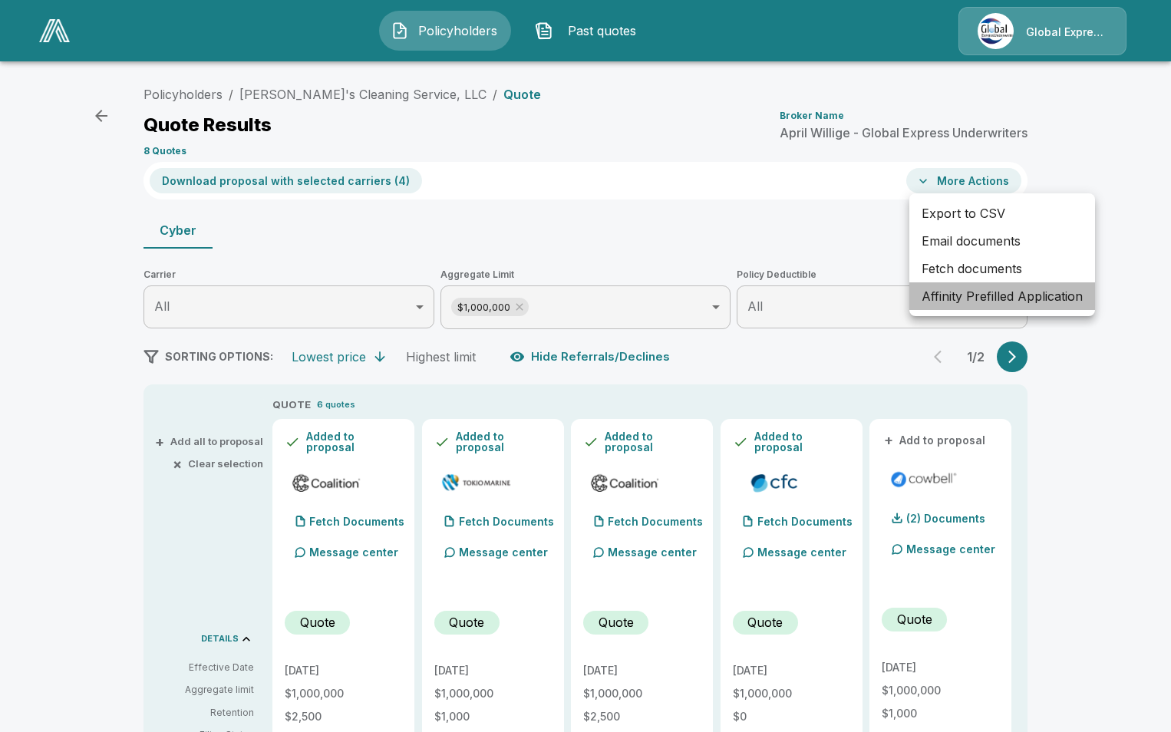
click at [974, 300] on li "Affinity Prefilled Application" at bounding box center [1002, 296] width 186 height 28
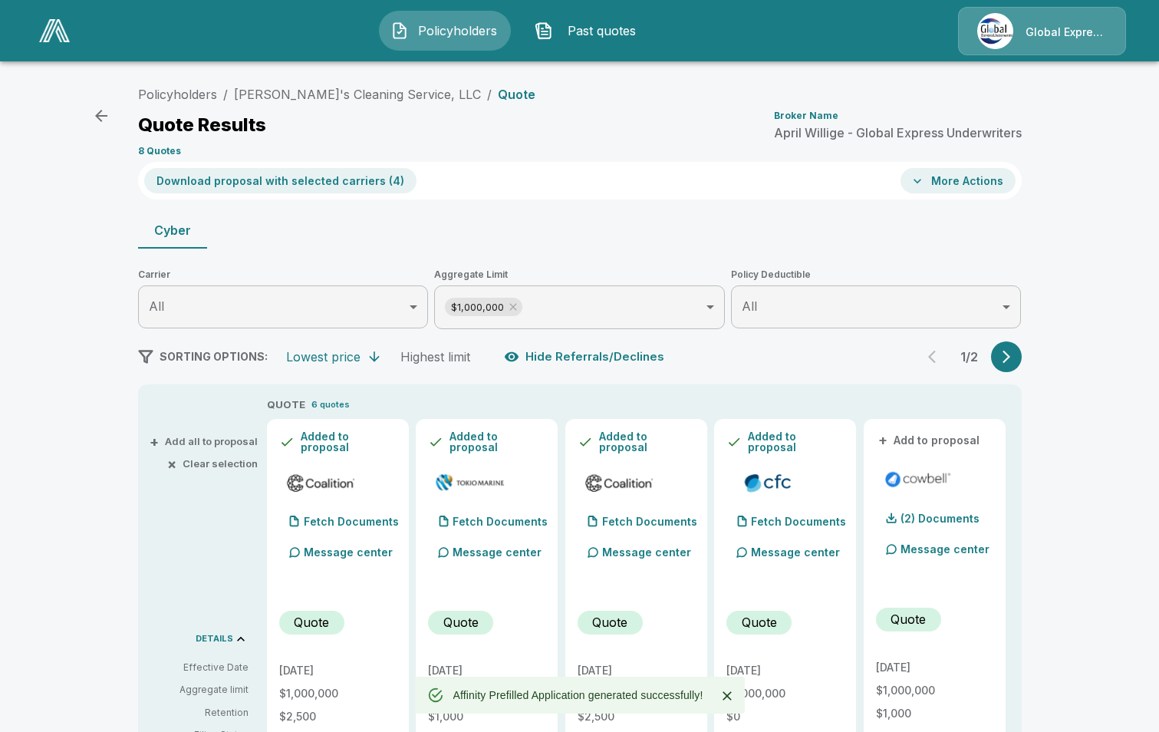
click at [982, 183] on button "More Actions" at bounding box center [958, 180] width 115 height 25
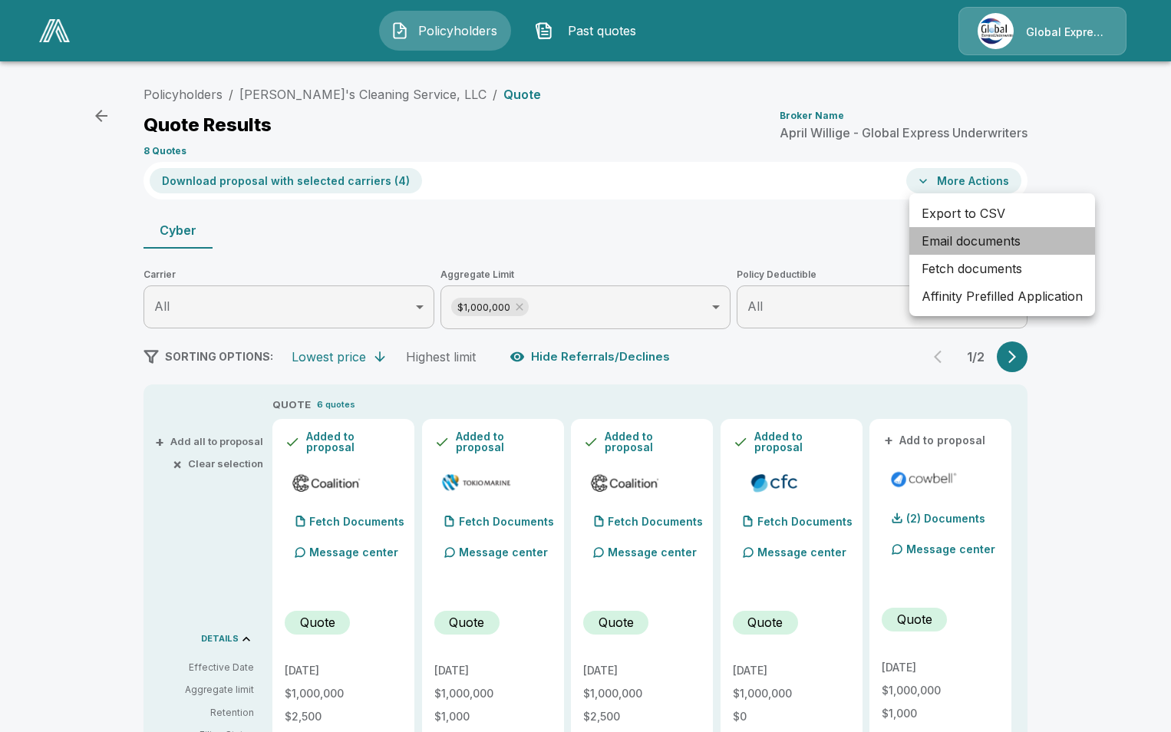
click at [983, 233] on li "Email documents" at bounding box center [1002, 241] width 186 height 28
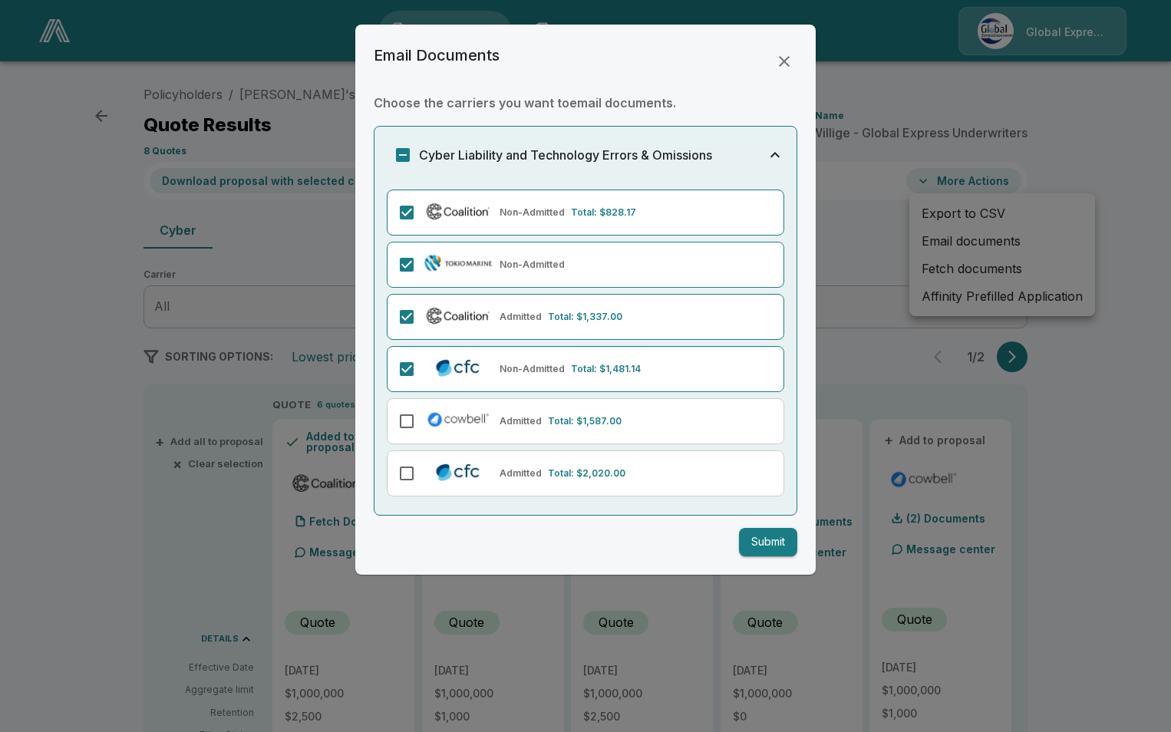
click at [763, 539] on button "Submit" at bounding box center [768, 542] width 58 height 28
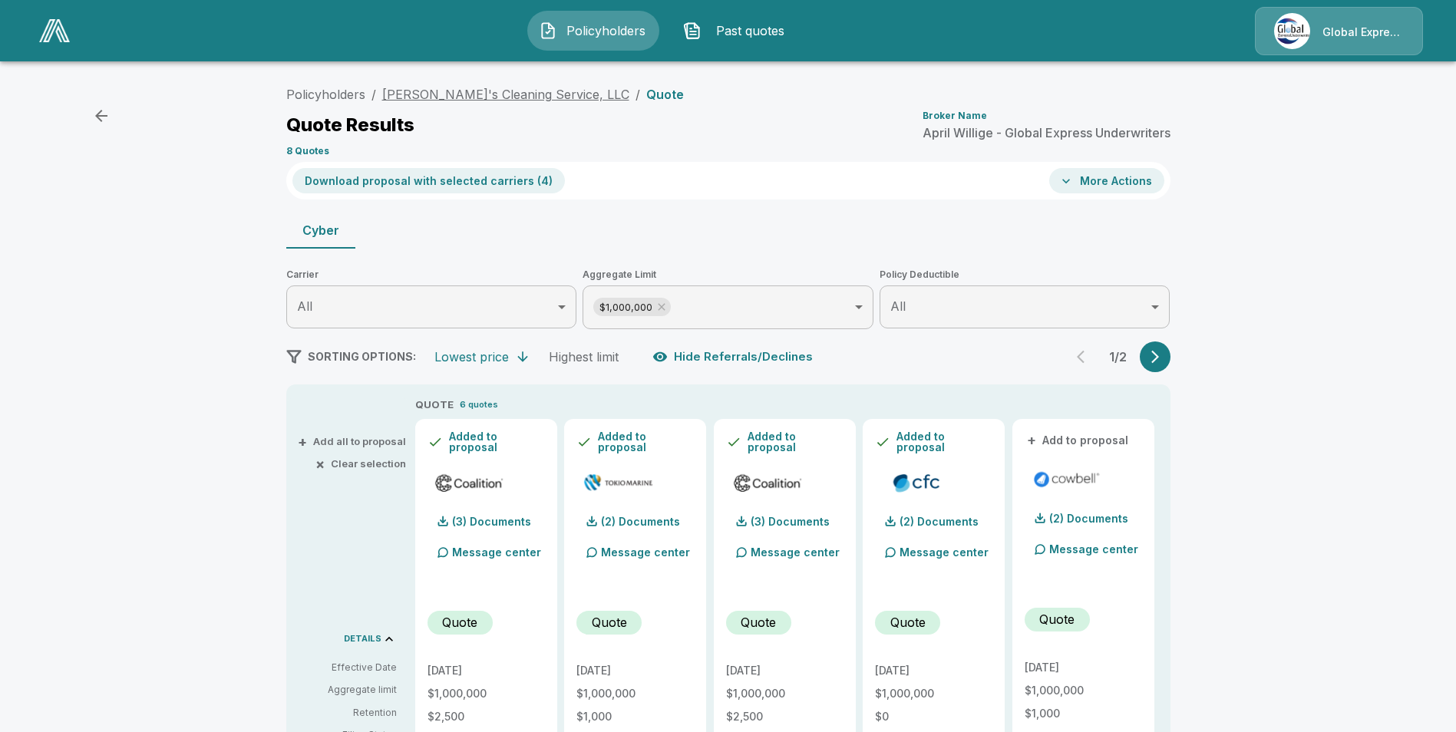
click at [502, 94] on link "Jennifer's Cleaning Service, LLC" at bounding box center [505, 94] width 247 height 15
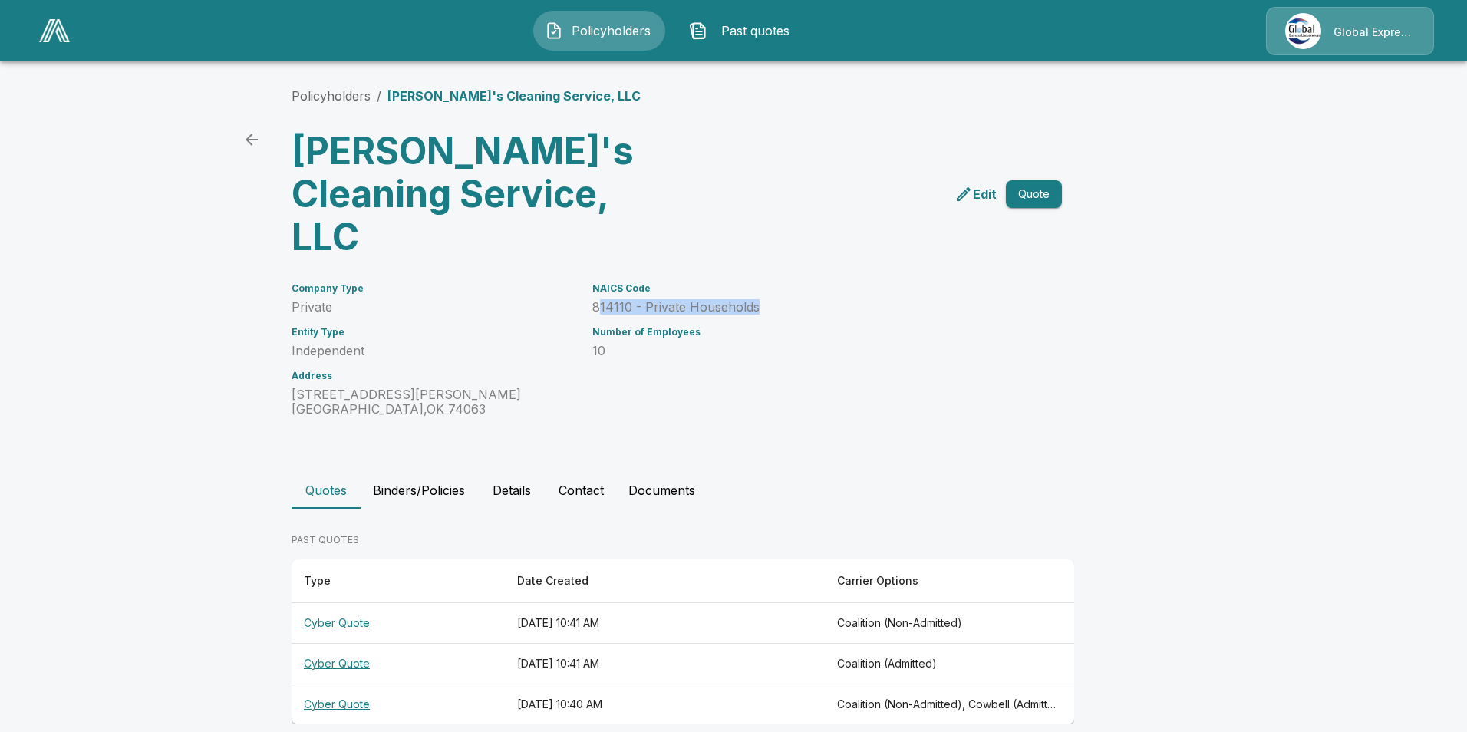
drag, startPoint x: 596, startPoint y: 264, endPoint x: 756, endPoint y: 266, distance: 159.6
click at [756, 300] on p "814110 - Private Households" at bounding box center [808, 307] width 433 height 15
click at [569, 300] on p "Private" at bounding box center [433, 307] width 282 height 15
drag, startPoint x: 587, startPoint y: 265, endPoint x: 763, endPoint y: 265, distance: 175.7
click at [763, 265] on div "NAICS Code 814110 - Private Households Number of Employees 10" at bounding box center [799, 341] width 451 height 152
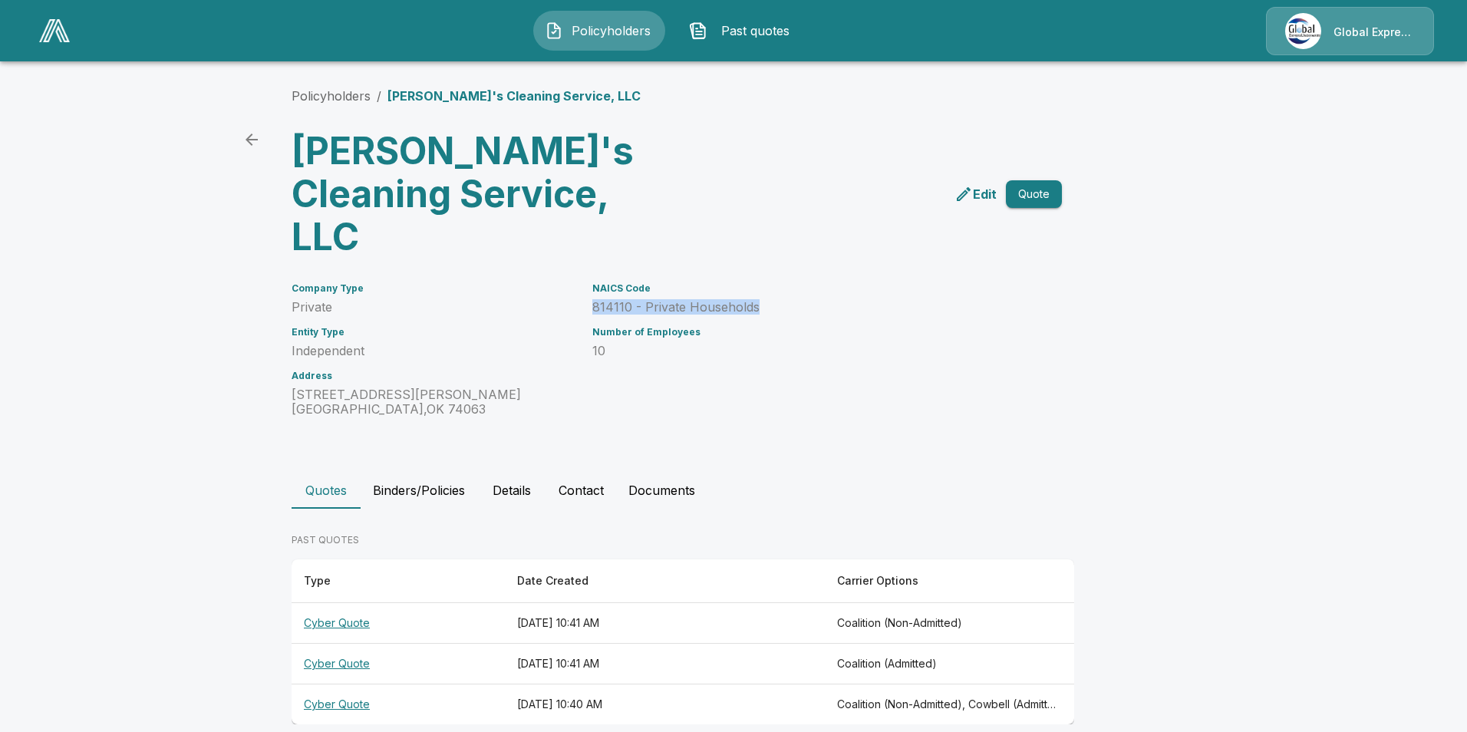
drag, startPoint x: 763, startPoint y: 265, endPoint x: 713, endPoint y: 268, distance: 50.0
copy p "814110 - Private Households"
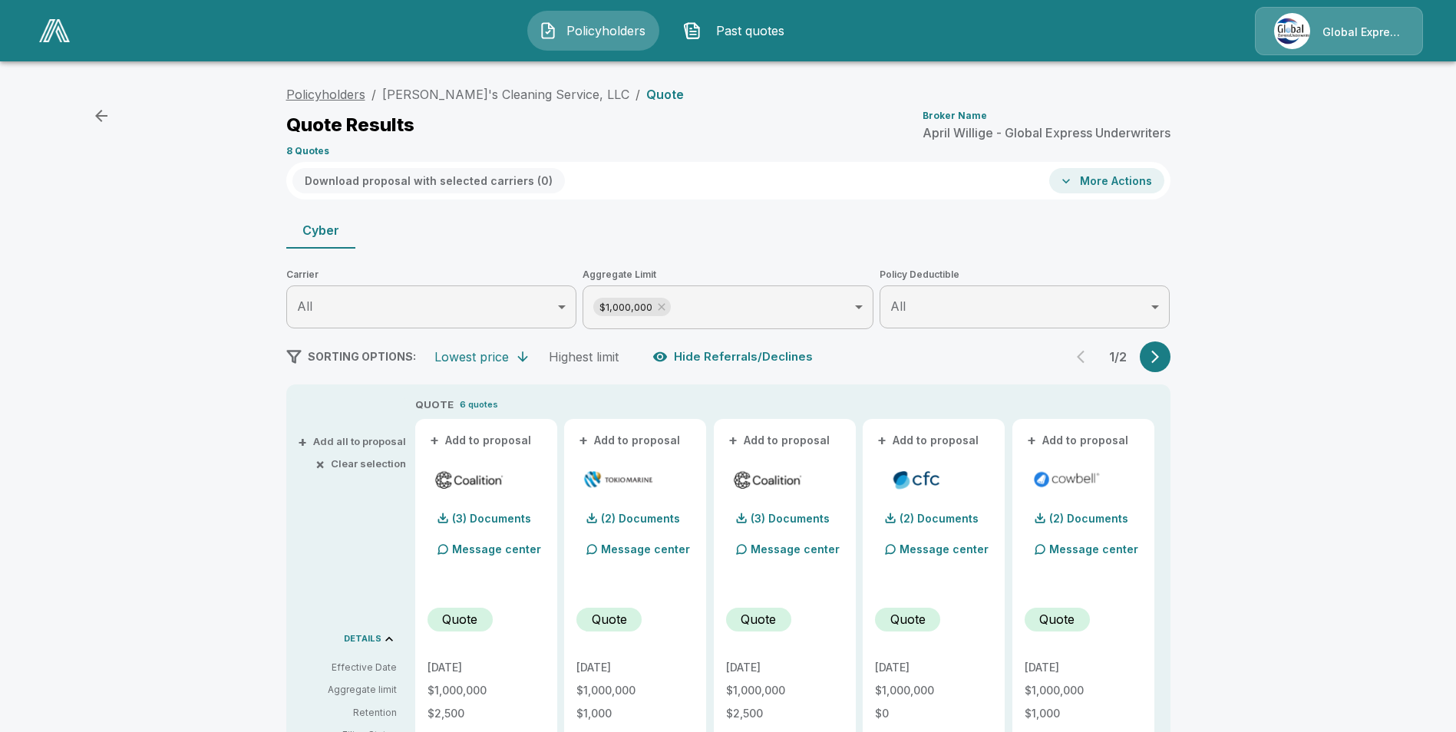
click at [337, 94] on link "Policyholders" at bounding box center [325, 94] width 79 height 15
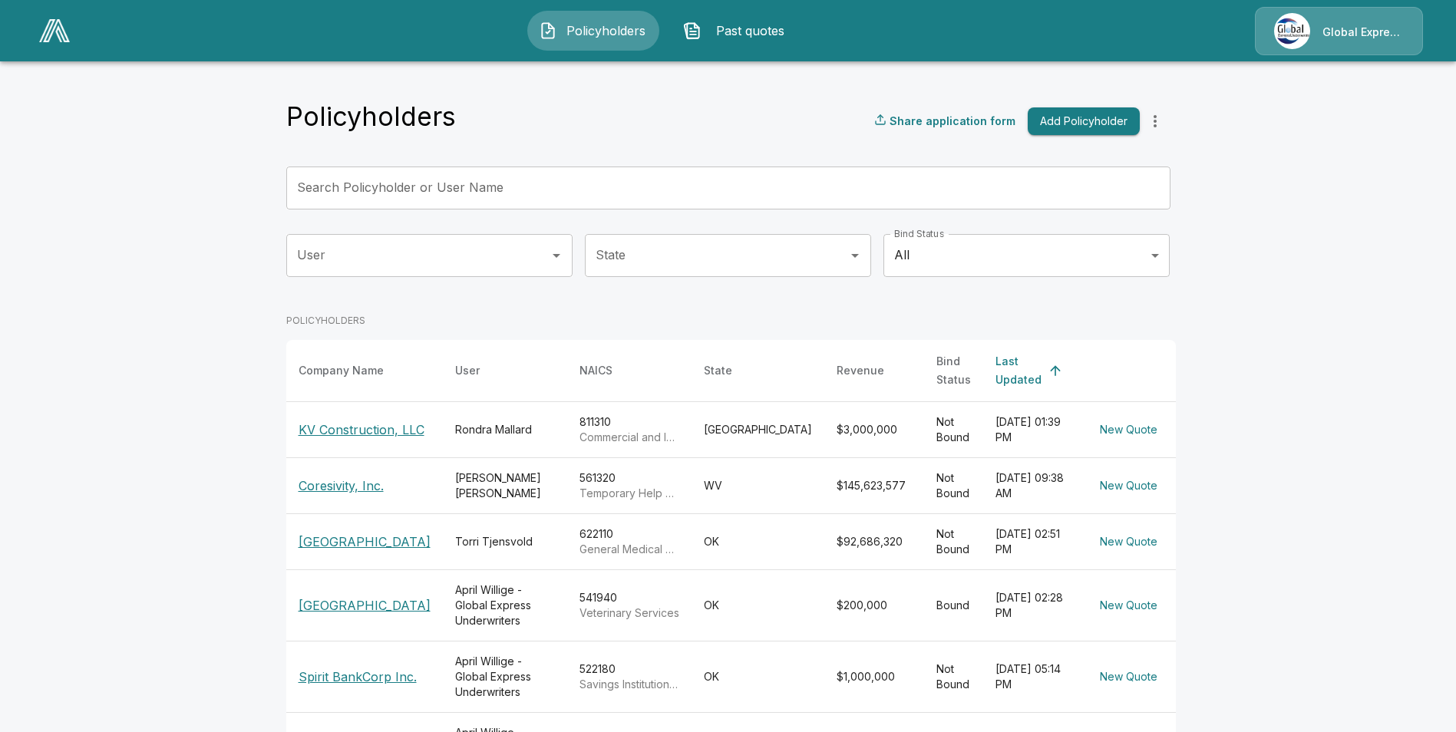
click at [483, 194] on input "Search Policyholder or User Name" at bounding box center [719, 188] width 867 height 43
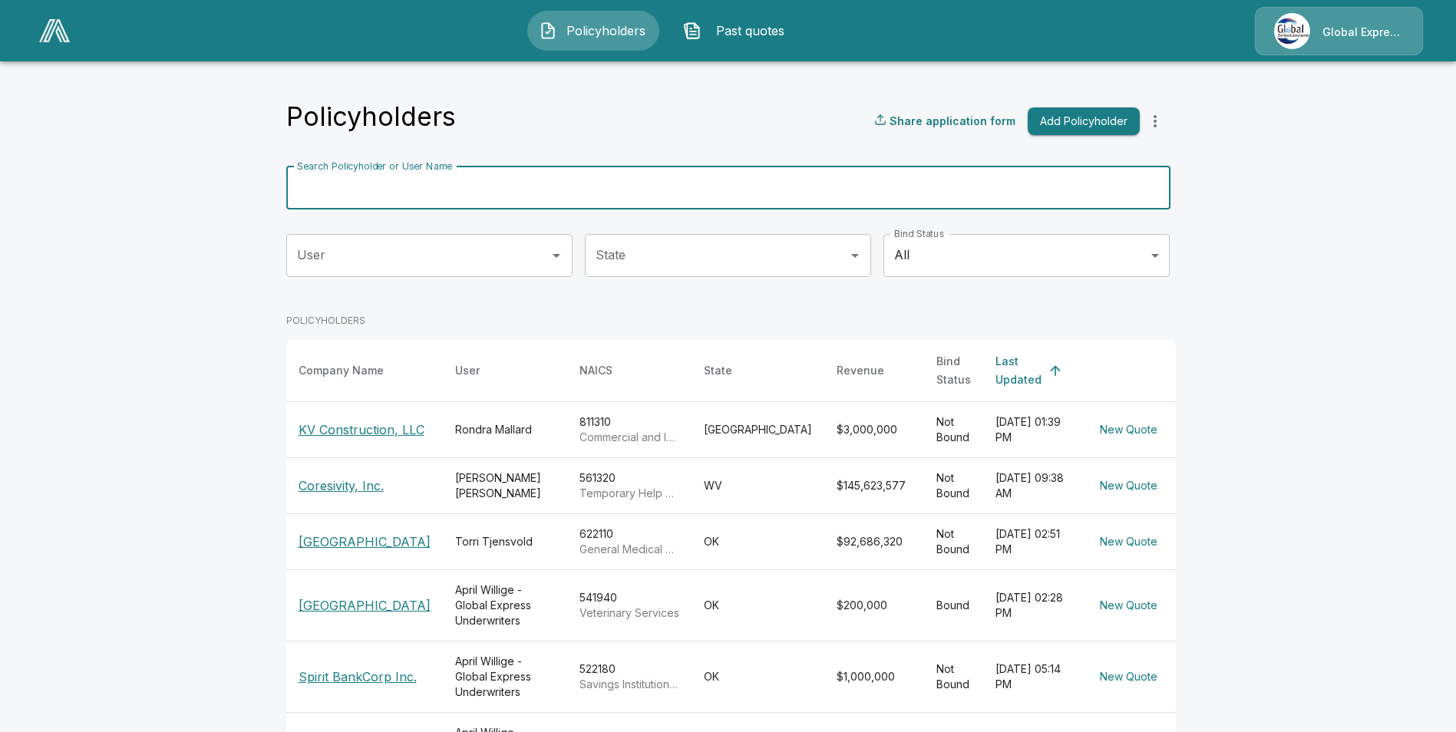
paste input "**********"
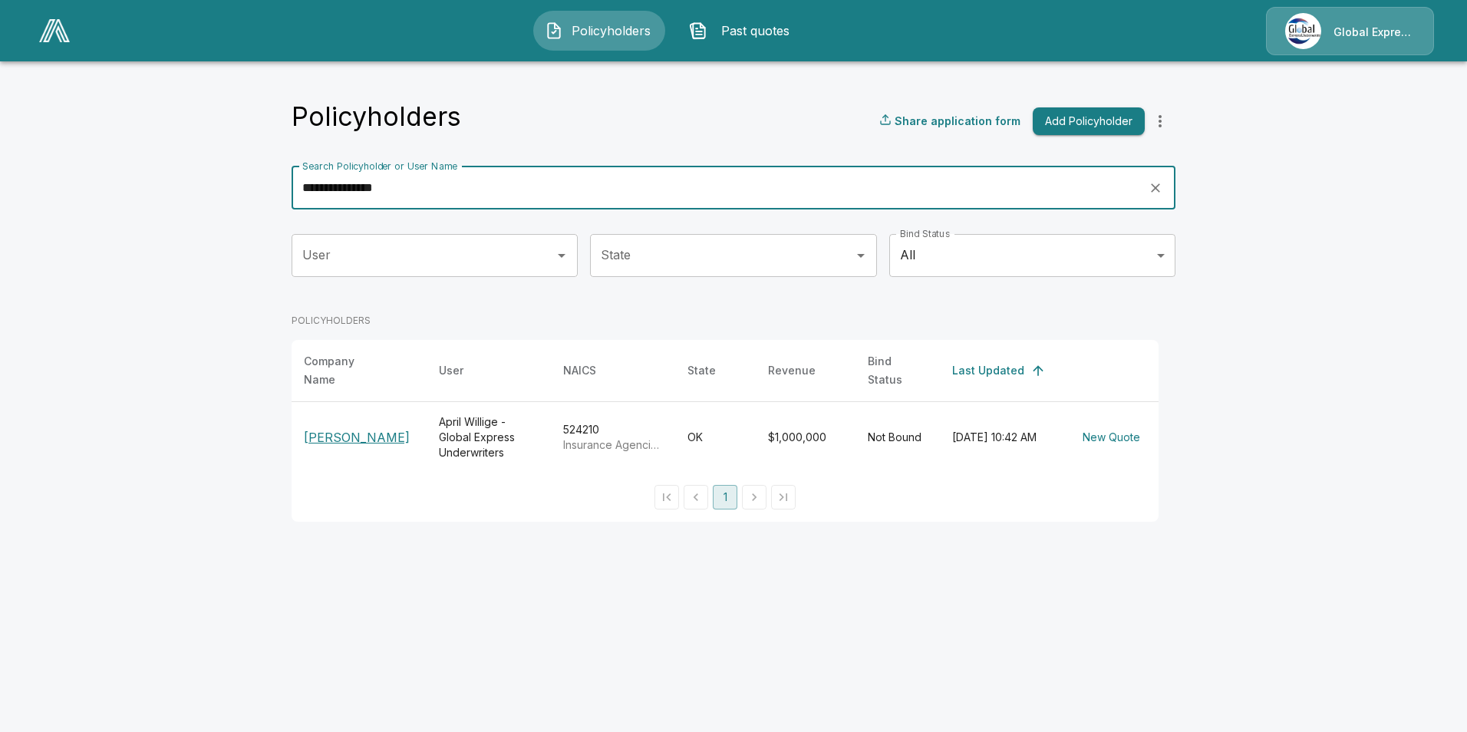
drag, startPoint x: 424, startPoint y: 187, endPoint x: -32, endPoint y: 167, distance: 456.2
click at [0, 167] on html "**********" at bounding box center [733, 270] width 1467 height 540
paste input "**"
type input "**********"
click at [336, 428] on p "[PERSON_NAME]" at bounding box center [359, 437] width 110 height 18
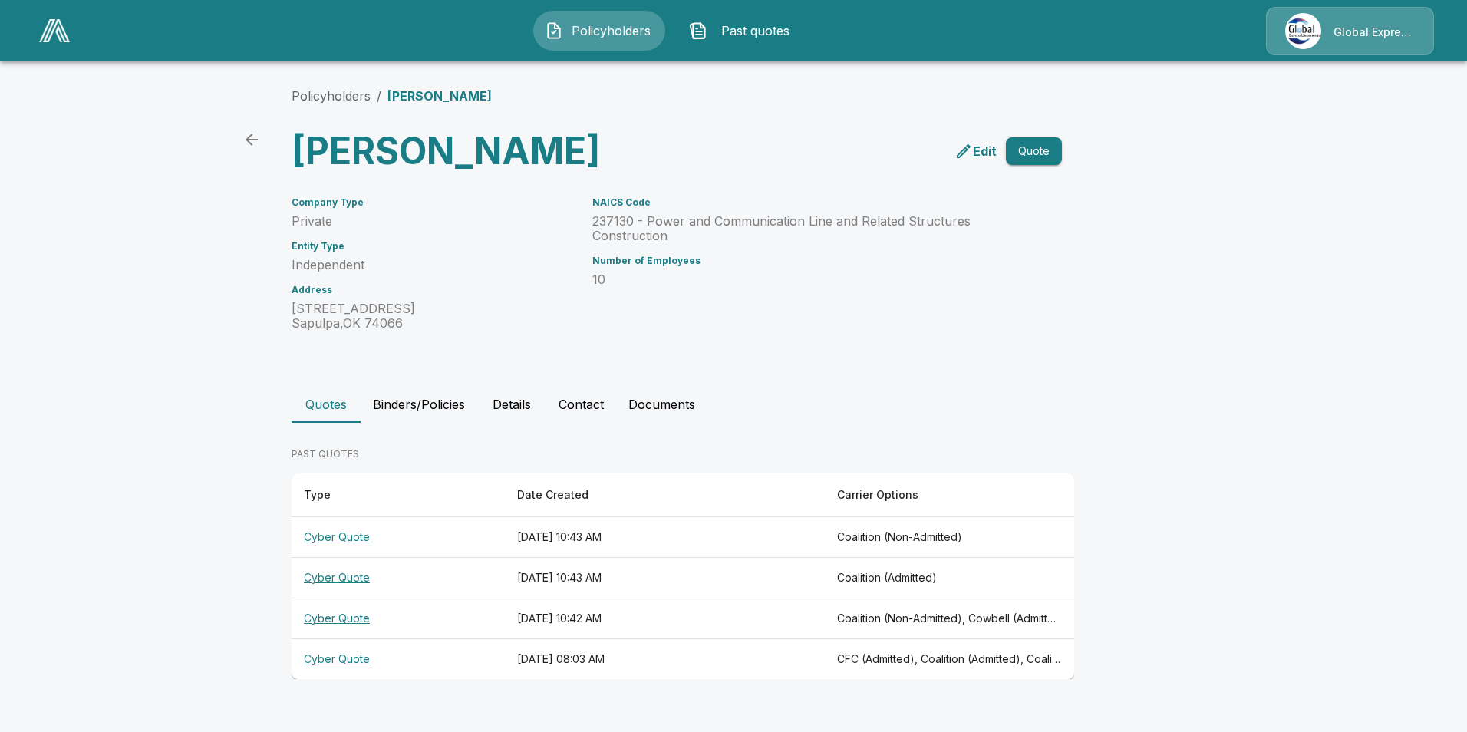
click at [333, 620] on th "Cyber Quote" at bounding box center [398, 619] width 213 height 41
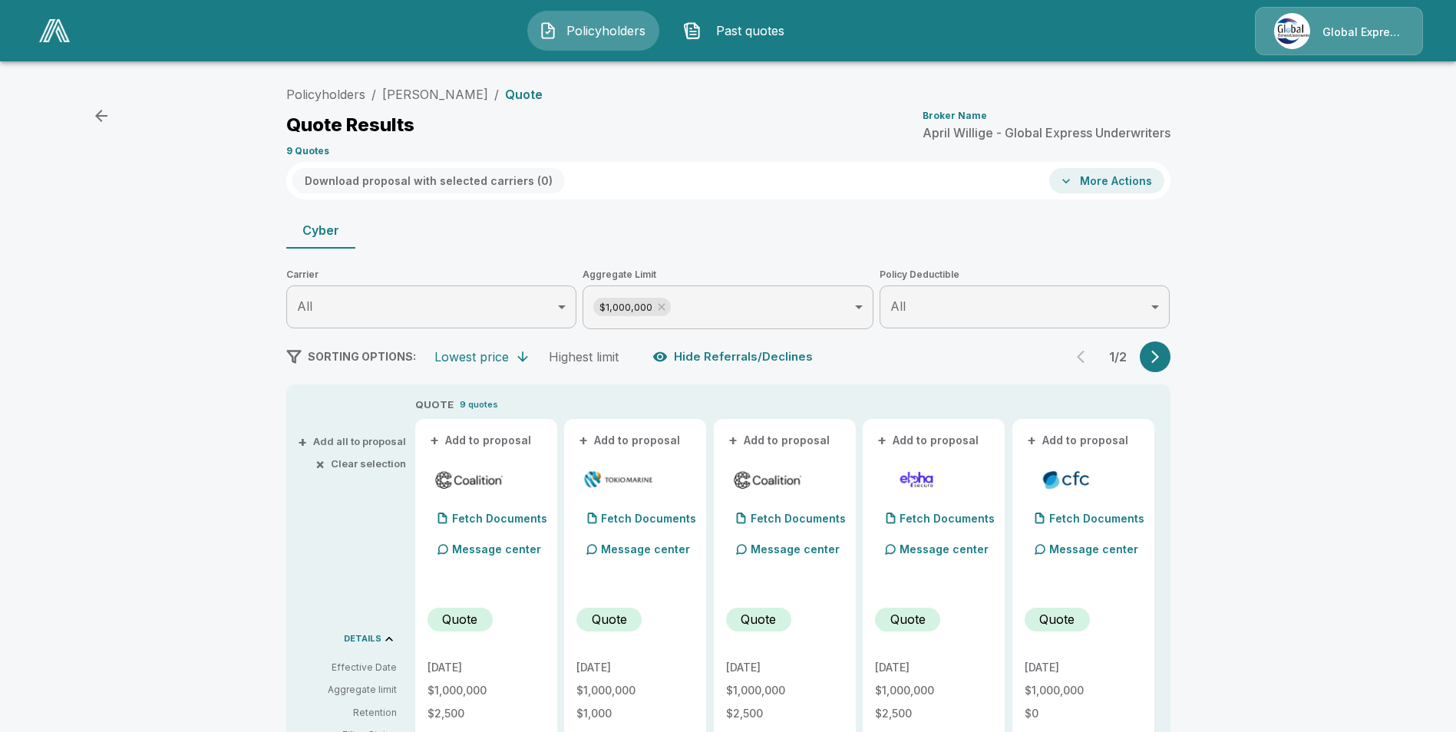
click at [480, 440] on button "+ Add to proposal" at bounding box center [480, 440] width 107 height 17
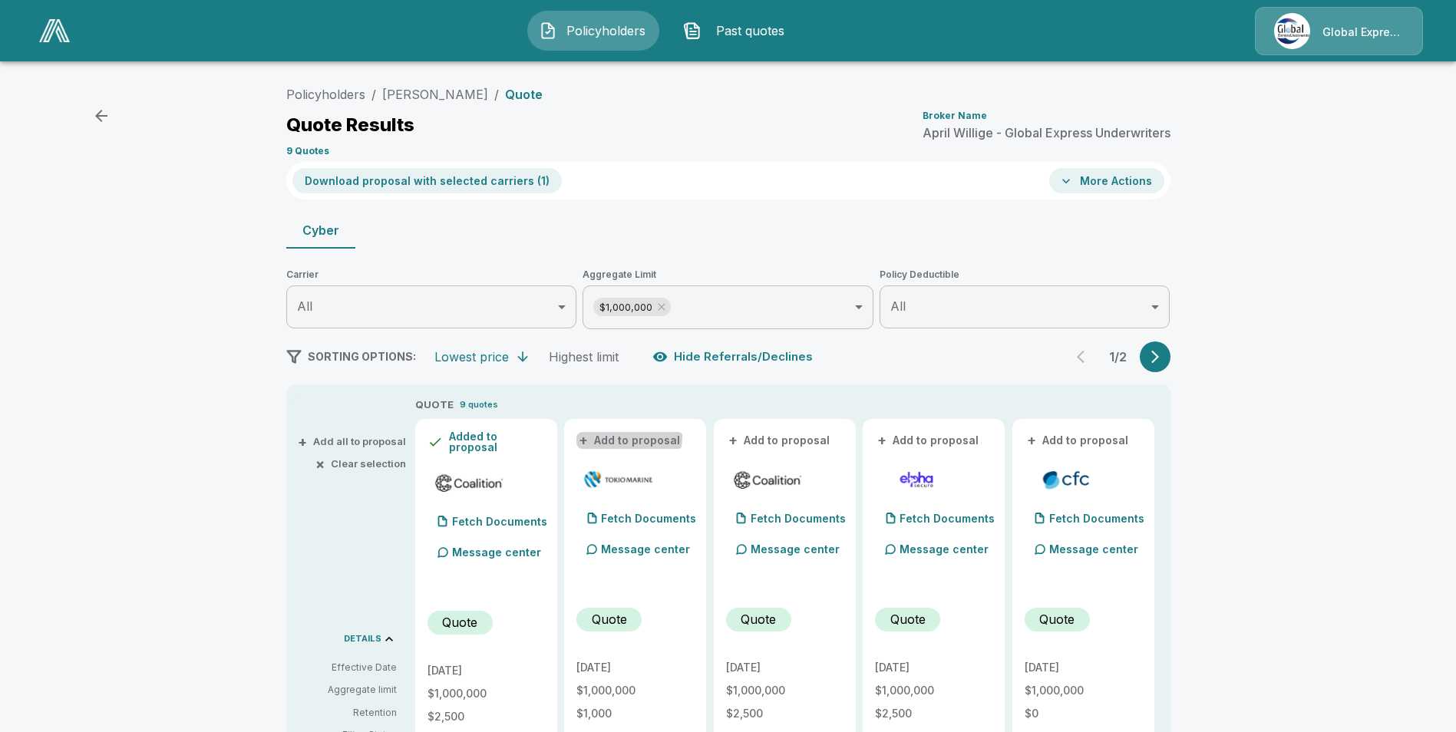
click at [621, 436] on button "+ Add to proposal" at bounding box center [629, 440] width 107 height 17
click at [795, 440] on button "+ Add to proposal" at bounding box center [779, 440] width 107 height 17
click at [1073, 443] on button "+ Add to proposal" at bounding box center [1077, 440] width 107 height 17
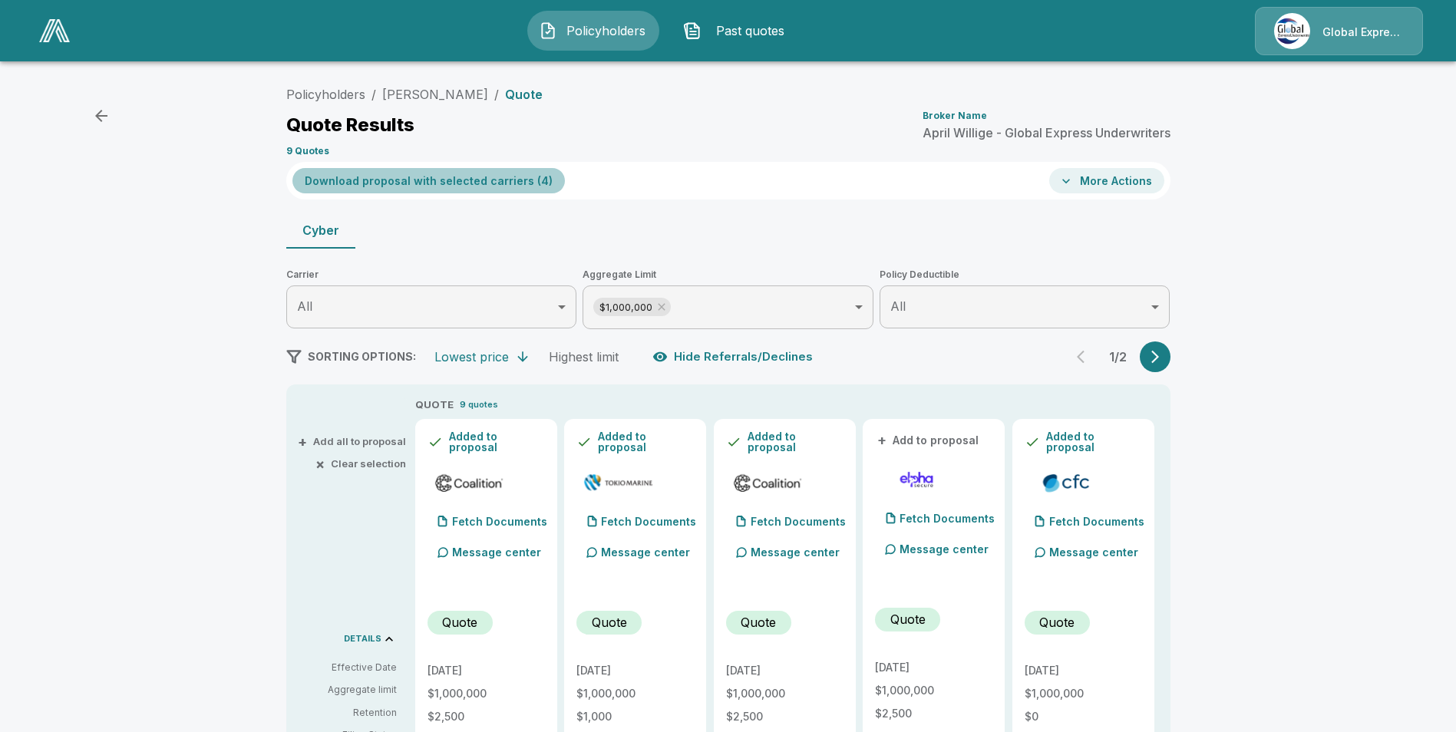
click at [442, 184] on button "Download proposal with selected carriers ( 4 )" at bounding box center [428, 180] width 272 height 25
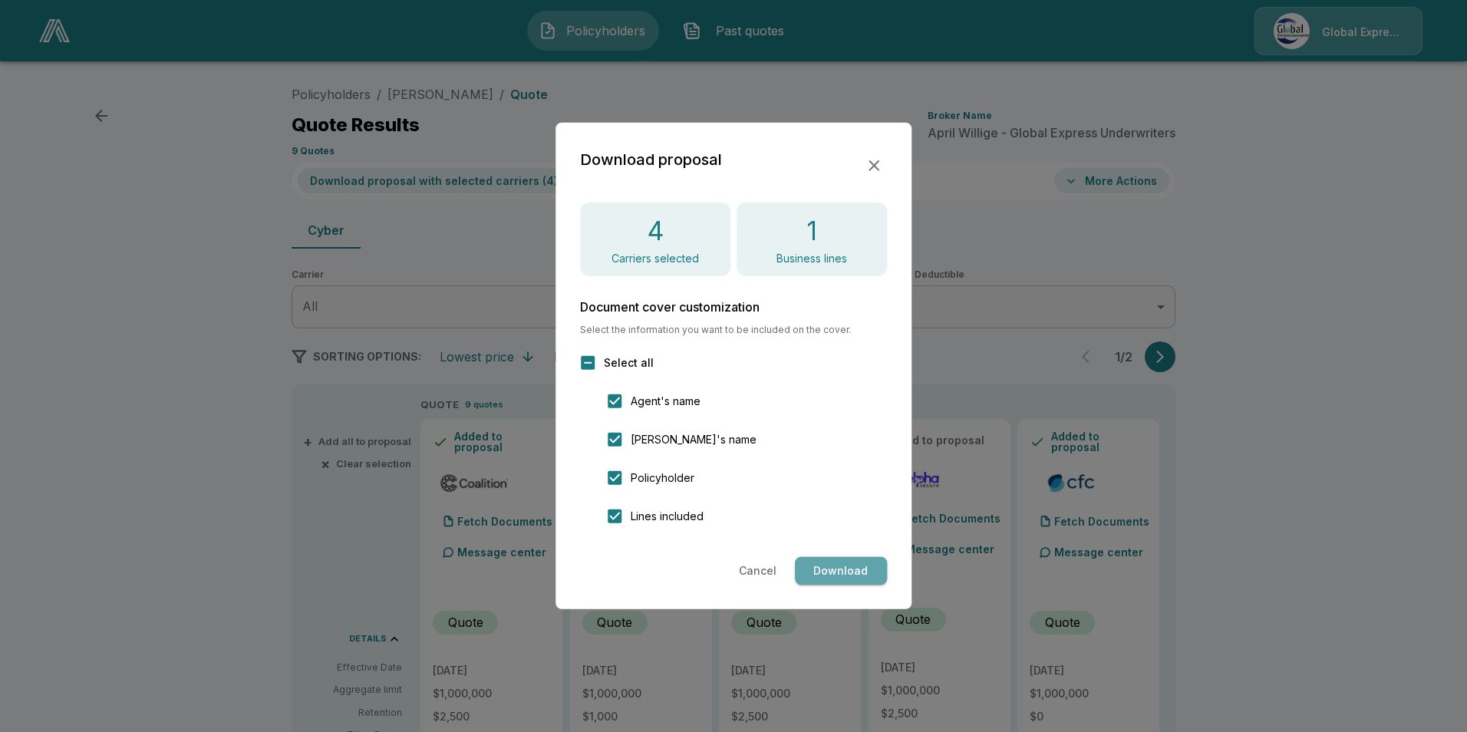
click at [826, 559] on button "Download" at bounding box center [841, 571] width 92 height 28
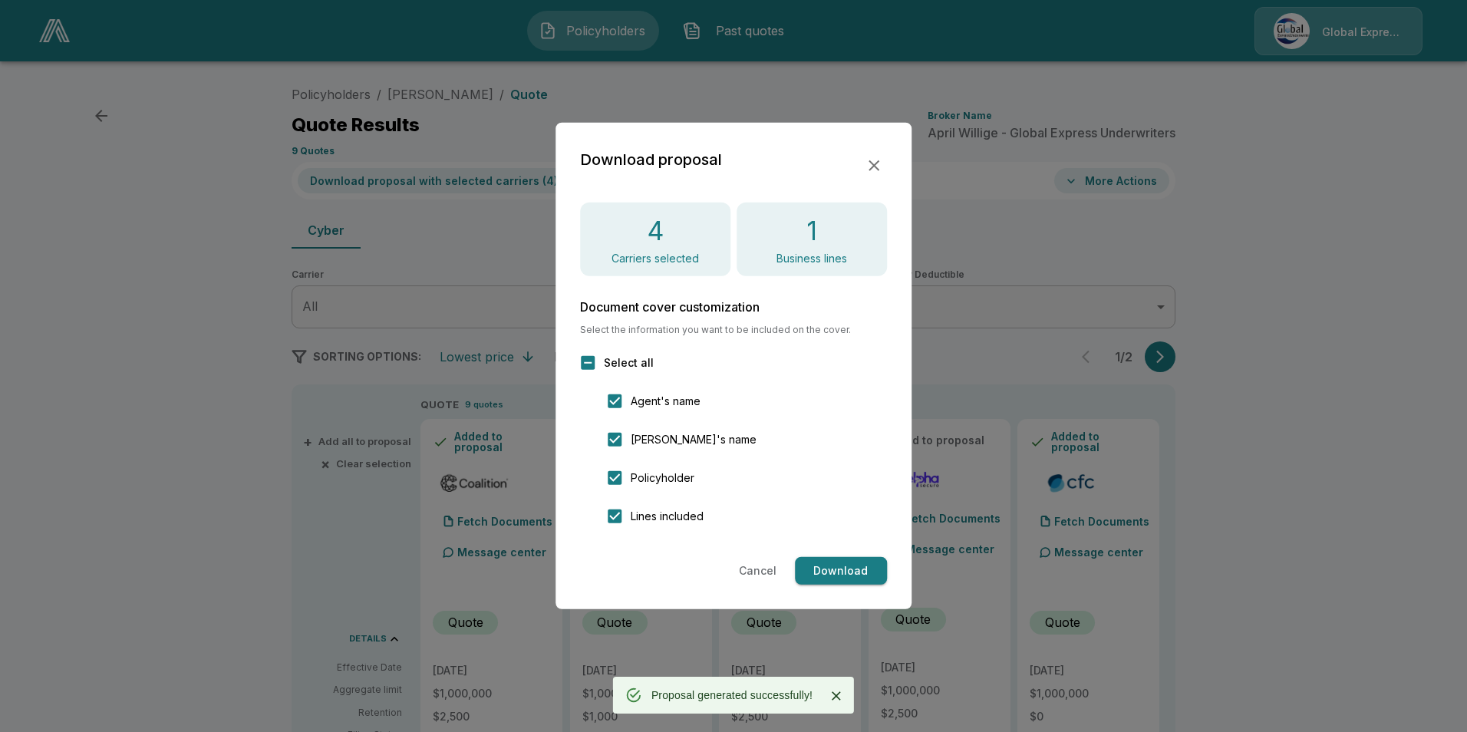
drag, startPoint x: 869, startPoint y: 164, endPoint x: 912, endPoint y: 170, distance: 44.1
click at [869, 163] on icon "button" at bounding box center [874, 166] width 18 height 18
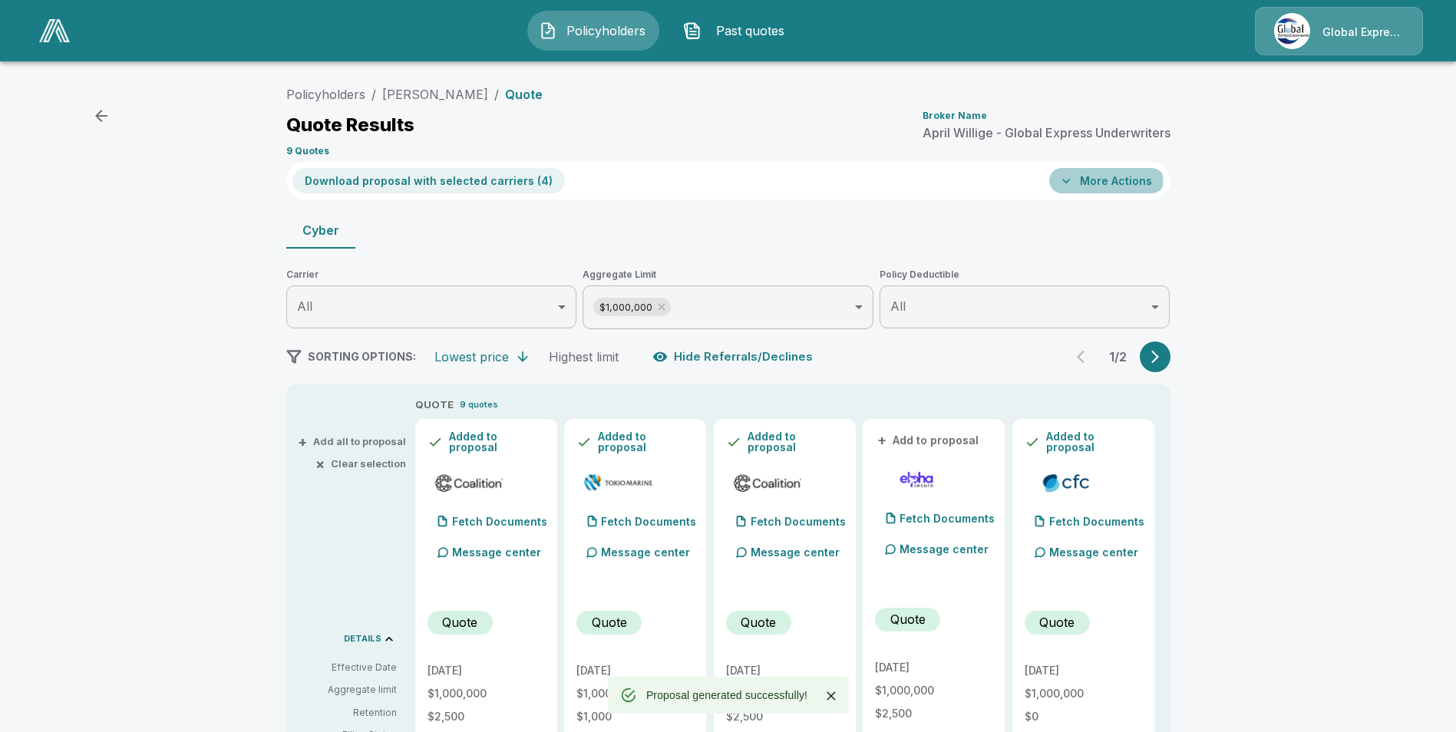
click at [1103, 180] on button "More Actions" at bounding box center [1106, 180] width 115 height 25
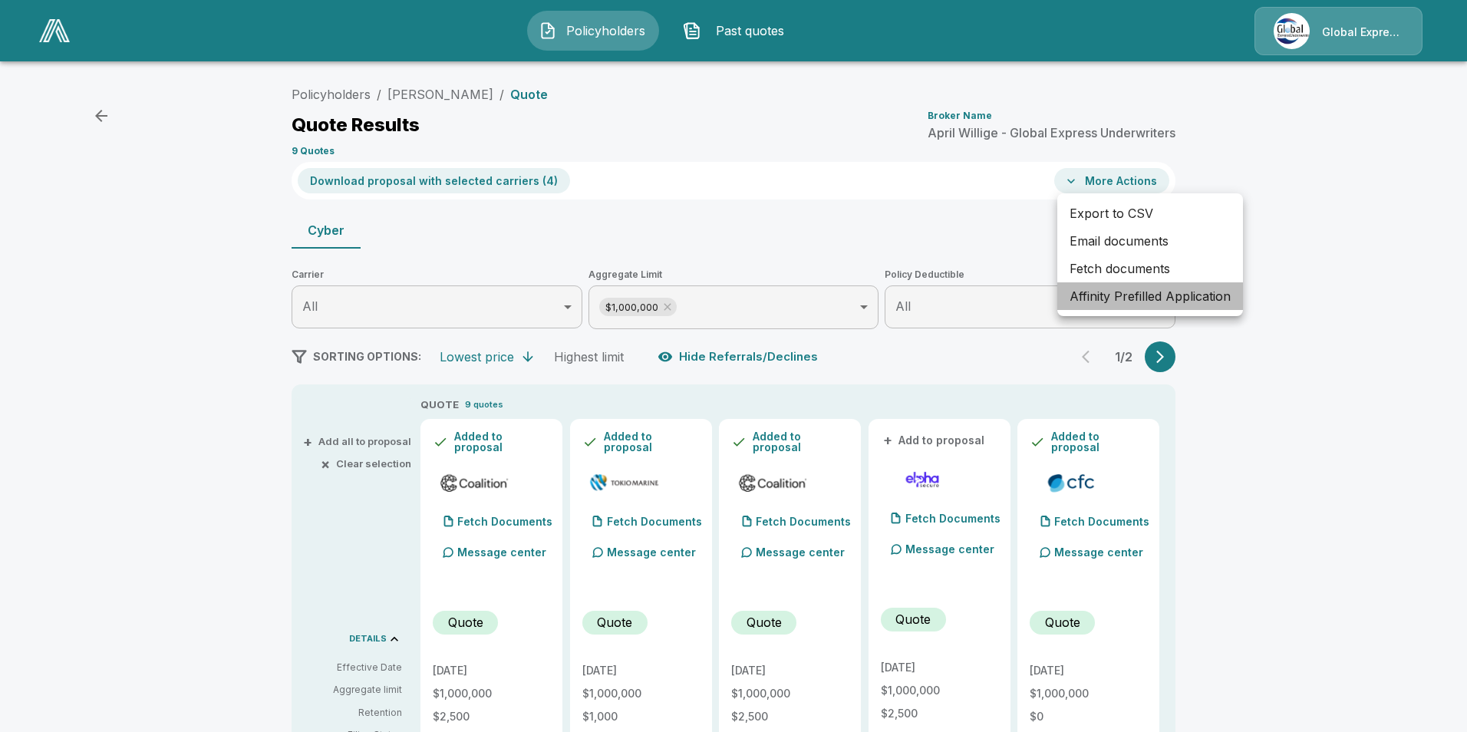
click at [1108, 301] on li "Affinity Prefilled Application" at bounding box center [1150, 296] width 186 height 28
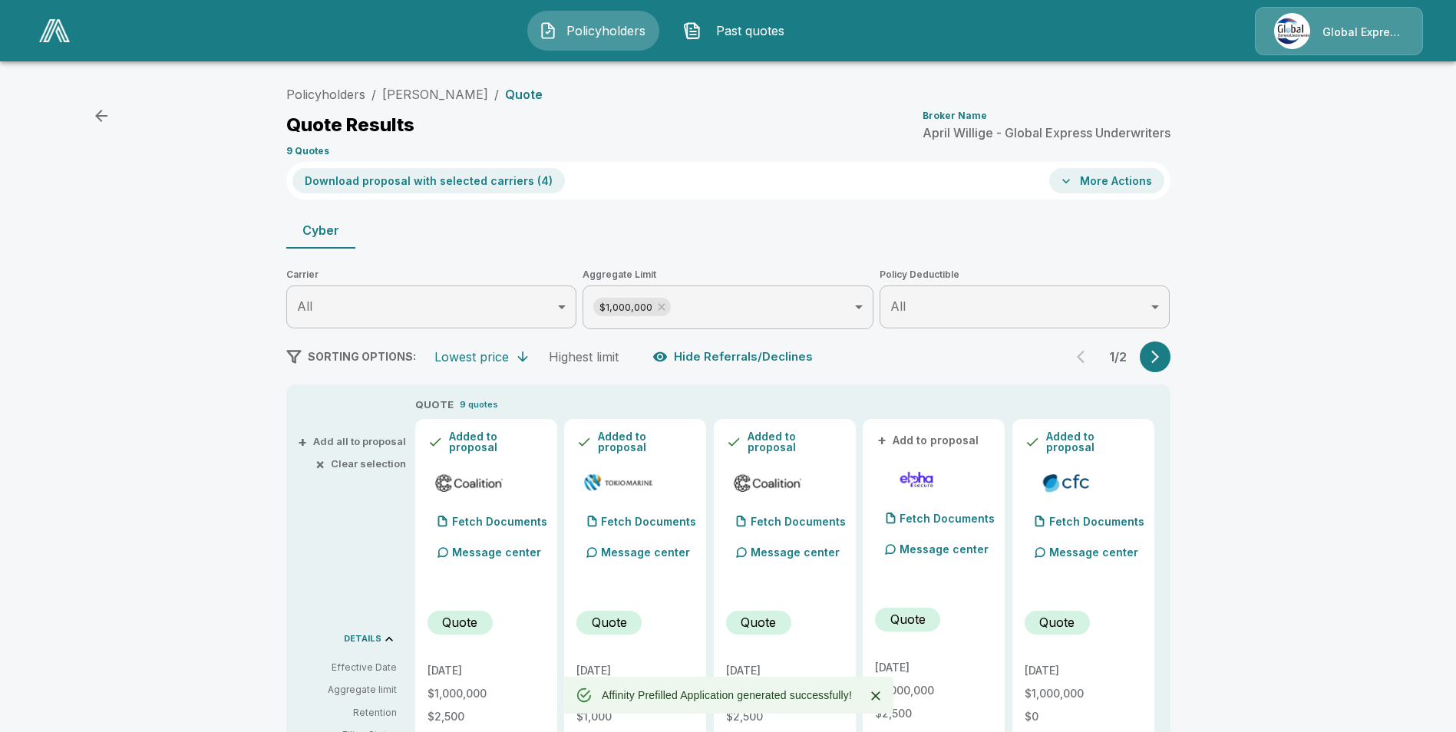
click at [1113, 180] on button "More Actions" at bounding box center [1106, 180] width 115 height 25
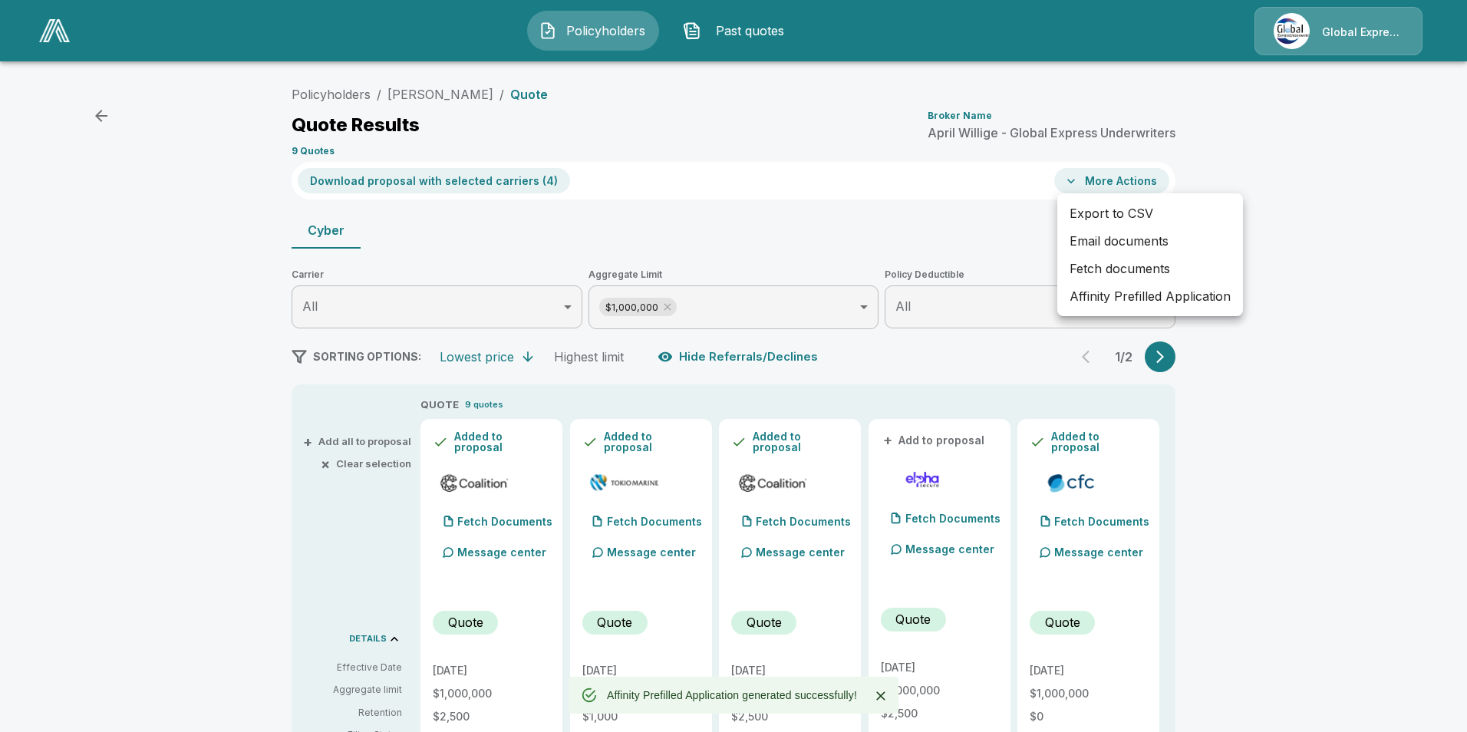
click at [1100, 242] on li "Email documents" at bounding box center [1150, 241] width 186 height 28
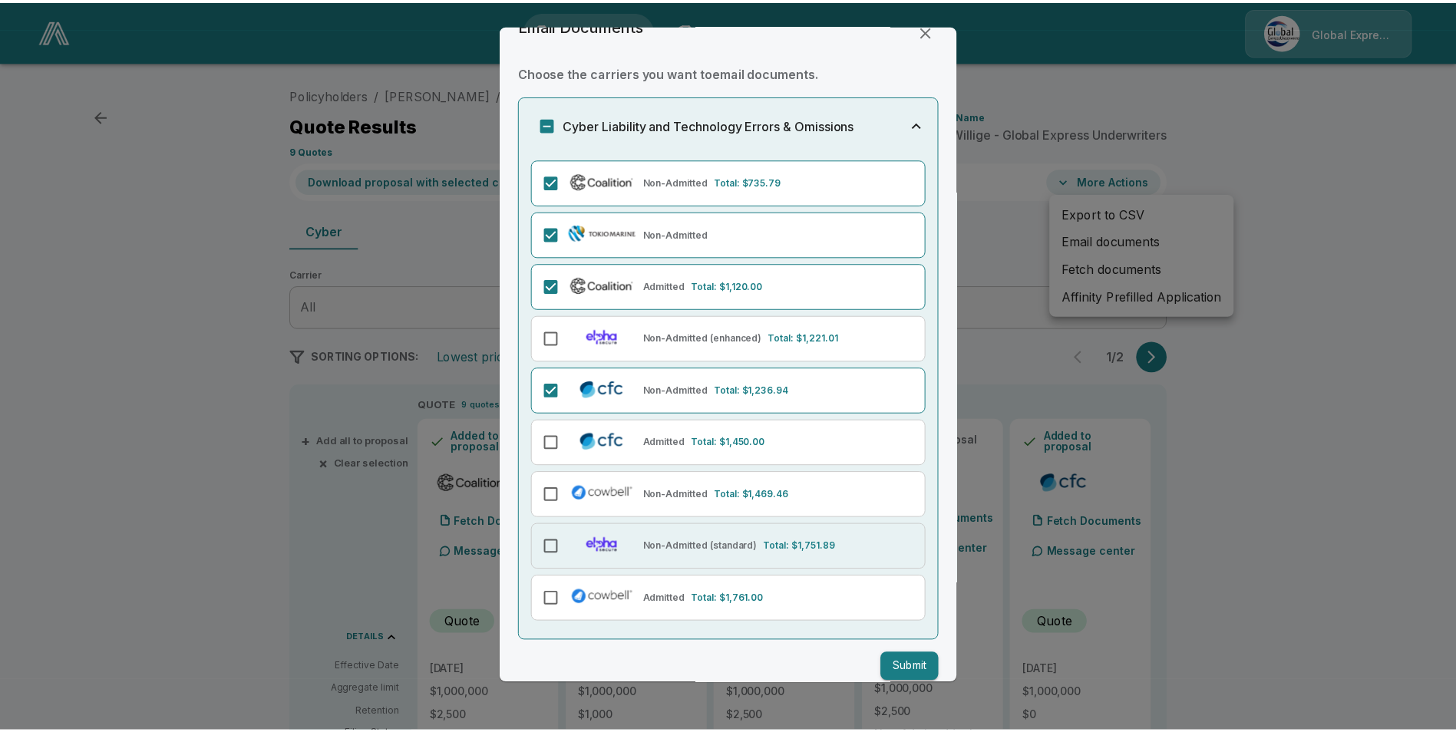
scroll to position [48, 0]
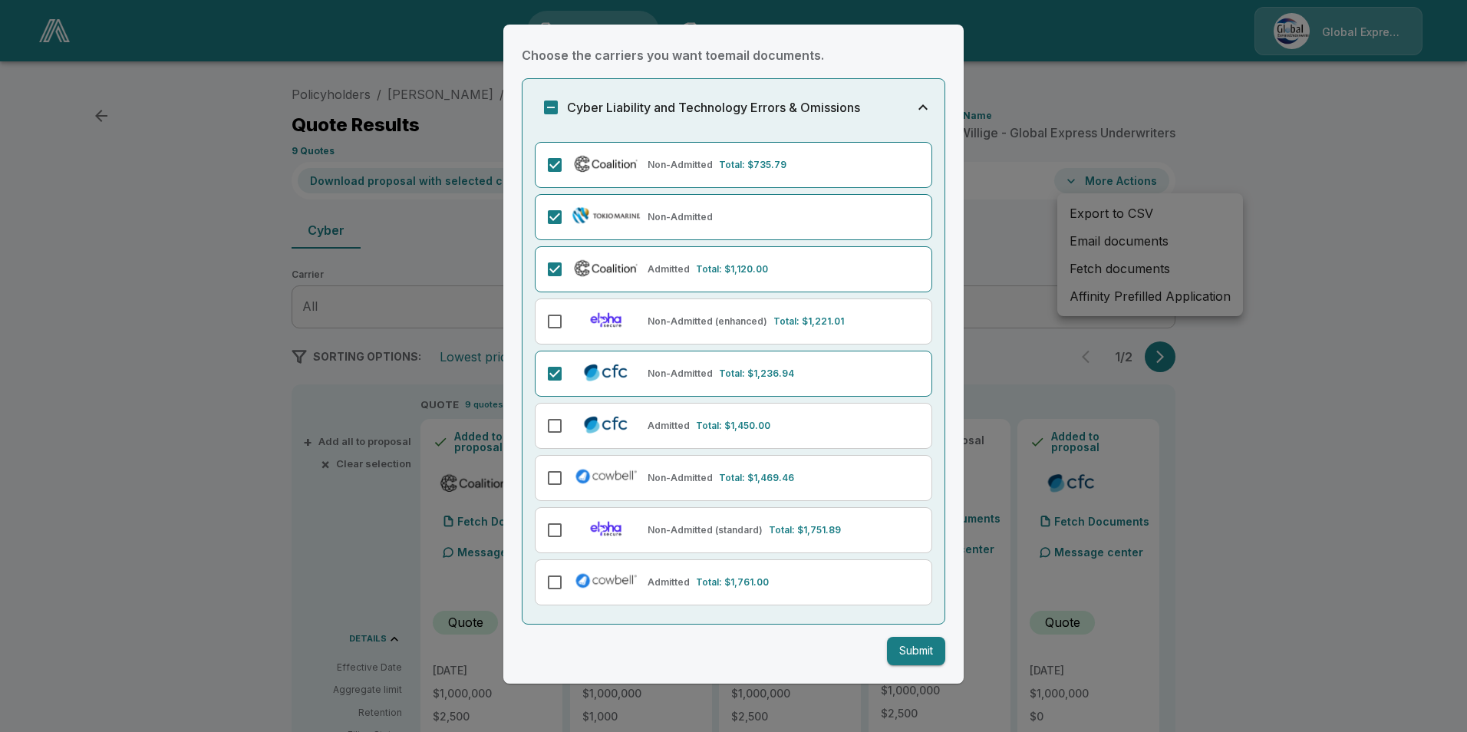
click at [887, 646] on button "Submit" at bounding box center [916, 651] width 58 height 28
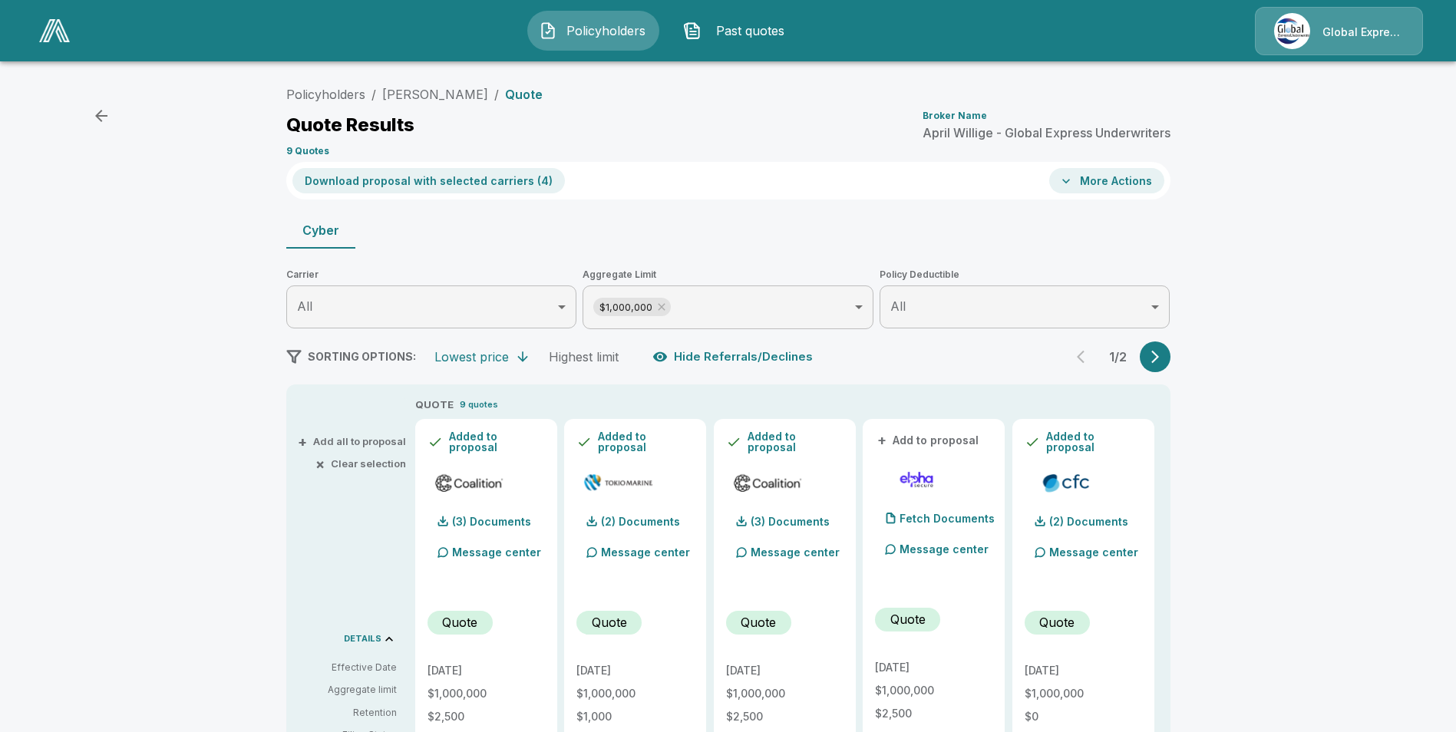
drag, startPoint x: 450, startPoint y: 97, endPoint x: 482, endPoint y: 107, distance: 34.0
click at [450, 97] on link "[PERSON_NAME]" at bounding box center [435, 94] width 106 height 15
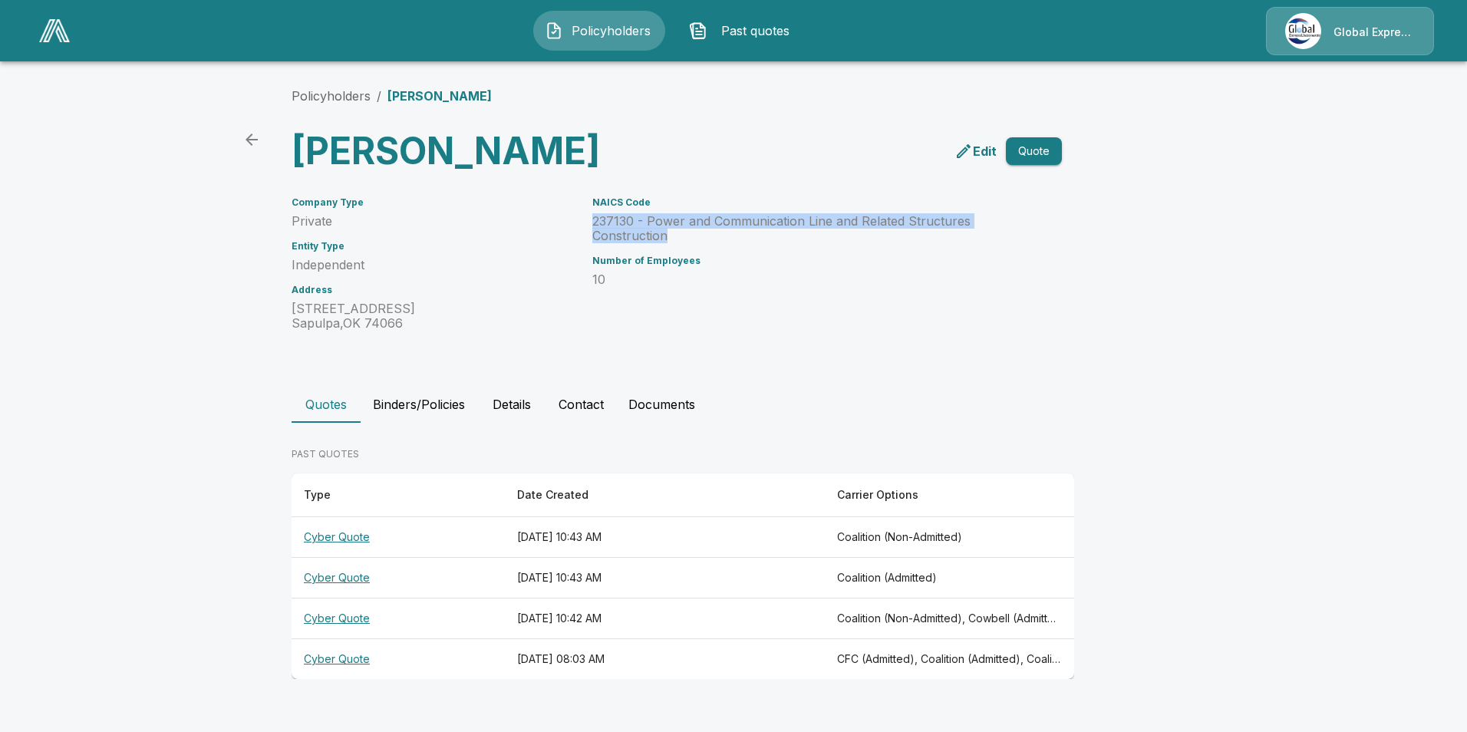
drag, startPoint x: 593, startPoint y: 222, endPoint x: 672, endPoint y: 237, distance: 80.5
click at [672, 237] on p "237130 - Power and Communication Line and Related Structures Construction" at bounding box center [808, 228] width 433 height 29
drag, startPoint x: 672, startPoint y: 237, endPoint x: 644, endPoint y: 232, distance: 28.8
copy p "237130 - Power and Communication Line and Related Structures Construction"
